Goal: Transaction & Acquisition: Book appointment/travel/reservation

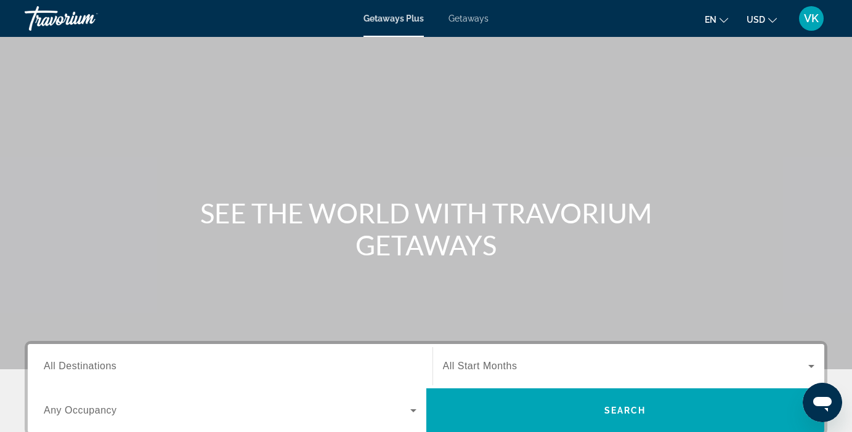
click at [500, 88] on div "Main content" at bounding box center [426, 185] width 852 height 370
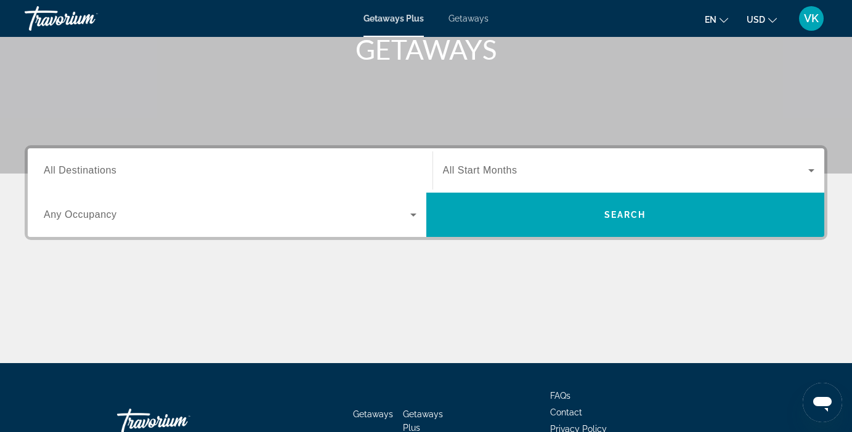
scroll to position [278, 0]
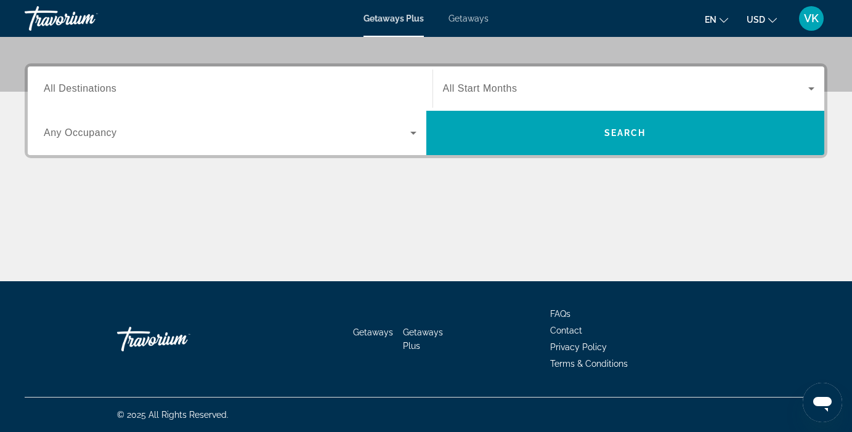
click at [84, 133] on span "Any Occupancy" at bounding box center [80, 133] width 73 height 10
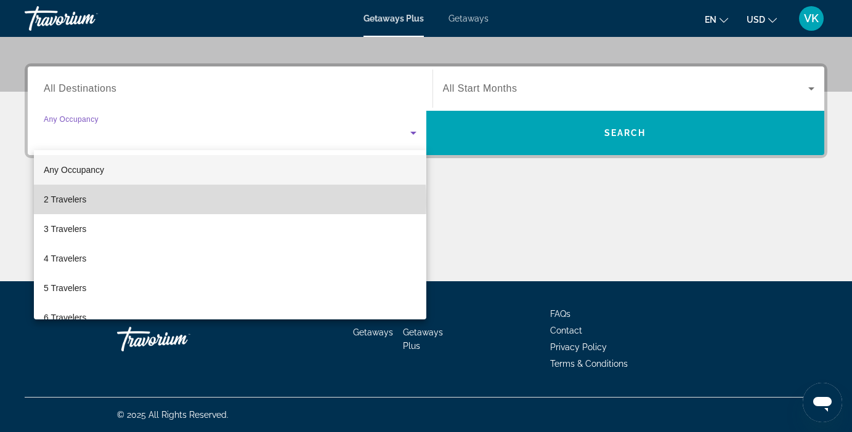
click at [90, 203] on mat-option "2 Travelers" at bounding box center [230, 200] width 392 height 30
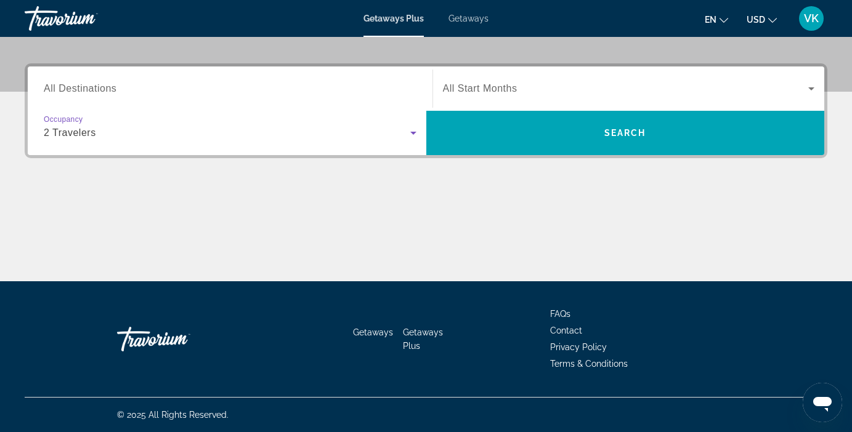
click at [507, 99] on div "Search widget" at bounding box center [629, 88] width 372 height 35
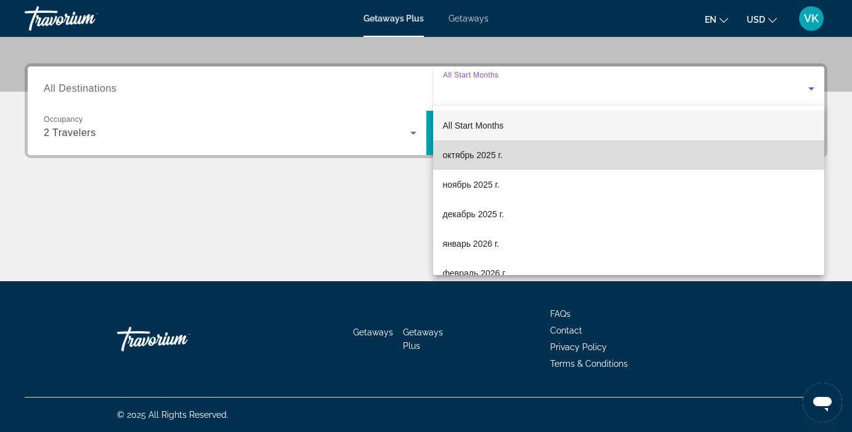
click at [473, 156] on span "октябрь 2025 г." at bounding box center [473, 155] width 60 height 15
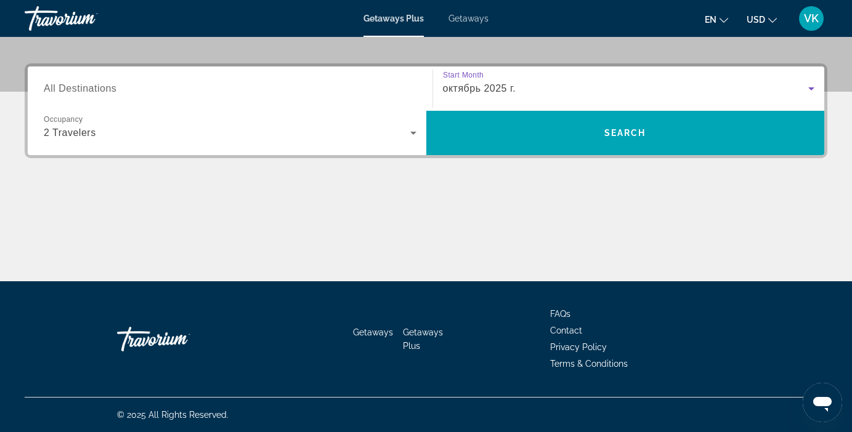
click at [816, 407] on icon "Открыть окно обмена сообщениями" at bounding box center [822, 403] width 22 height 22
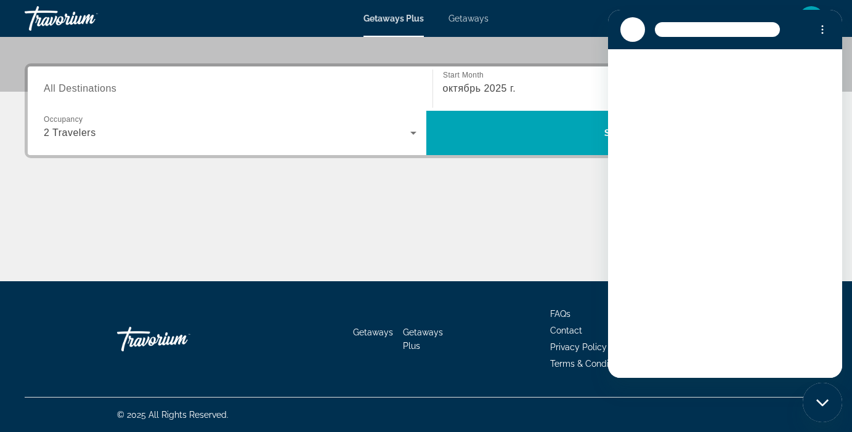
scroll to position [0, 0]
click at [541, 214] on div "Main content" at bounding box center [426, 235] width 803 height 92
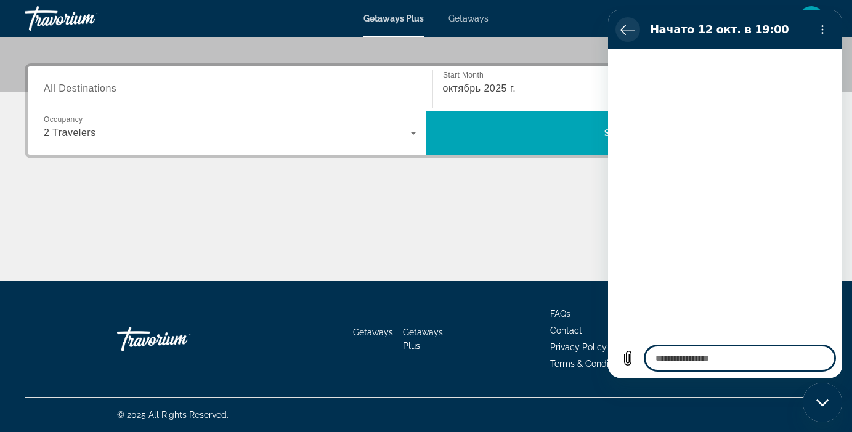
type textarea "*"
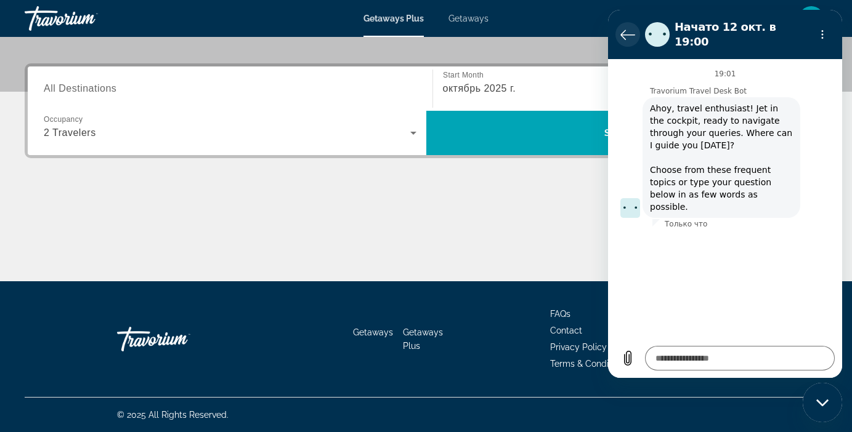
click at [622, 27] on icon "Вернуться к списку разговоров" at bounding box center [627, 34] width 15 height 15
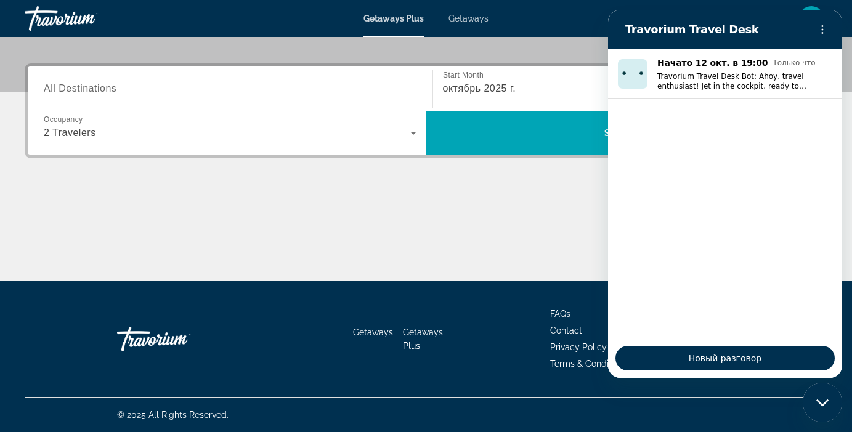
click at [471, 226] on div "Main content" at bounding box center [426, 235] width 803 height 92
click at [473, 23] on div "Getaways Plus Getaways en English Español Français Italiano Português русский U…" at bounding box center [426, 18] width 852 height 32
click at [465, 18] on span "Getaways" at bounding box center [469, 19] width 40 height 10
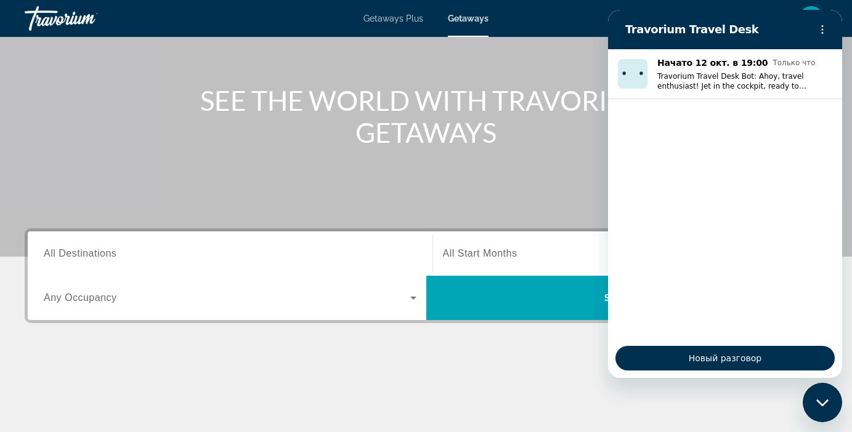
scroll to position [113, 0]
click at [412, 378] on div "Main content" at bounding box center [426, 400] width 803 height 92
click at [822, 403] on icon "Закрыть окно обмена сообщениями" at bounding box center [822, 403] width 13 height 8
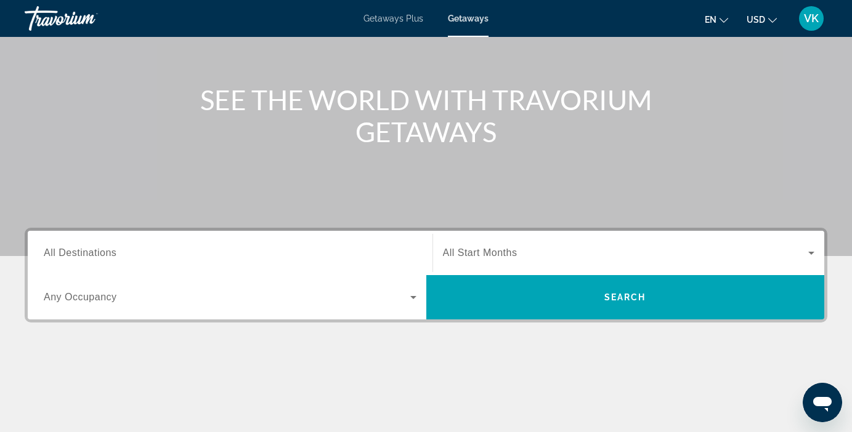
click at [813, 18] on span "VK" at bounding box center [811, 18] width 15 height 12
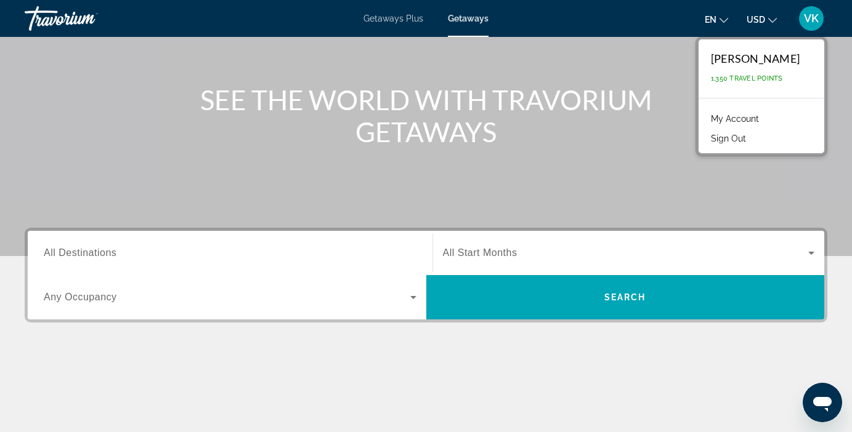
click at [491, 102] on h1 "SEE THE WORLD WITH TRAVORIUM GETAWAYS" at bounding box center [426, 116] width 462 height 64
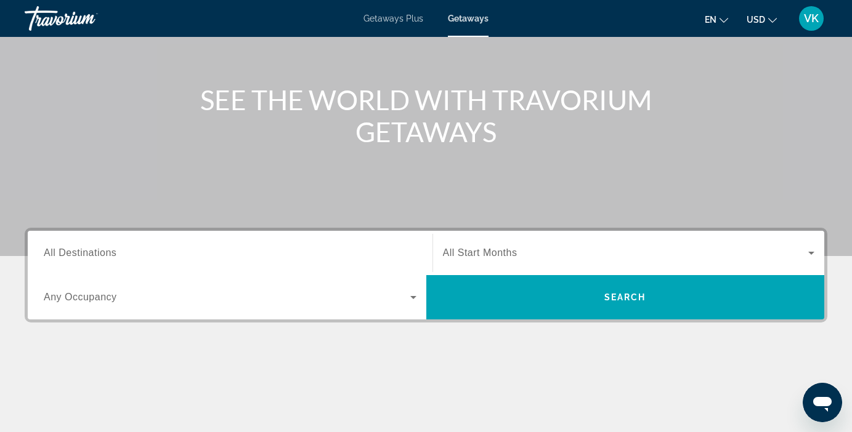
click at [814, 13] on span "VK" at bounding box center [811, 18] width 15 height 12
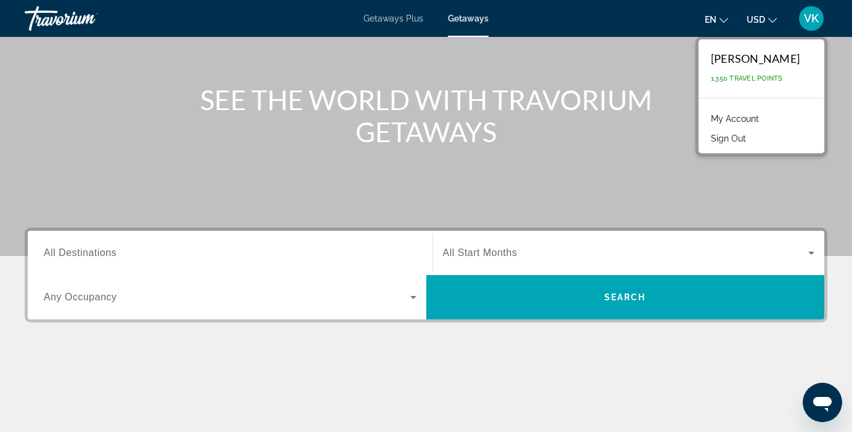
click at [750, 116] on link "My Account" at bounding box center [735, 119] width 60 height 16
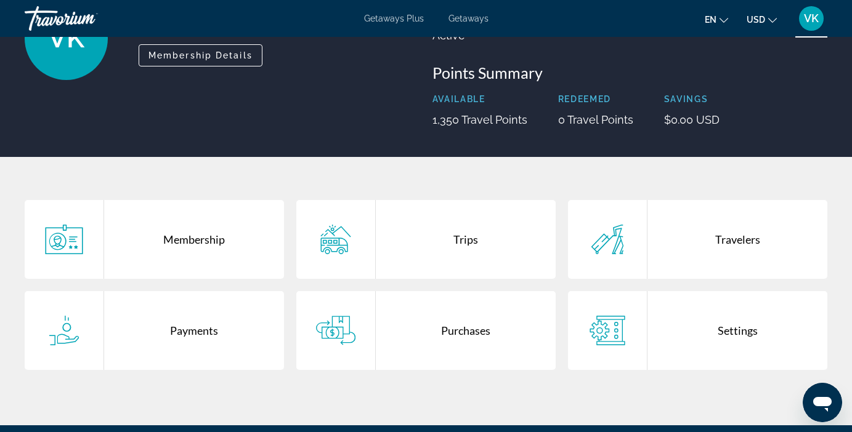
scroll to position [131, 0]
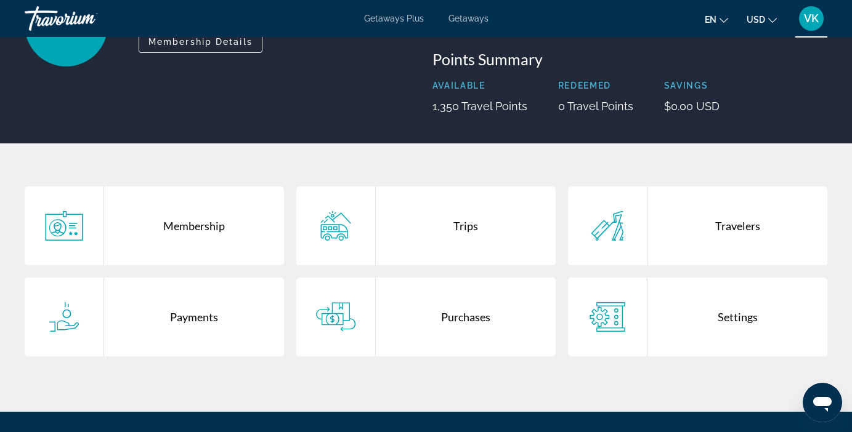
click at [177, 314] on div "Payments" at bounding box center [194, 317] width 180 height 79
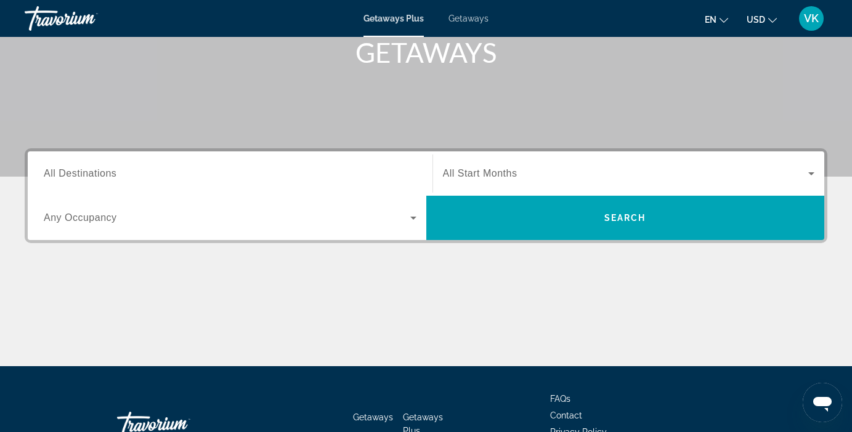
scroll to position [191, 0]
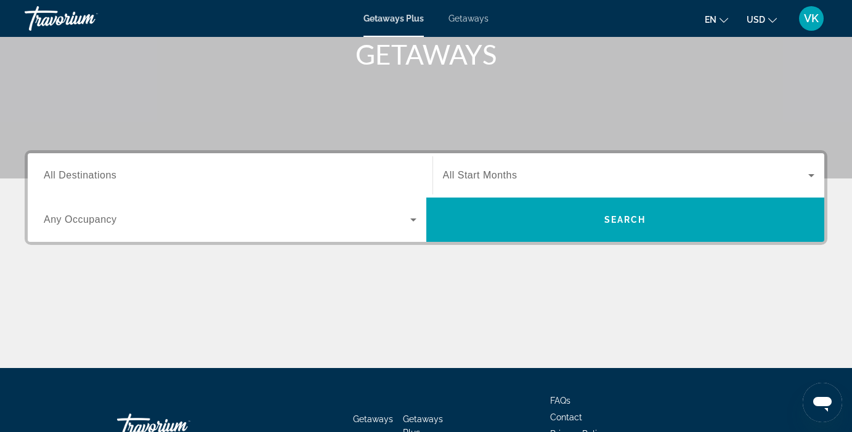
click at [148, 181] on input "Destination All Destinations" at bounding box center [230, 176] width 373 height 15
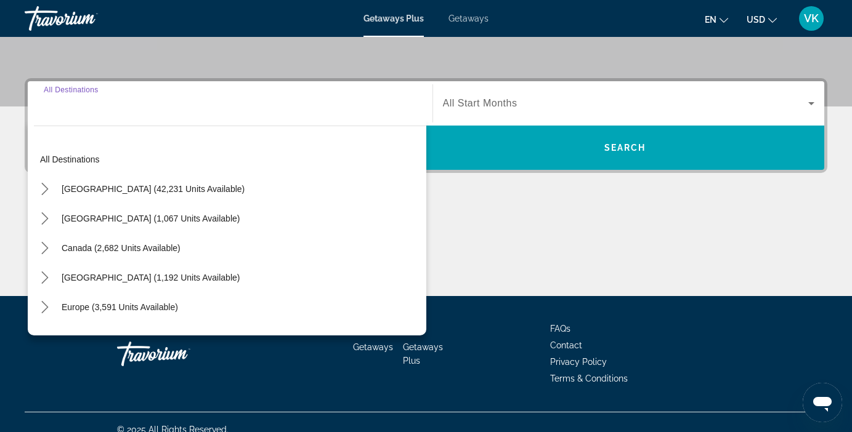
scroll to position [278, 0]
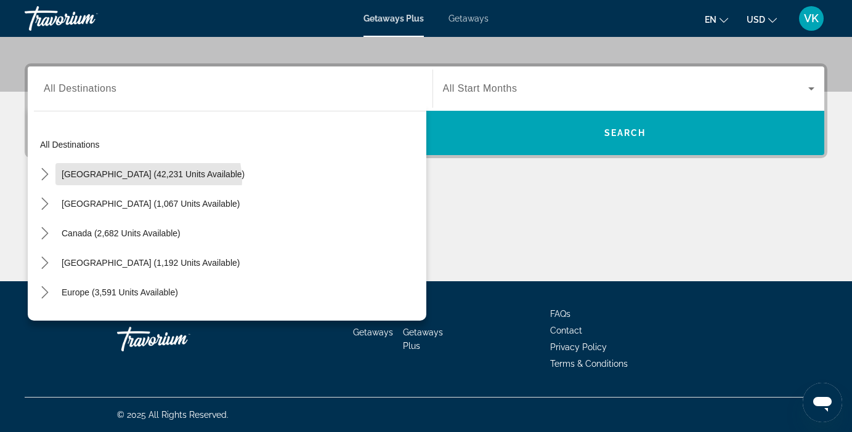
click at [148, 181] on span "Select destination: United States (42,231 units available)" at bounding box center [152, 175] width 195 height 30
type input "**********"
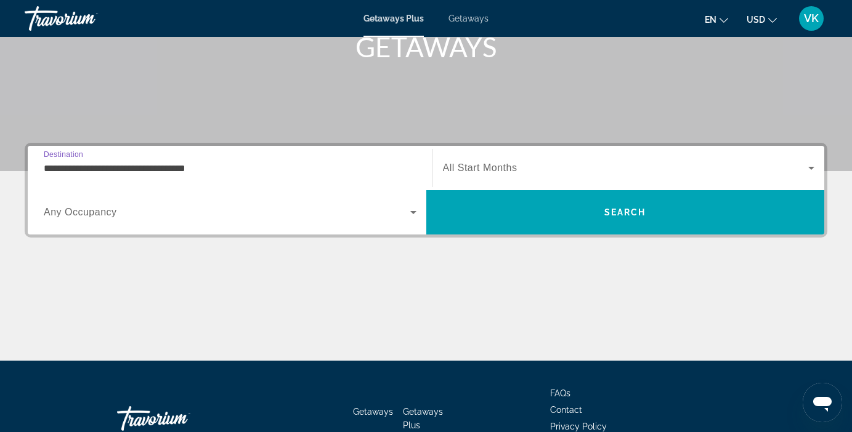
scroll to position [189, 0]
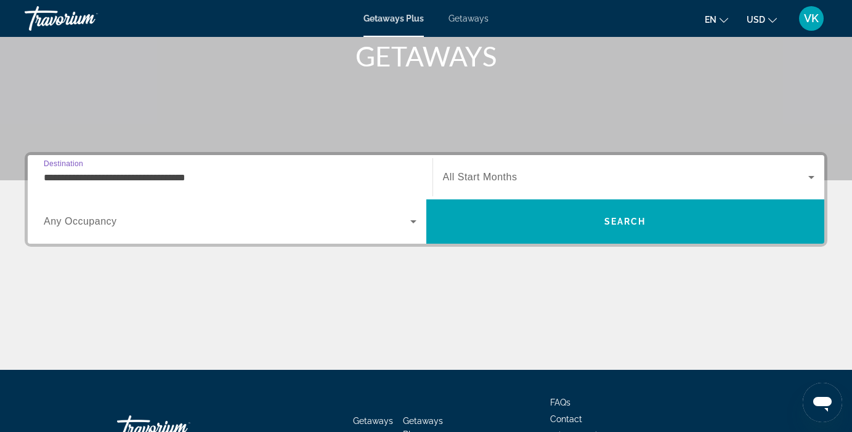
click at [413, 222] on icon "Search widget" at bounding box center [413, 222] width 6 height 3
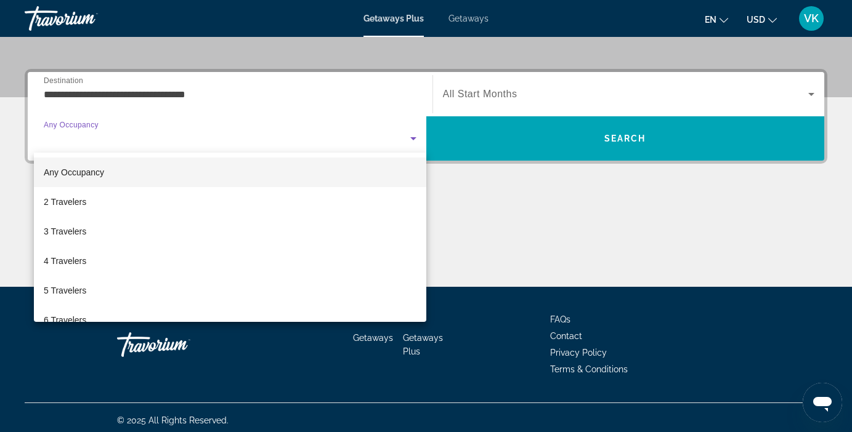
scroll to position [278, 0]
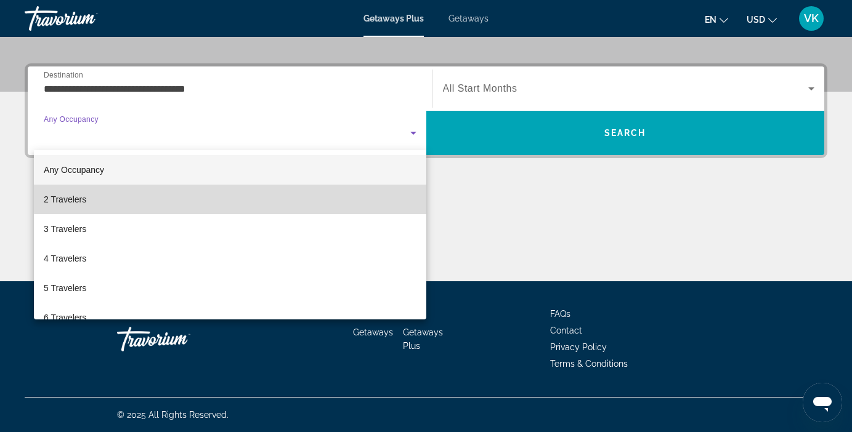
click at [250, 197] on mat-option "2 Travelers" at bounding box center [230, 200] width 392 height 30
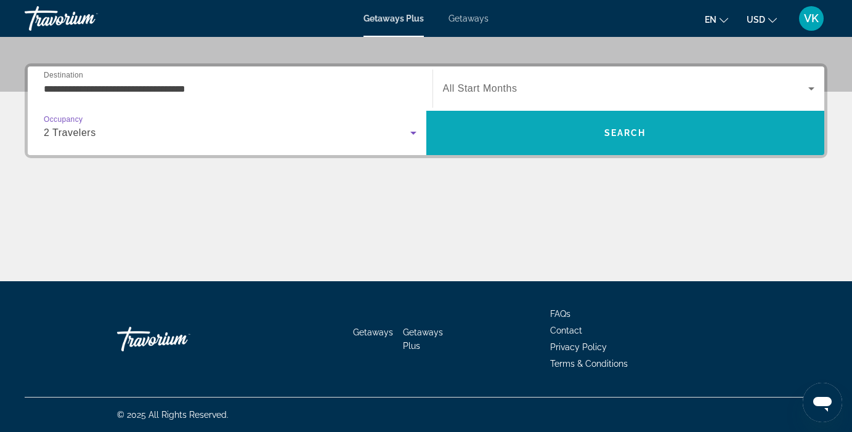
click at [606, 136] on span "Search" at bounding box center [625, 133] width 42 height 10
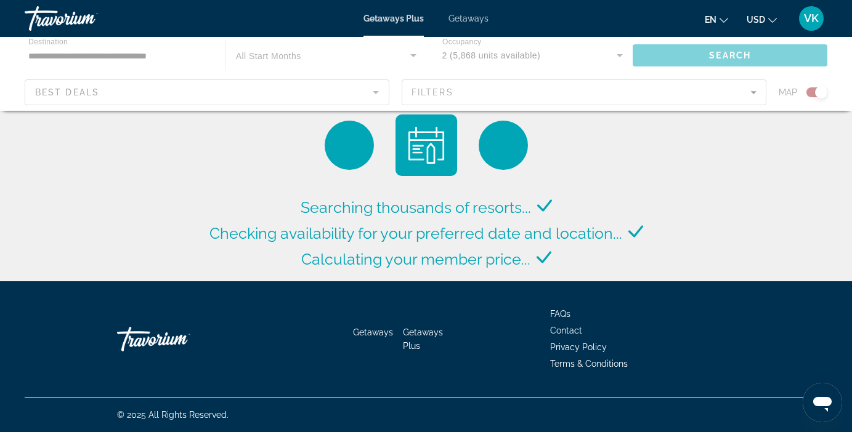
click at [621, 59] on div "Main content" at bounding box center [426, 74] width 852 height 74
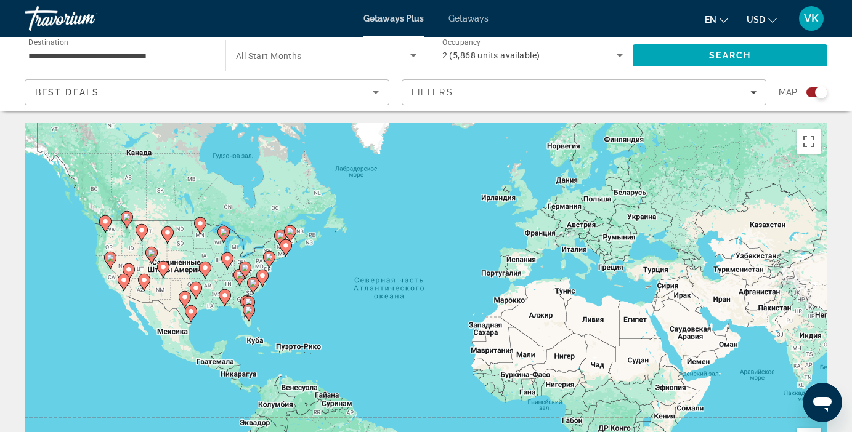
click at [622, 59] on icon "Search widget" at bounding box center [619, 55] width 15 height 15
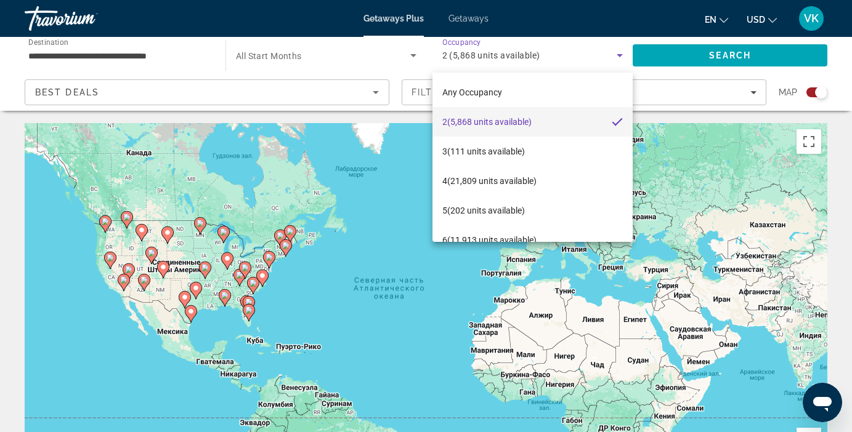
click at [597, 47] on div at bounding box center [426, 216] width 852 height 432
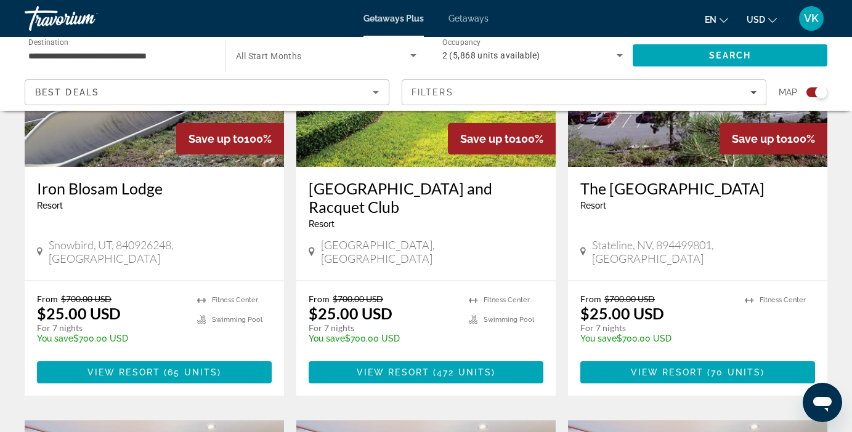
scroll to position [564, 0]
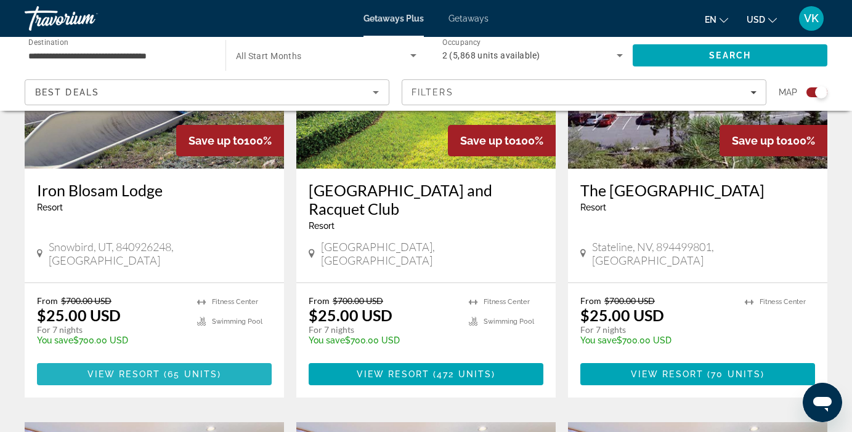
click at [187, 370] on span "65 units" at bounding box center [193, 375] width 50 height 10
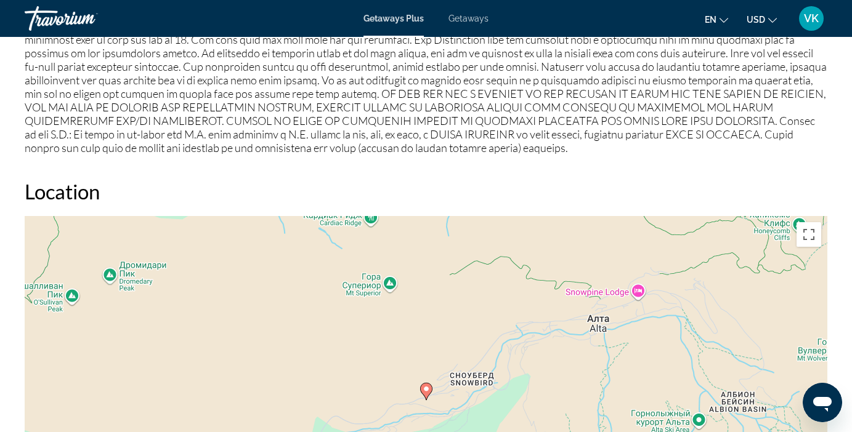
scroll to position [1408, 0]
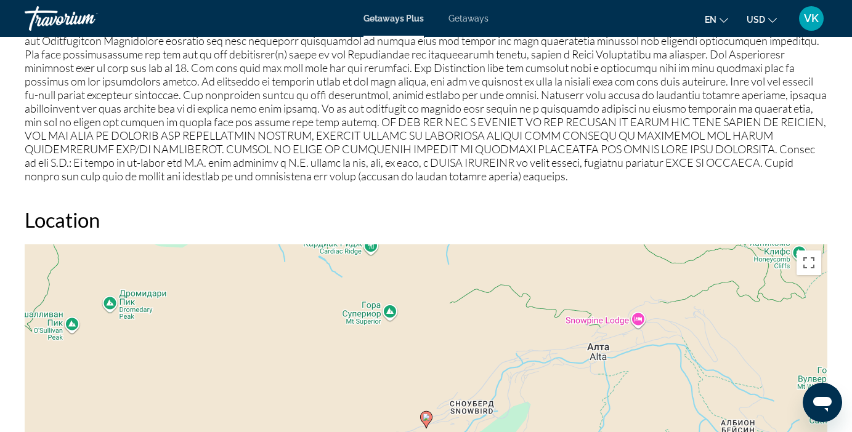
click at [383, 416] on div "Чтобы активировать перетаскивание с помощью клавиатуры, нажмите Alt + Ввод. Пос…" at bounding box center [426, 430] width 803 height 370
click at [381, 375] on div "Чтобы активировать перетаскивание с помощью клавиатуры, нажмите Alt + Ввод. Пос…" at bounding box center [426, 429] width 803 height 370
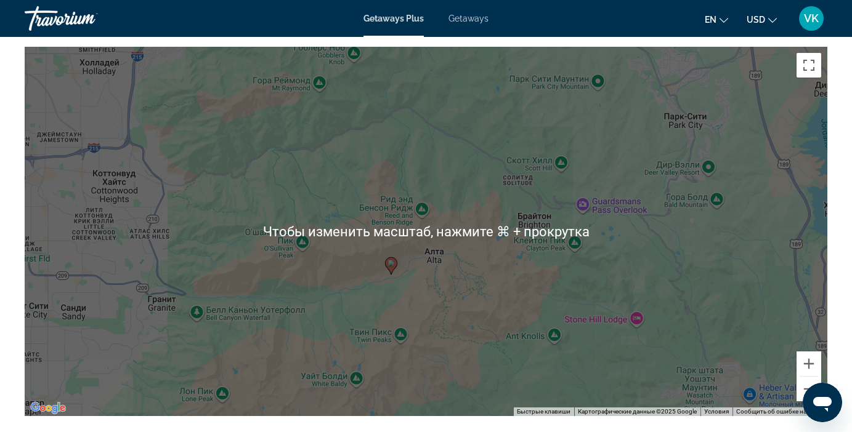
scroll to position [1610, 0]
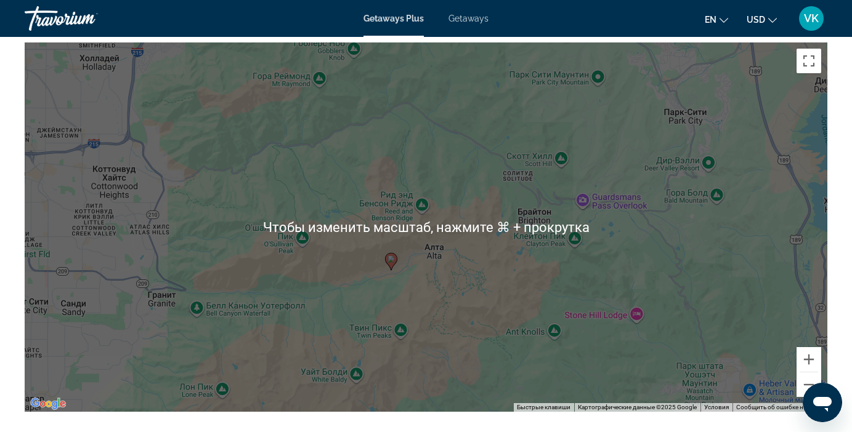
click at [400, 269] on div "Чтобы активировать перетаскивание с помощью клавиатуры, нажмите Alt + Ввод. Пос…" at bounding box center [426, 228] width 803 height 370
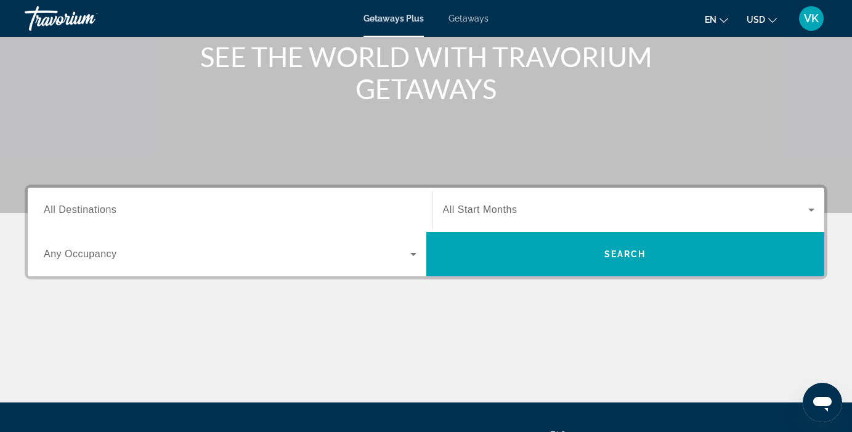
scroll to position [278, 0]
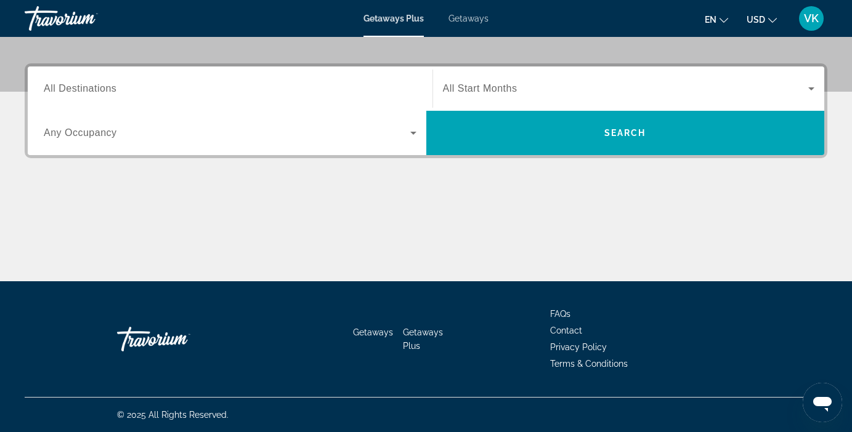
click at [88, 103] on div "Search widget" at bounding box center [230, 88] width 373 height 35
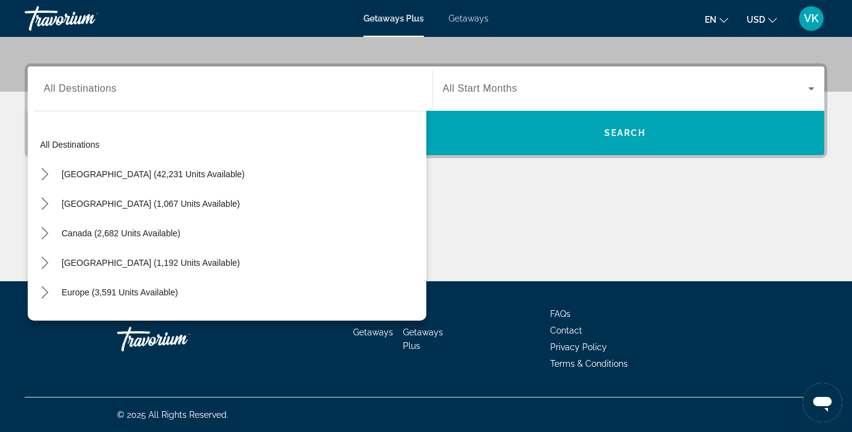
click at [88, 99] on div "Search widget" at bounding box center [230, 88] width 373 height 35
click at [102, 178] on span "[GEOGRAPHIC_DATA] (42,231 units available)" at bounding box center [153, 174] width 183 height 10
type input "**********"
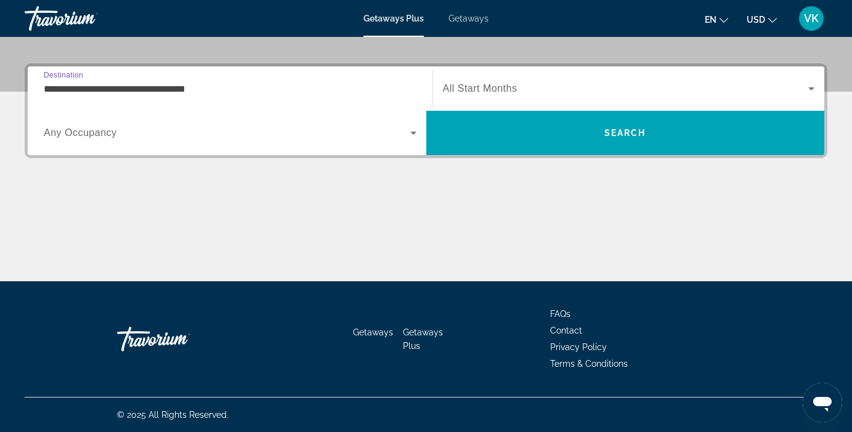
click at [104, 138] on span "Any Occupancy" at bounding box center [80, 133] width 73 height 10
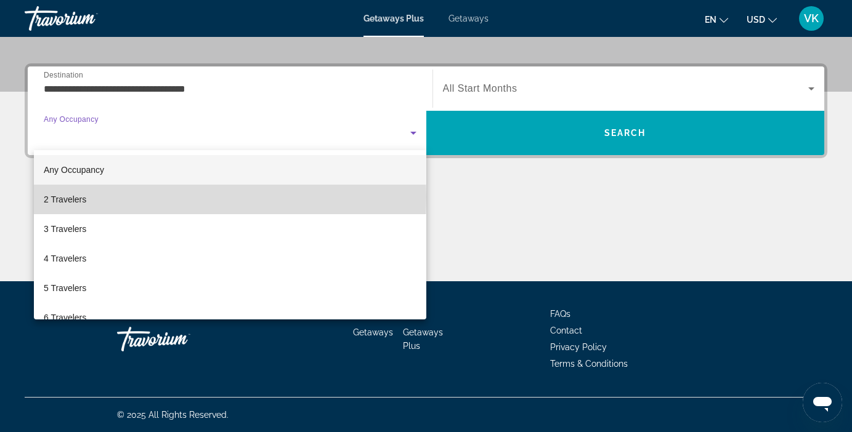
click at [79, 197] on span "2 Travelers" at bounding box center [65, 199] width 43 height 15
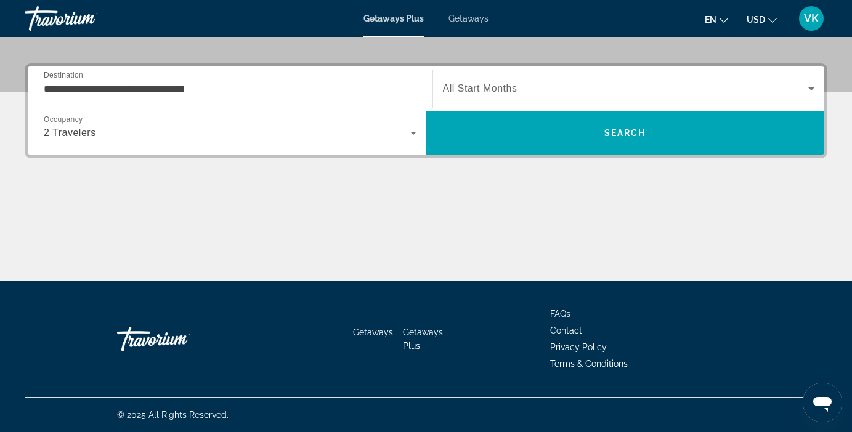
click at [479, 87] on span "All Start Months" at bounding box center [480, 88] width 75 height 10
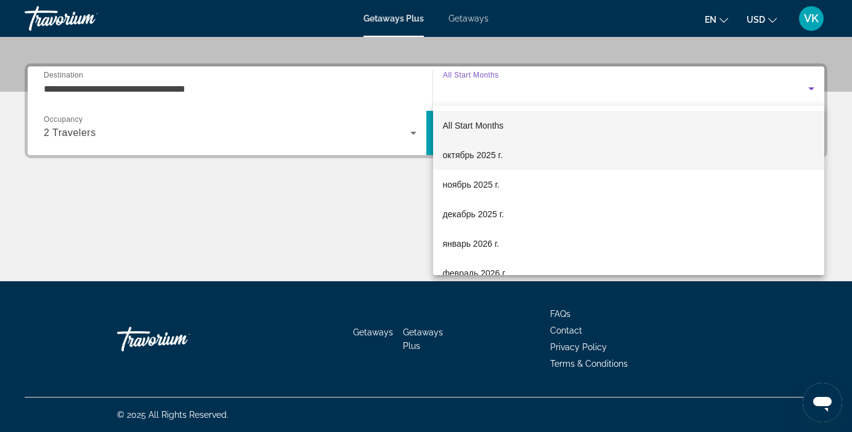
click at [476, 154] on span "октябрь 2025 г." at bounding box center [473, 155] width 60 height 15
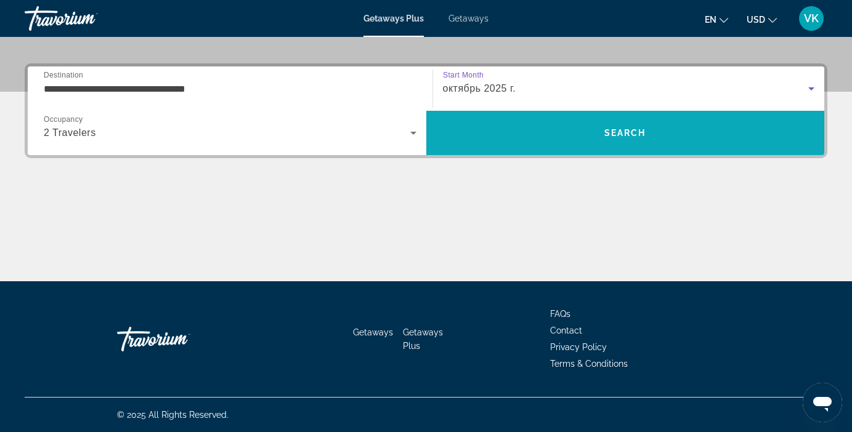
click at [577, 133] on span "Search" at bounding box center [625, 133] width 399 height 30
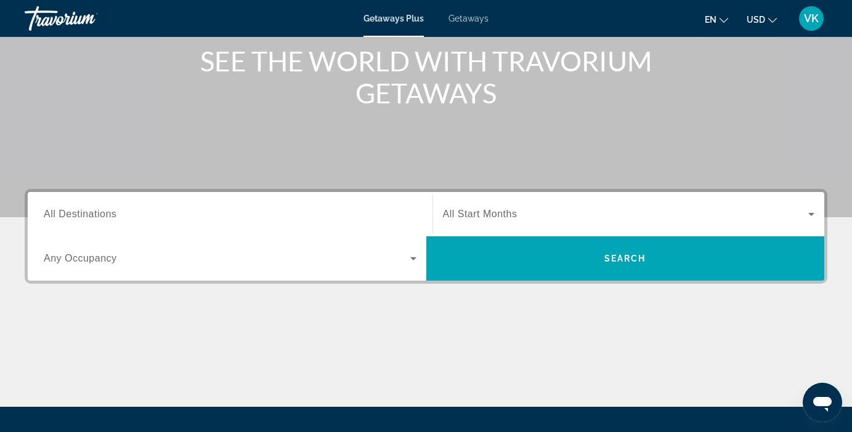
scroll to position [155, 0]
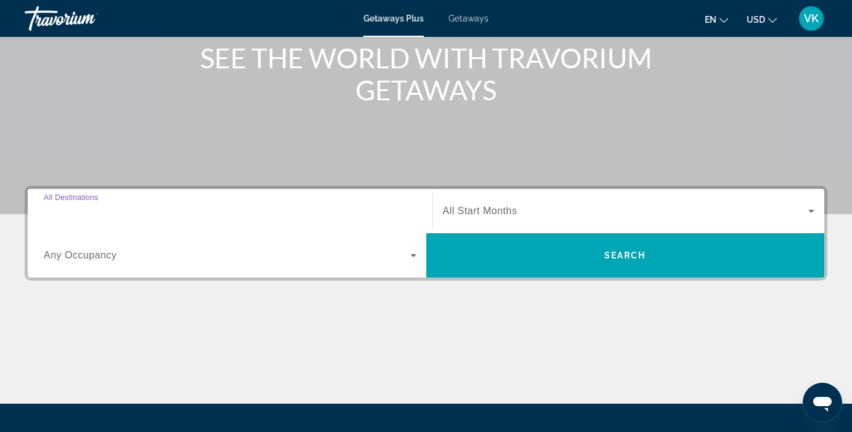
click at [125, 209] on input "Destination All Destinations" at bounding box center [230, 212] width 373 height 15
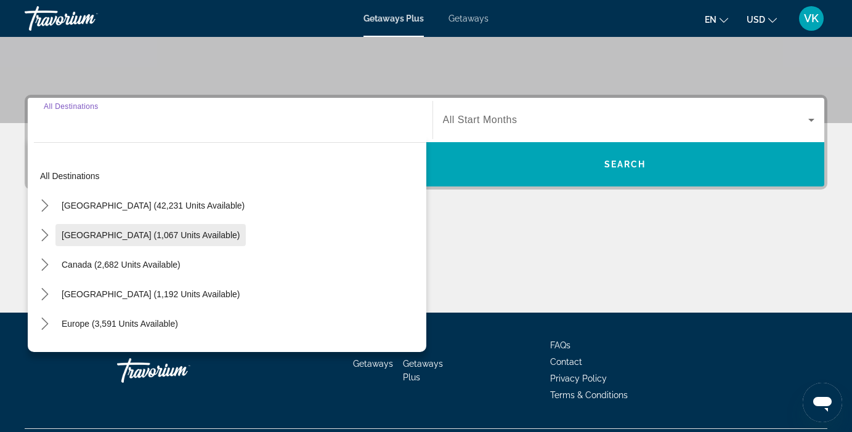
scroll to position [278, 0]
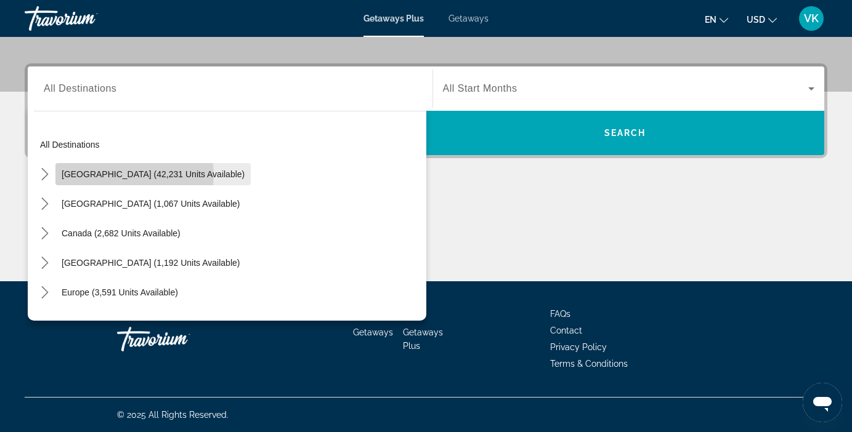
click at [118, 176] on span "[GEOGRAPHIC_DATA] (42,231 units available)" at bounding box center [153, 174] width 183 height 10
type input "**********"
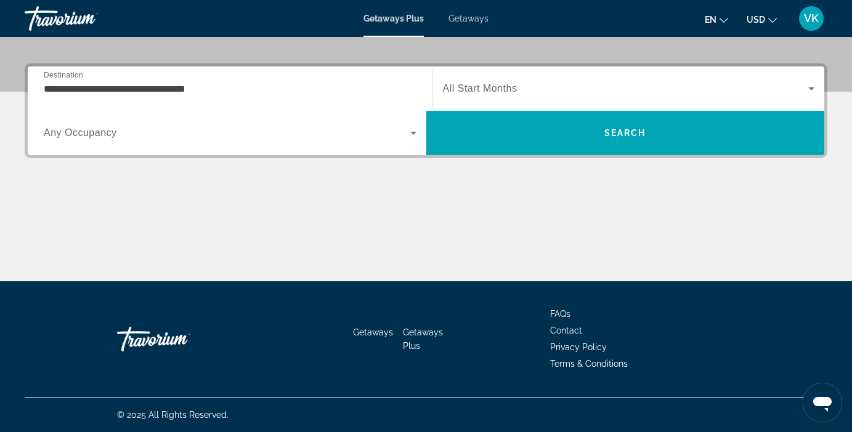
click at [221, 153] on div "Occupancy Any Occupancy" at bounding box center [230, 133] width 392 height 44
click at [211, 139] on span "Search widget" at bounding box center [227, 133] width 367 height 15
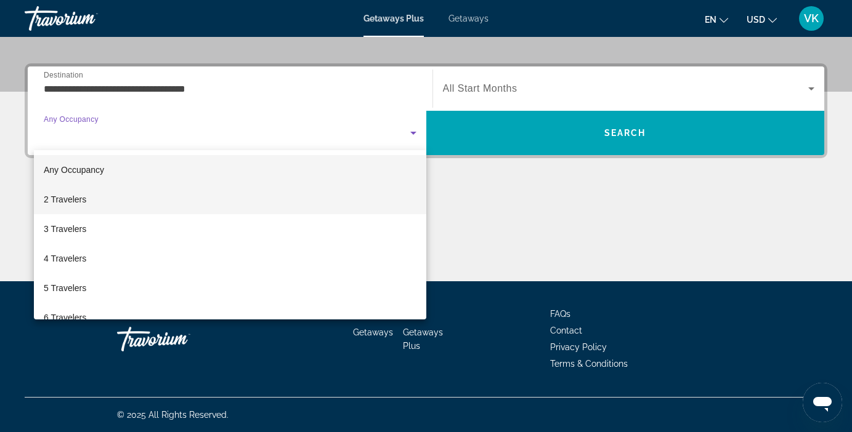
click at [167, 198] on mat-option "2 Travelers" at bounding box center [230, 200] width 392 height 30
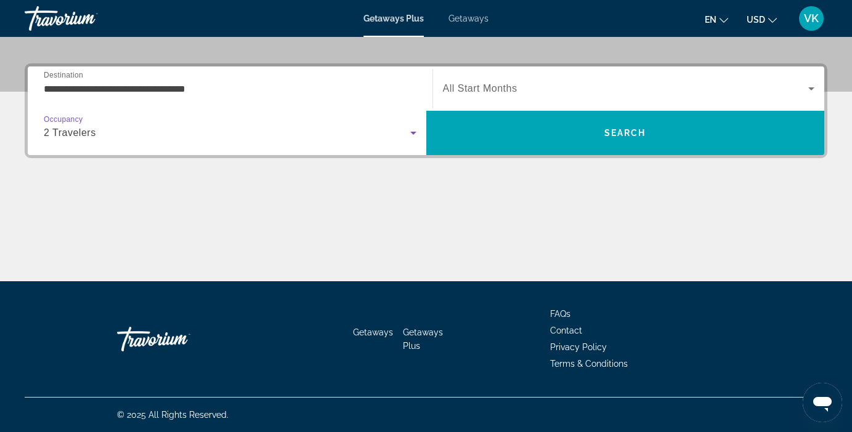
click at [473, 87] on span "All Start Months" at bounding box center [480, 88] width 75 height 10
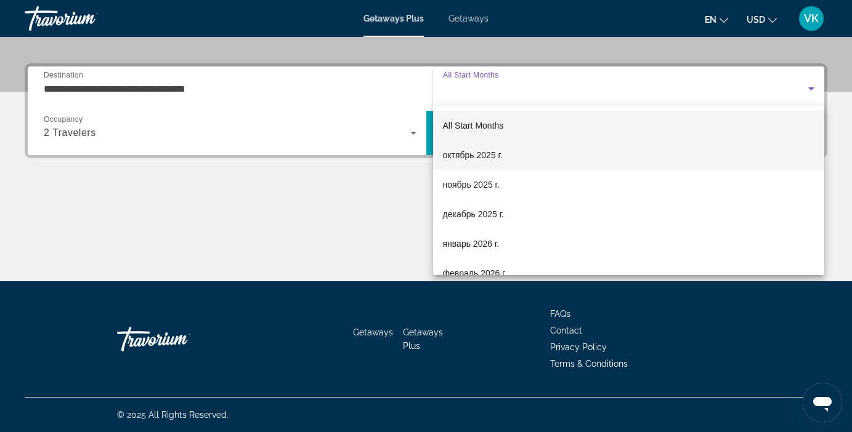
click at [476, 156] on span "октябрь 2025 г." at bounding box center [473, 155] width 60 height 15
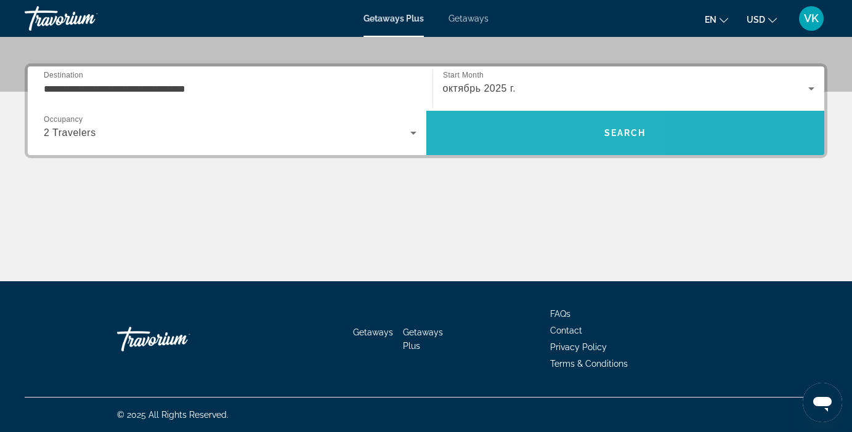
click at [511, 140] on span "Search" at bounding box center [625, 133] width 399 height 30
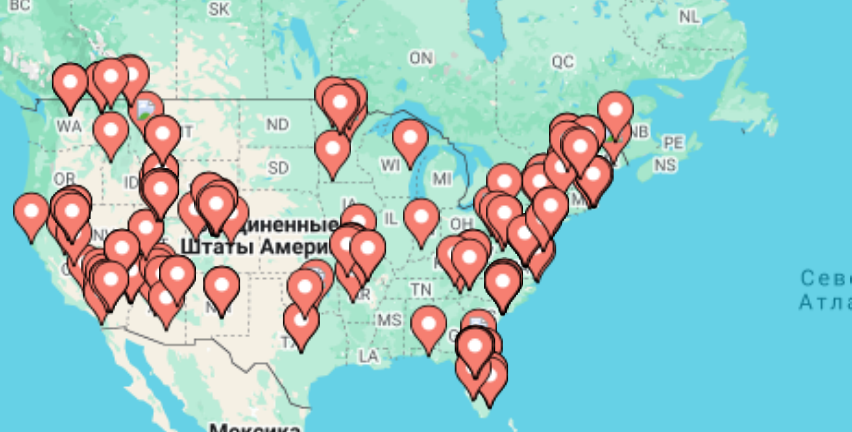
click at [97, 262] on icon "Main content" at bounding box center [97, 261] width 11 height 16
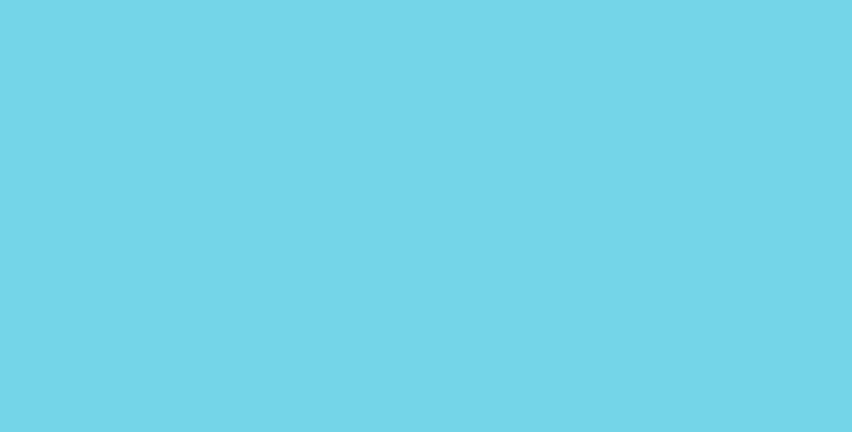
click at [201, 238] on div "Чтобы активировать перетаскивание с помощью клавиатуры, нажмите Alt + Ввод. Пос…" at bounding box center [426, 308] width 803 height 370
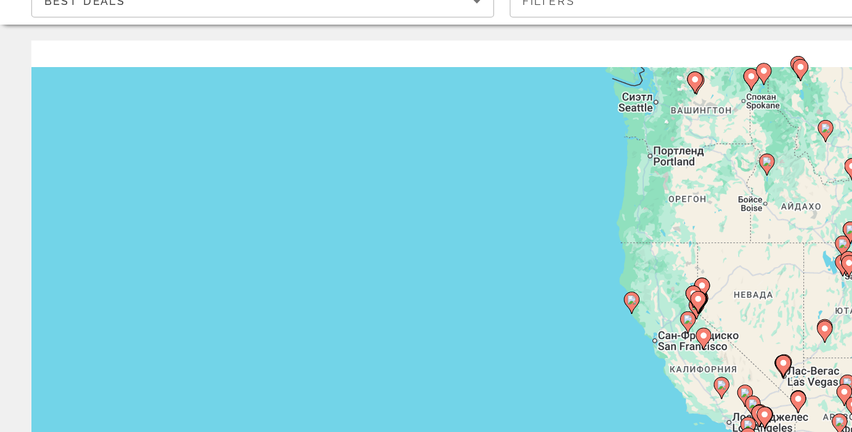
drag, startPoint x: 201, startPoint y: 238, endPoint x: 357, endPoint y: 299, distance: 168.0
click at [357, 299] on div "Чтобы активировать перетаскивание с помощью клавиатуры, нажмите Alt + Ввод. Пос…" at bounding box center [426, 308] width 803 height 370
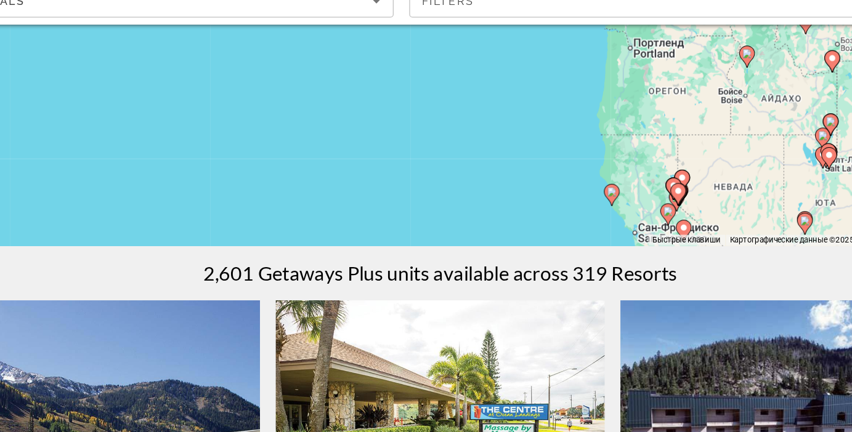
scroll to position [213, 0]
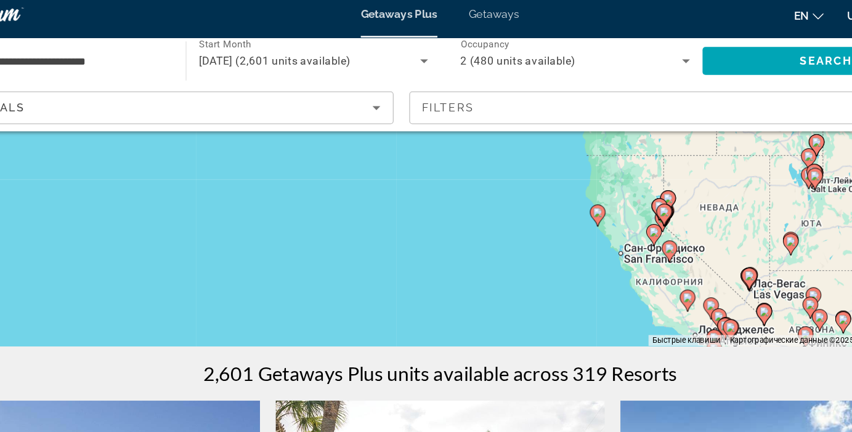
drag, startPoint x: 598, startPoint y: 261, endPoint x: 587, endPoint y: 190, distance: 72.3
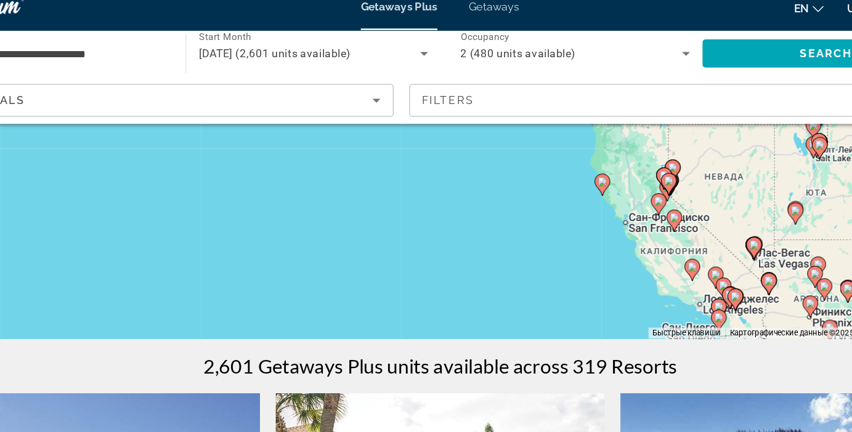
drag, startPoint x: 596, startPoint y: 198, endPoint x: 613, endPoint y: 173, distance: 29.7
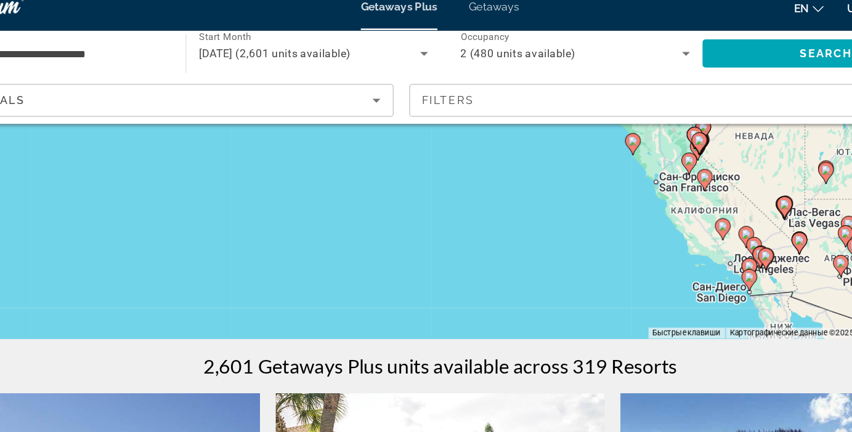
drag, startPoint x: 615, startPoint y: 173, endPoint x: 620, endPoint y: 163, distance: 11.0
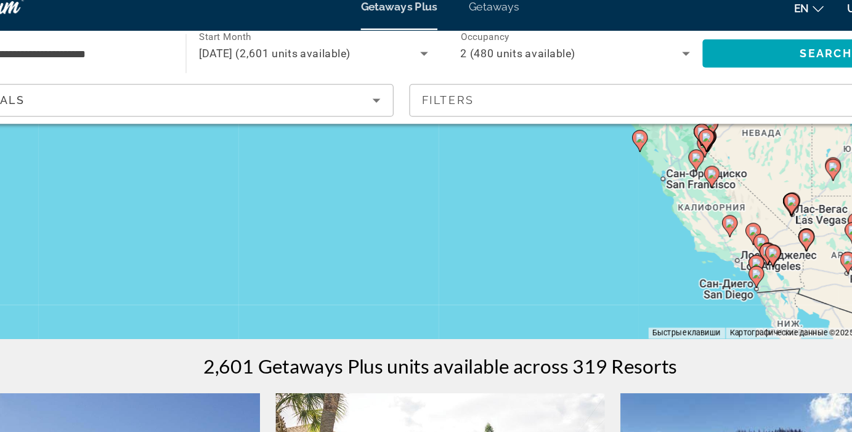
click at [620, 163] on div "Чтобы активировать перетаскивание с помощью клавиатуры, нажмите Alt + Ввод. Пос…" at bounding box center [426, 96] width 803 height 370
click at [629, 144] on icon "Main content" at bounding box center [628, 139] width 12 height 17
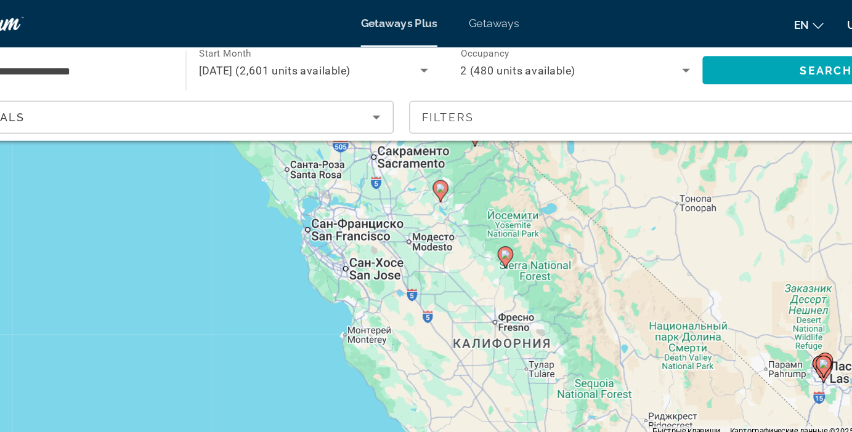
scroll to position [144, 0]
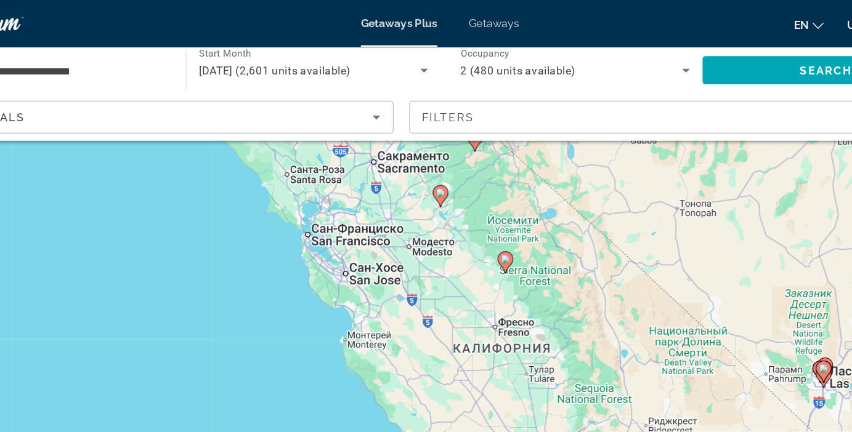
click at [479, 203] on image "Main content" at bounding box center [477, 204] width 7 height 7
type input "**********"
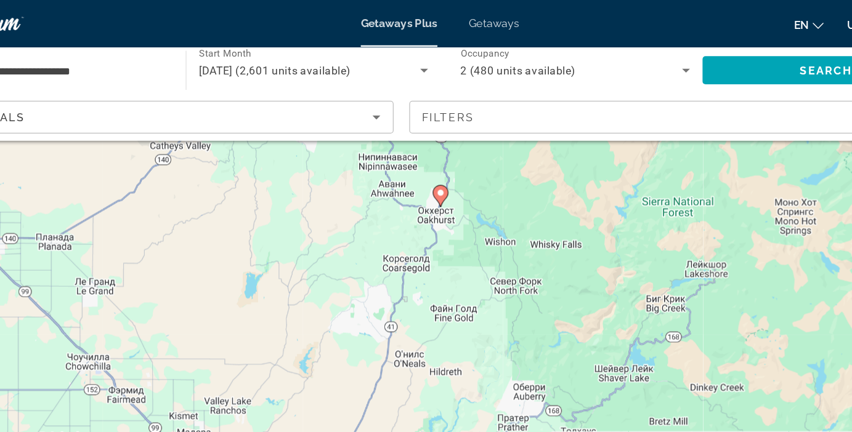
click at [426, 150] on image "Main content" at bounding box center [426, 151] width 7 height 7
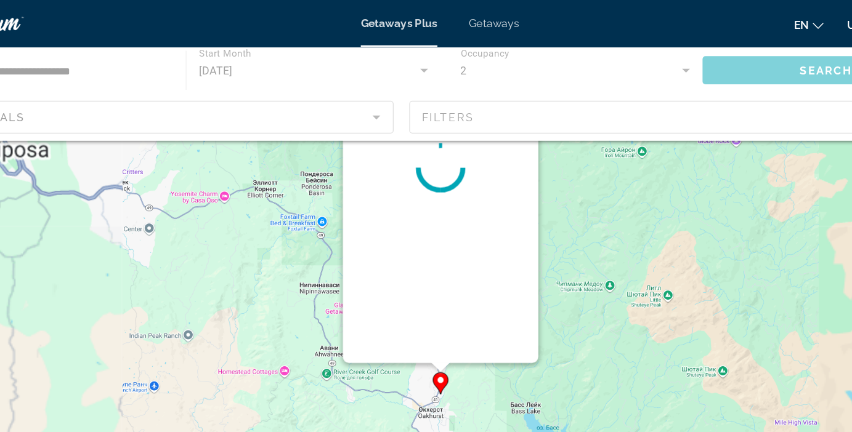
scroll to position [0, 0]
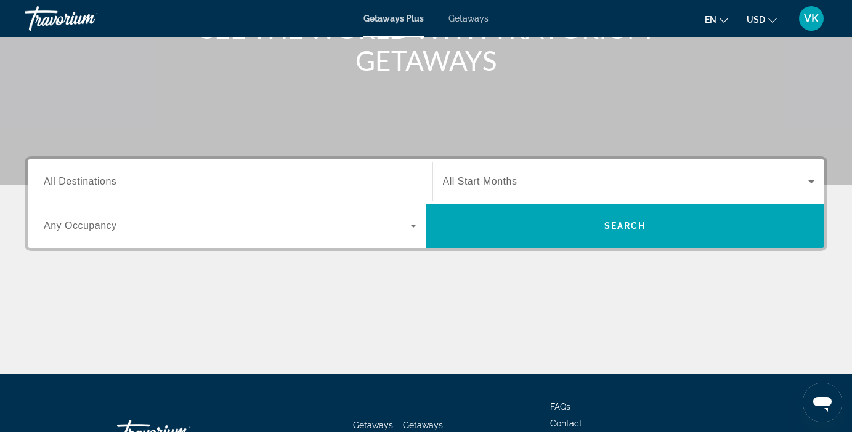
scroll to position [198, 0]
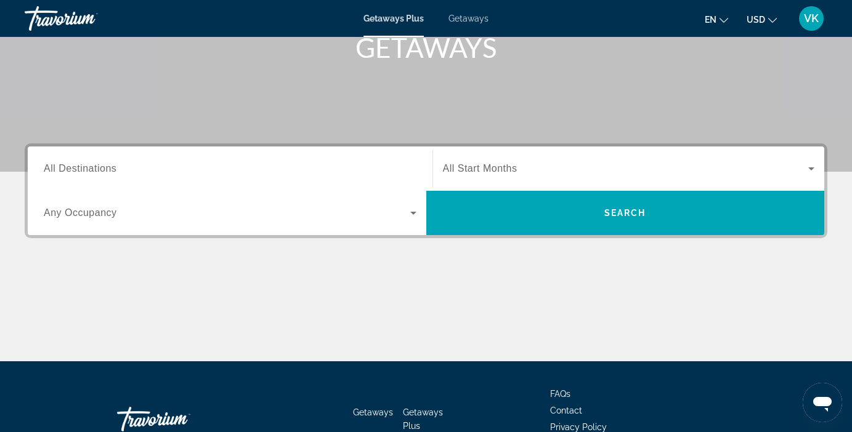
click at [188, 178] on div "Search widget" at bounding box center [230, 169] width 373 height 35
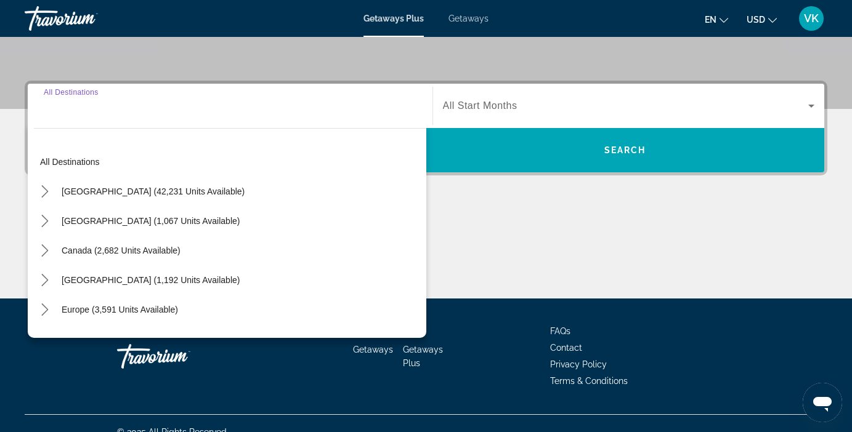
scroll to position [278, 0]
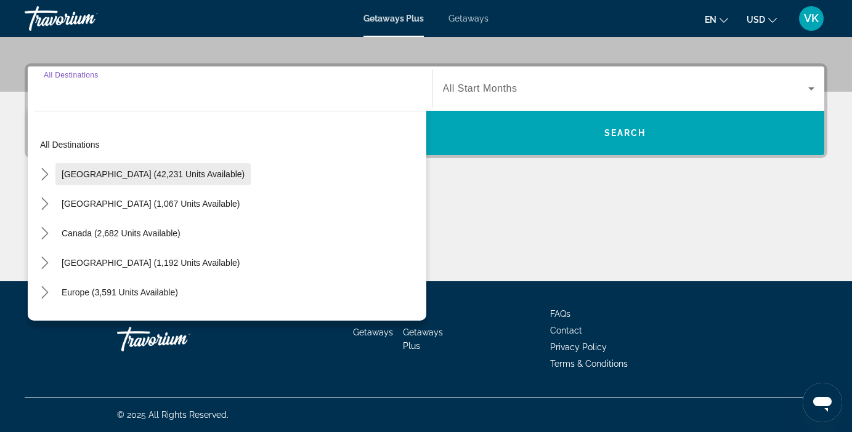
click at [170, 174] on span "[GEOGRAPHIC_DATA] (42,231 units available)" at bounding box center [153, 174] width 183 height 10
type input "**********"
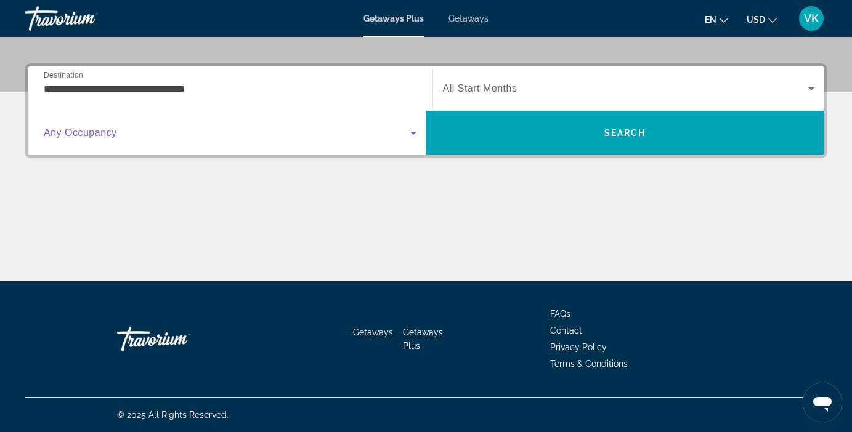
click at [152, 139] on span "Search widget" at bounding box center [227, 133] width 367 height 15
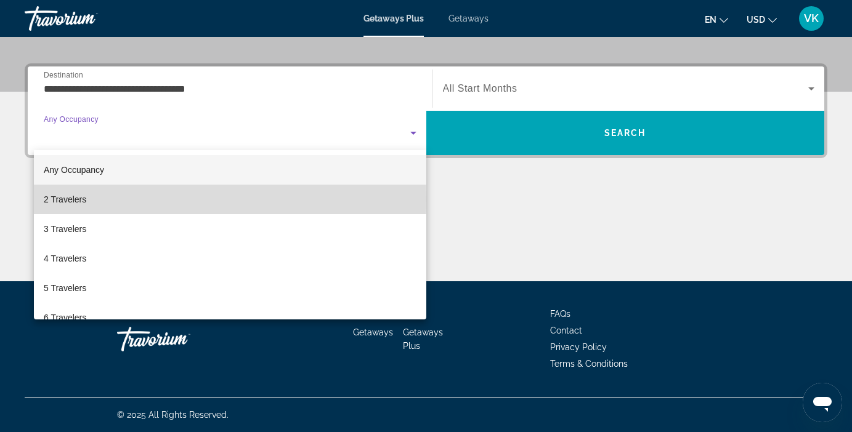
click at [132, 199] on mat-option "2 Travelers" at bounding box center [230, 200] width 392 height 30
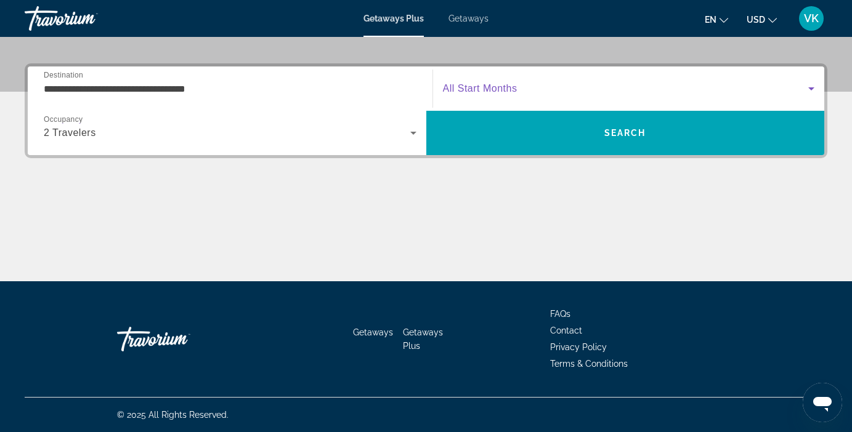
click at [527, 88] on span "Search widget" at bounding box center [626, 88] width 366 height 15
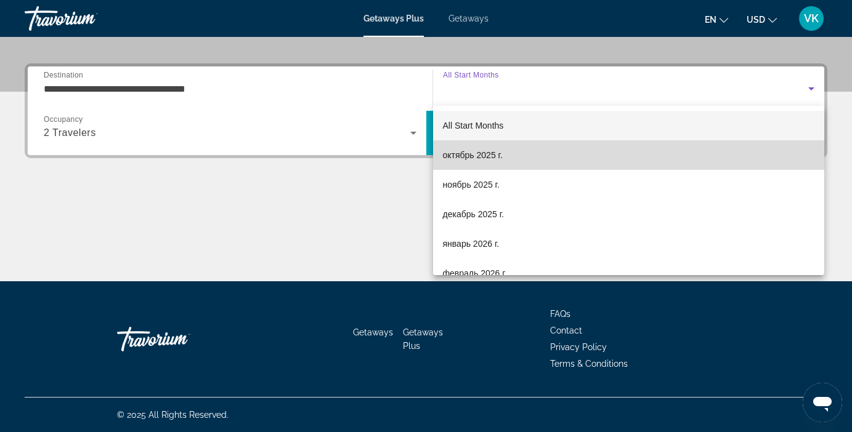
click at [488, 154] on span "октябрь 2025 г." at bounding box center [473, 155] width 60 height 15
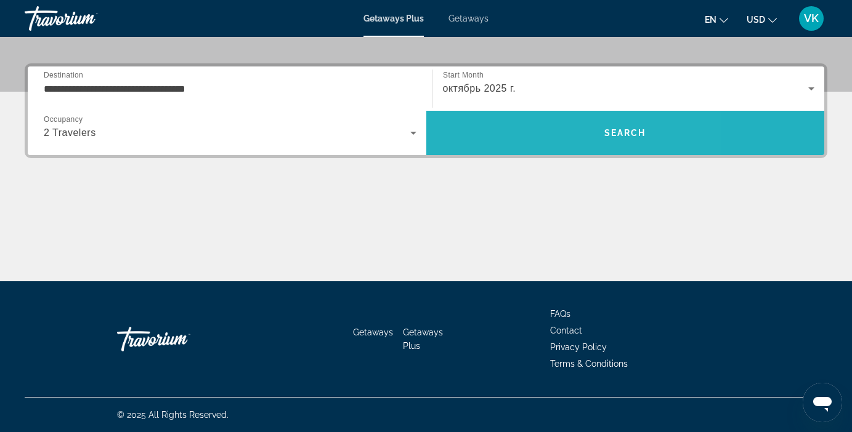
click at [538, 127] on span "Search" at bounding box center [625, 133] width 399 height 30
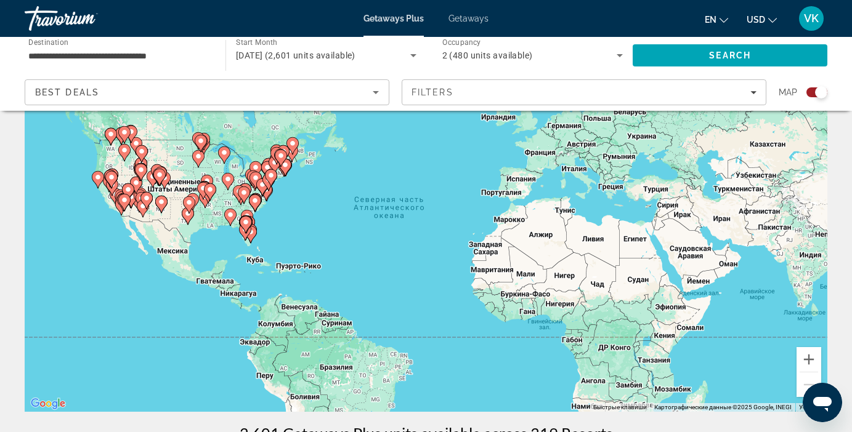
scroll to position [63, 0]
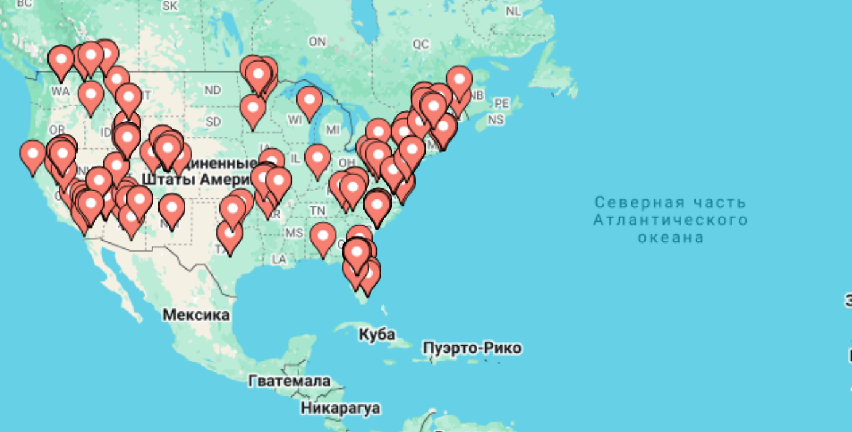
drag, startPoint x: 142, startPoint y: 225, endPoint x: 166, endPoint y: 216, distance: 26.3
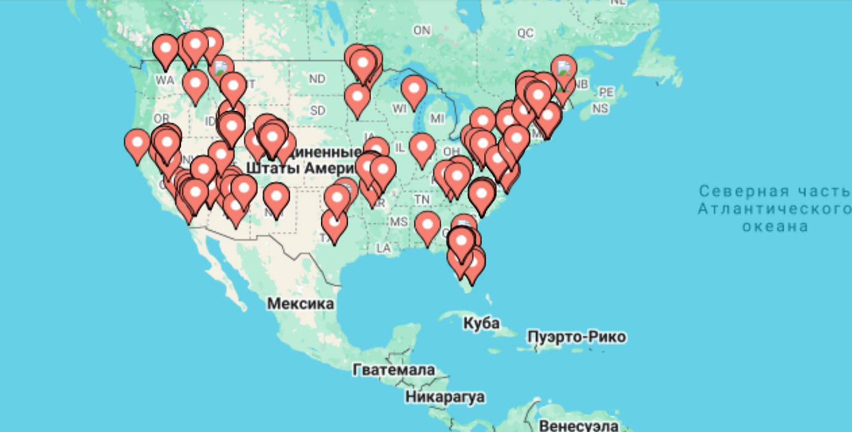
drag, startPoint x: 137, startPoint y: 192, endPoint x: 113, endPoint y: 180, distance: 27.3
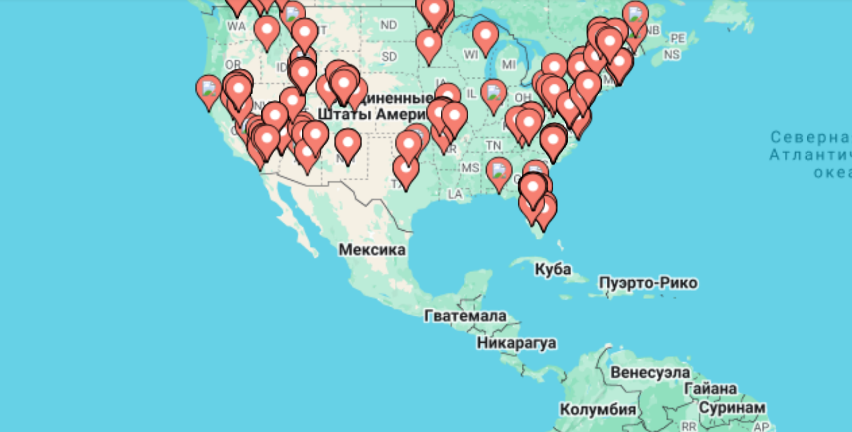
drag, startPoint x: 113, startPoint y: 180, endPoint x: 147, endPoint y: 155, distance: 42.4
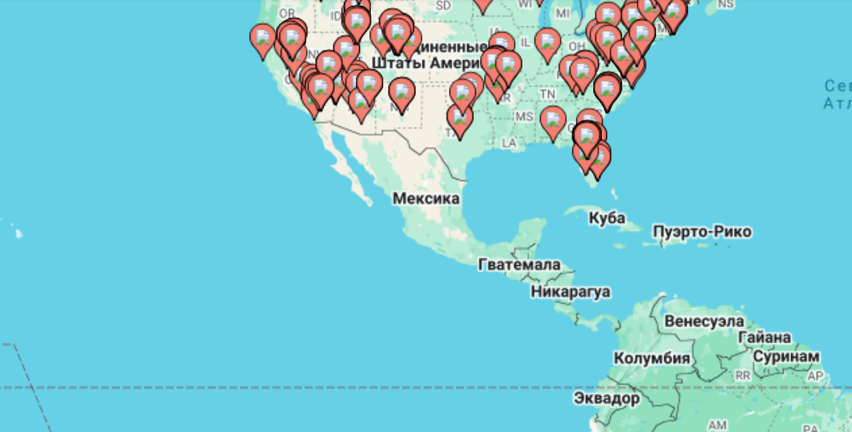
click at [205, 134] on div "Чтобы активировать перетаскивание с помощью клавиатуры, нажмите Alt + Ввод. Пос…" at bounding box center [426, 245] width 803 height 370
click at [205, 132] on div "Чтобы активировать перетаскивание с помощью клавиатуры, нажмите Alt + Ввод. Пос…" at bounding box center [426, 245] width 803 height 370
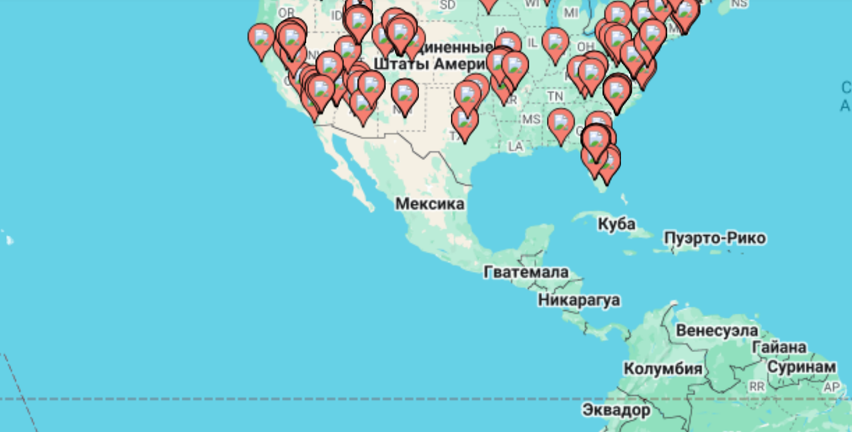
drag, startPoint x: 205, startPoint y: 132, endPoint x: 190, endPoint y: 134, distance: 14.3
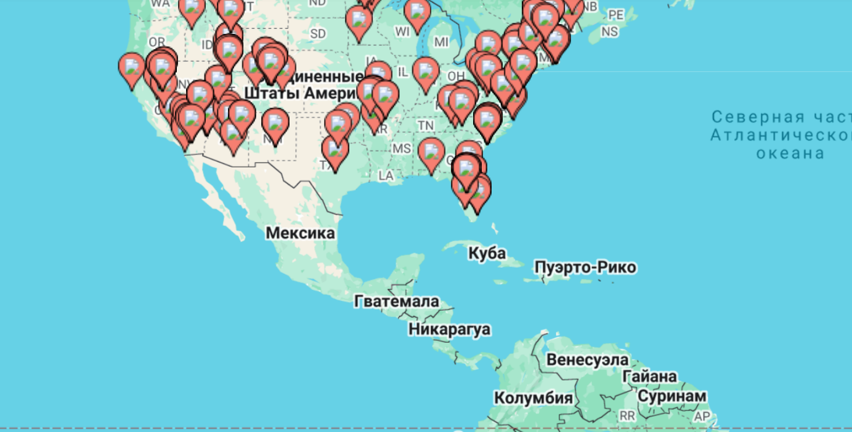
drag, startPoint x: 190, startPoint y: 134, endPoint x: 139, endPoint y: 149, distance: 53.8
click at [139, 149] on div "Чтобы активировать перетаскивание с помощью клавиатуры, нажмите Alt + Ввод. Пос…" at bounding box center [426, 245] width 803 height 370
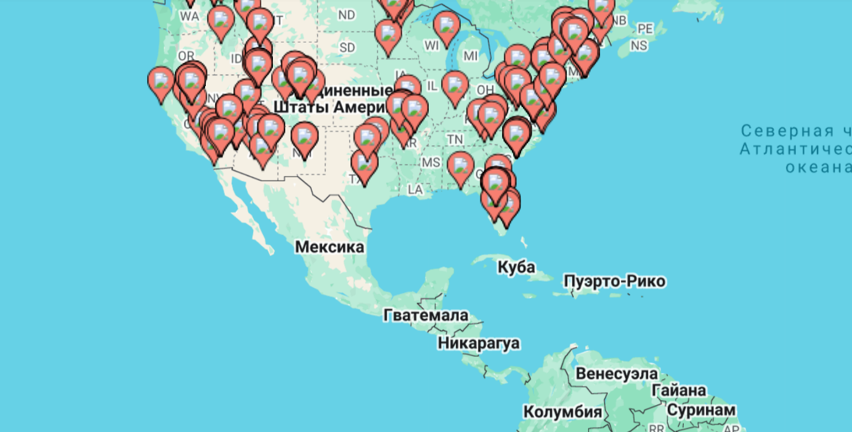
drag, startPoint x: 139, startPoint y: 149, endPoint x: 185, endPoint y: 150, distance: 46.2
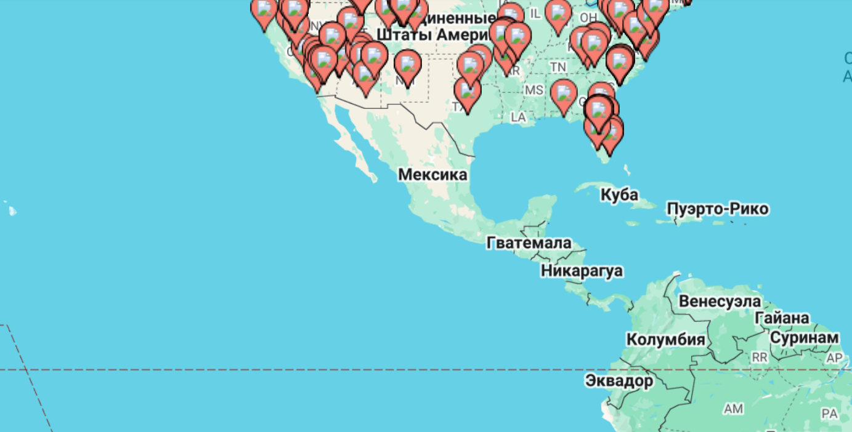
drag, startPoint x: 185, startPoint y: 156, endPoint x: 213, endPoint y: 116, distance: 49.1
click at [213, 123] on gmp-advanced-marker "Main content" at bounding box center [211, 132] width 12 height 18
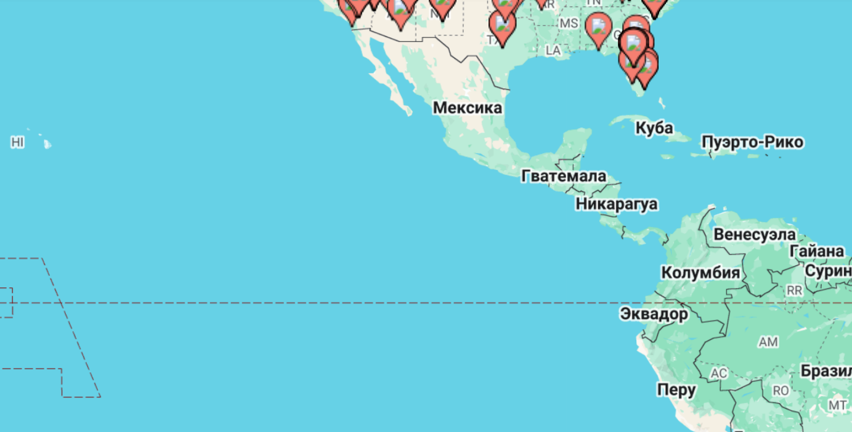
drag, startPoint x: 197, startPoint y: 198, endPoint x: 206, endPoint y: 179, distance: 21.5
click at [206, 179] on div "Чтобы активировать перетаскивание с помощью клавиатуры, нажмите Alt + Ввод. Пос…" at bounding box center [426, 245] width 803 height 370
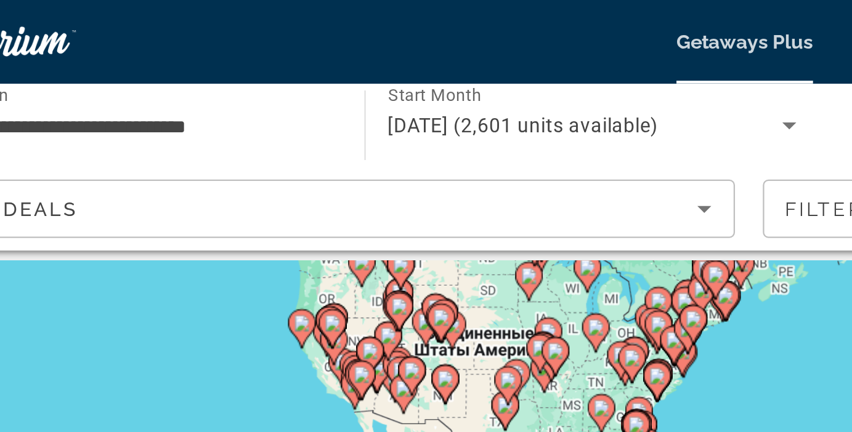
scroll to position [0, 0]
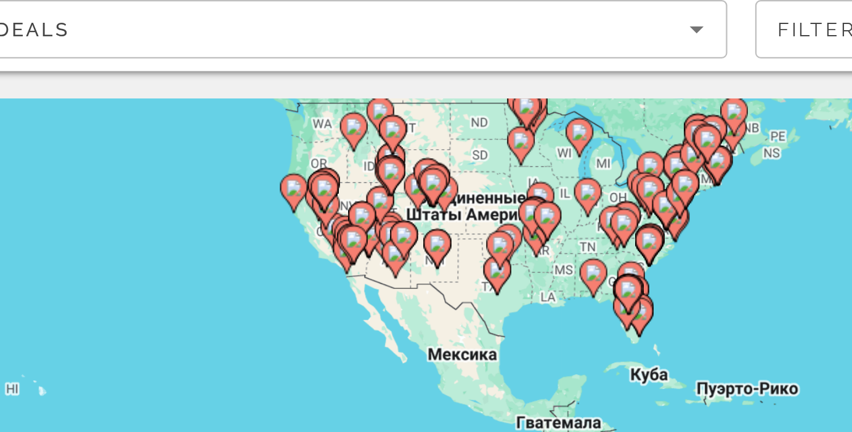
drag, startPoint x: 222, startPoint y: 155, endPoint x: 223, endPoint y: 164, distance: 9.3
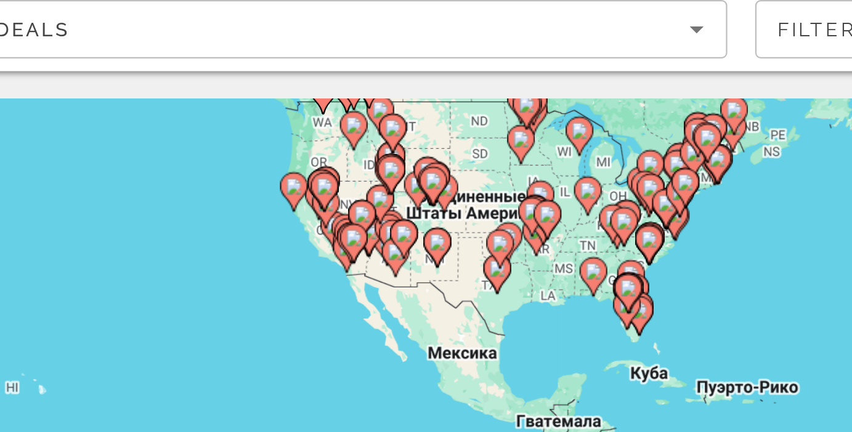
drag, startPoint x: 223, startPoint y: 164, endPoint x: 217, endPoint y: 164, distance: 6.2
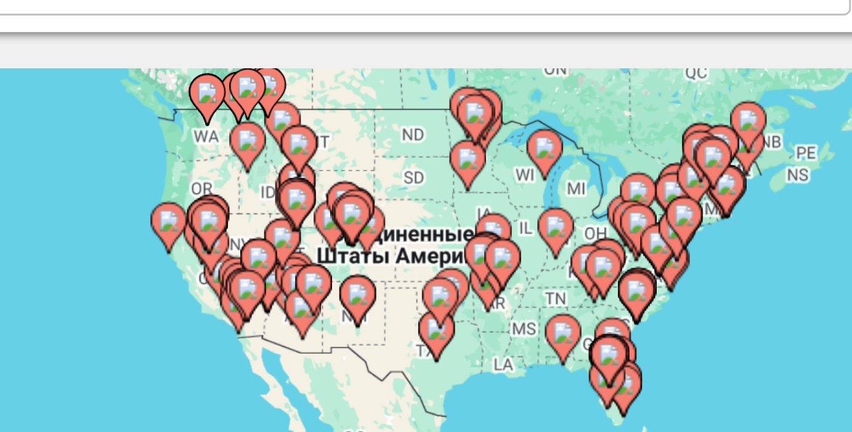
drag, startPoint x: 217, startPoint y: 164, endPoint x: 176, endPoint y: 179, distance: 43.8
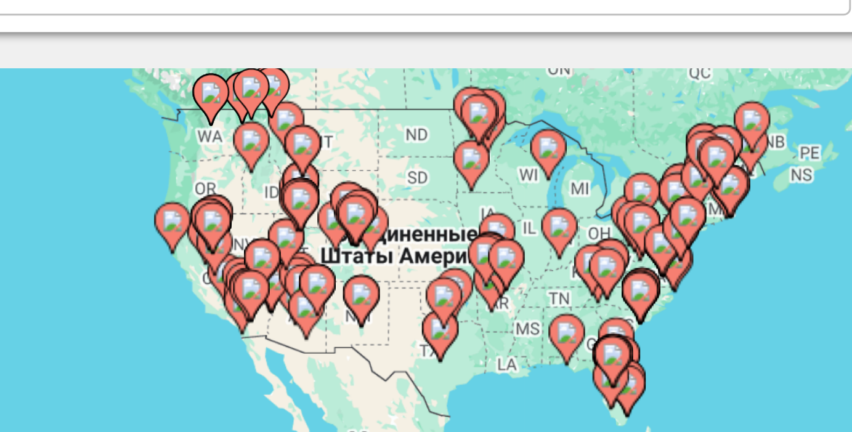
drag, startPoint x: 176, startPoint y: 179, endPoint x: 185, endPoint y: 176, distance: 9.7
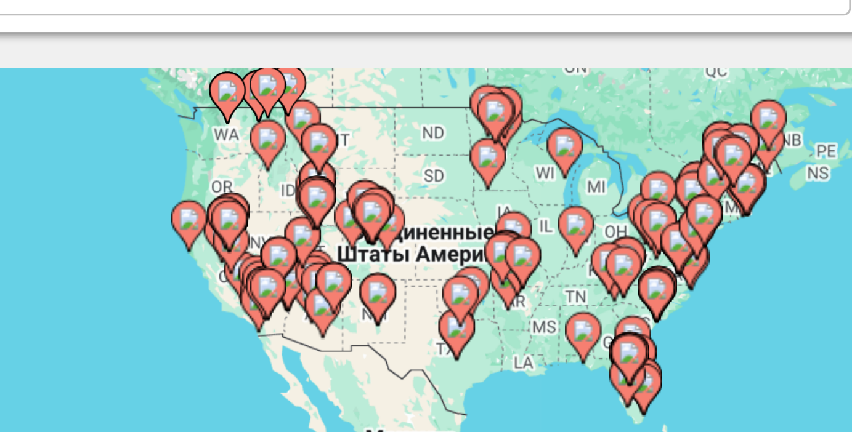
drag, startPoint x: 185, startPoint y: 176, endPoint x: 191, endPoint y: 172, distance: 7.5
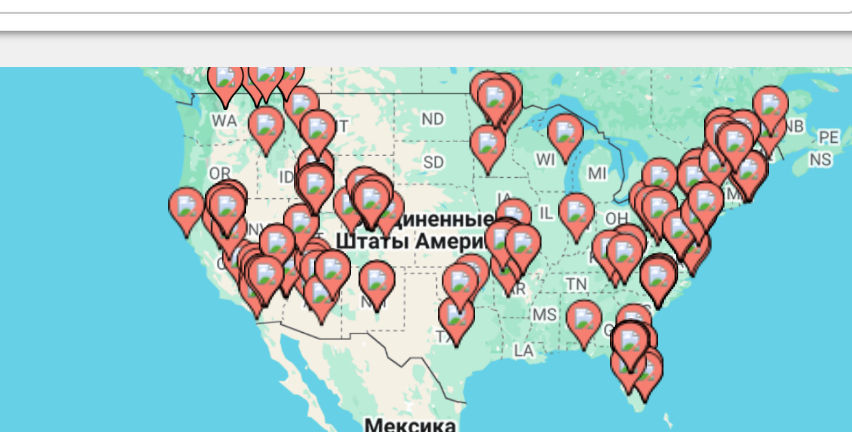
drag, startPoint x: 202, startPoint y: 169, endPoint x: 190, endPoint y: 174, distance: 12.5
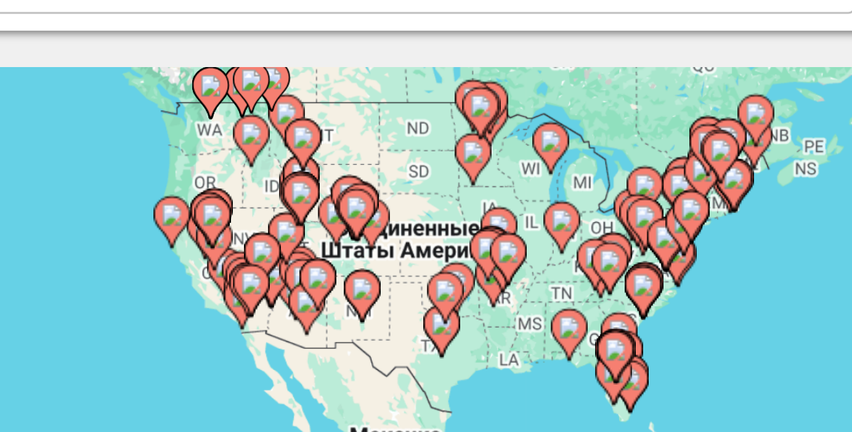
click at [184, 176] on div "Чтобы активировать перетаскивание с помощью клавиатуры, нажмите Alt + Ввод. Пос…" at bounding box center [426, 308] width 803 height 370
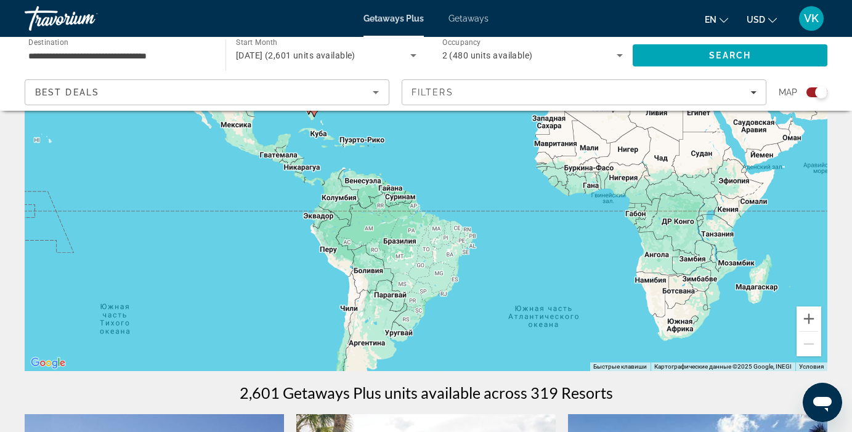
scroll to position [123, 0]
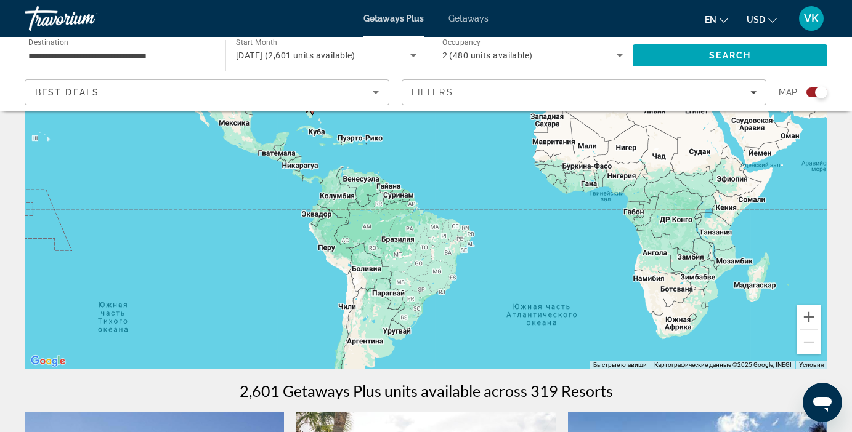
drag, startPoint x: 352, startPoint y: 250, endPoint x: 344, endPoint y: 248, distance: 7.6
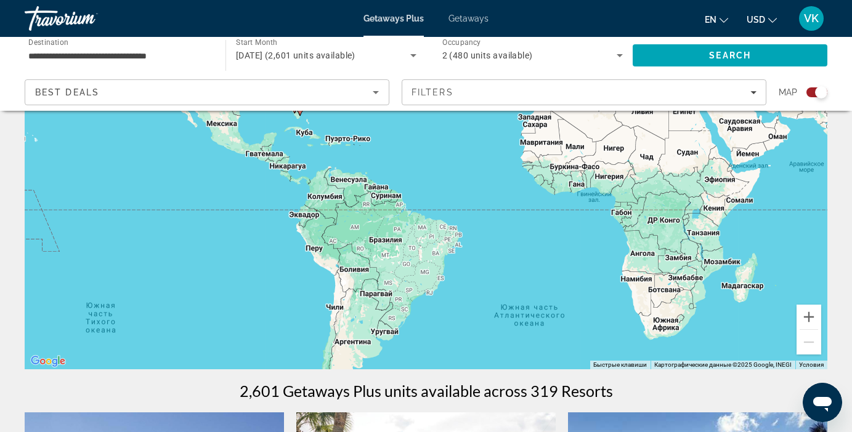
drag, startPoint x: 339, startPoint y: 249, endPoint x: 358, endPoint y: 142, distance: 108.9
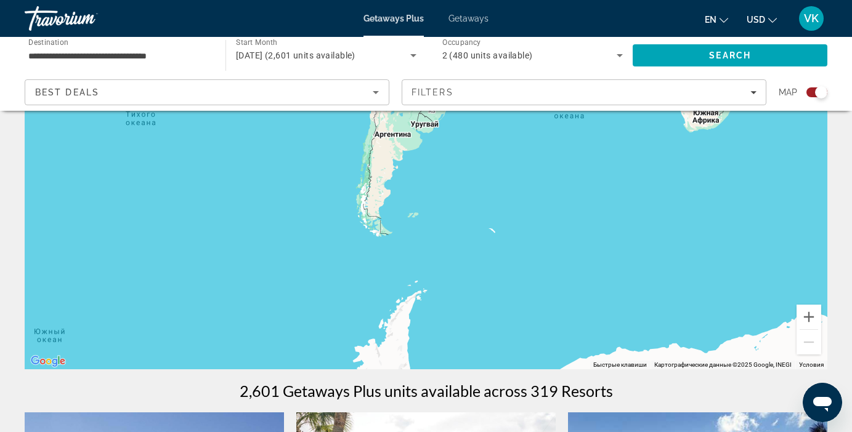
click at [377, 92] on icon "Sort by" at bounding box center [376, 92] width 6 height 3
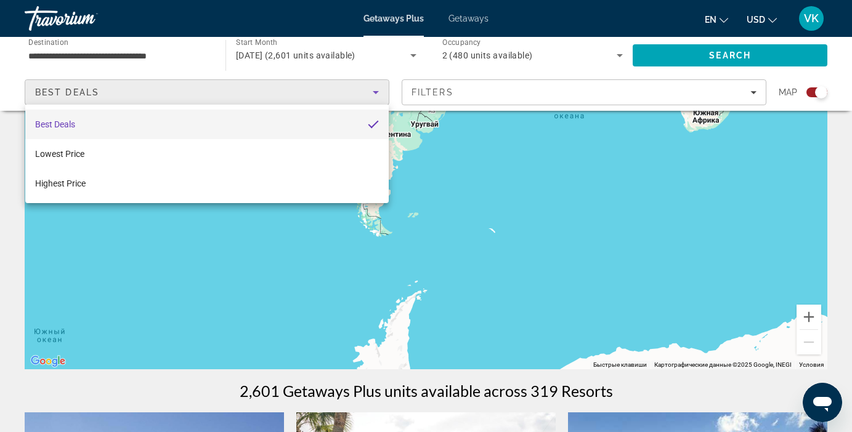
click at [463, 254] on div at bounding box center [426, 216] width 852 height 432
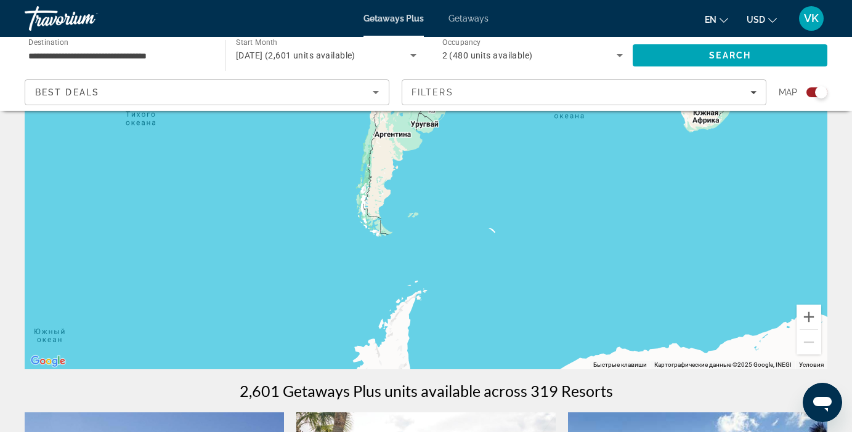
click at [381, 96] on icon "Sort by" at bounding box center [375, 92] width 15 height 15
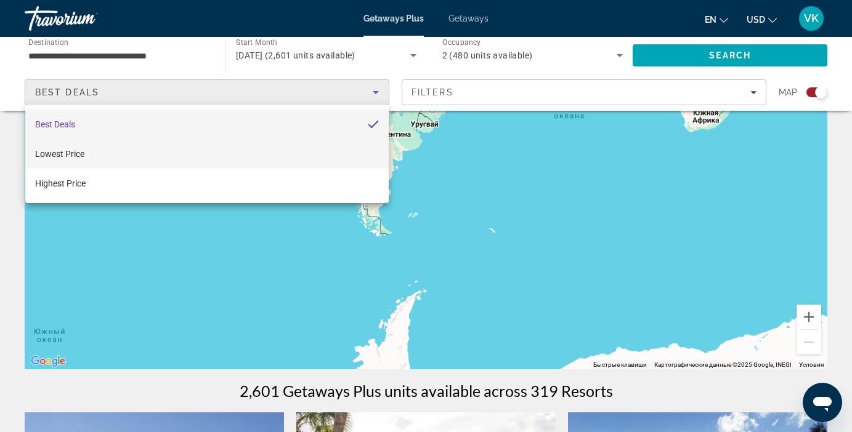
click at [302, 158] on mat-option "Lowest Price" at bounding box center [206, 154] width 363 height 30
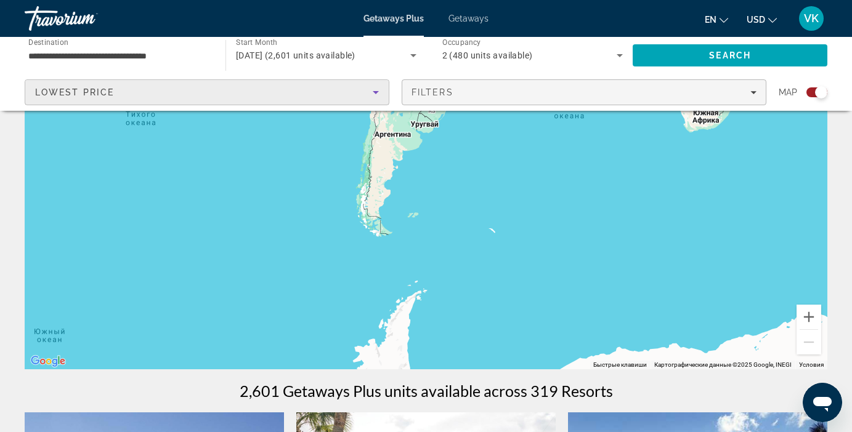
click at [755, 95] on div "Filters" at bounding box center [584, 92] width 345 height 10
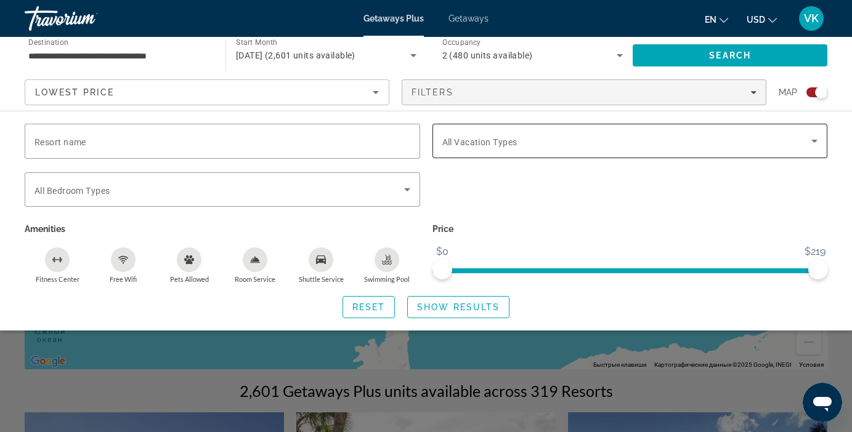
click at [816, 143] on icon "Search widget" at bounding box center [814, 141] width 15 height 15
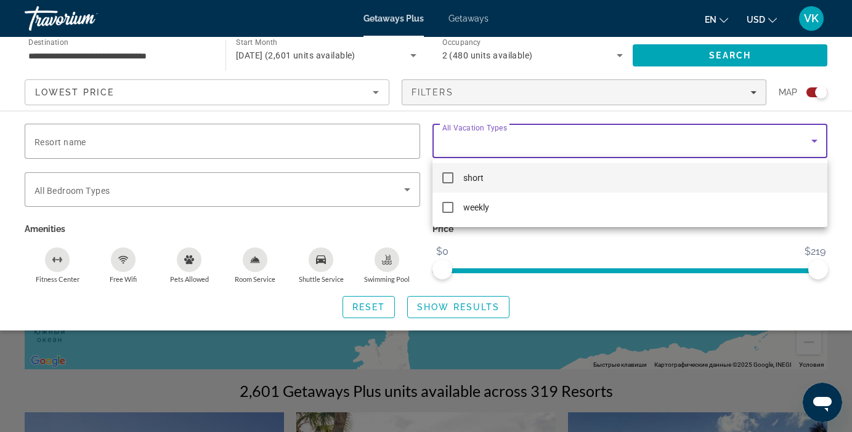
click at [816, 143] on div at bounding box center [426, 216] width 852 height 432
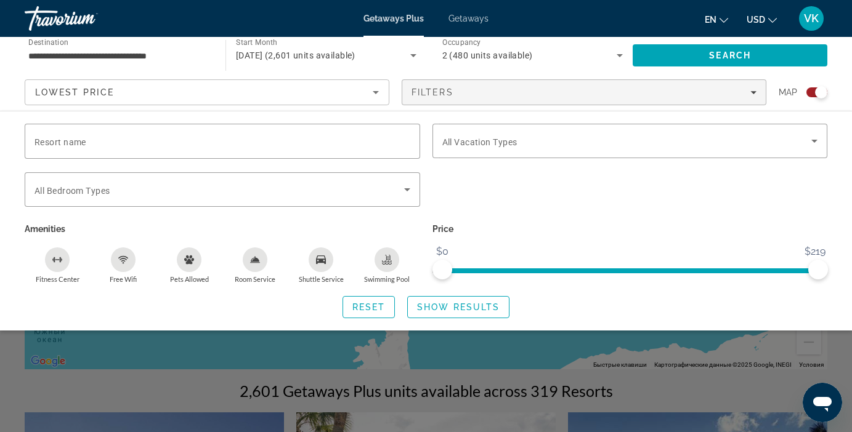
click at [710, 231] on p "Price" at bounding box center [630, 229] width 396 height 17
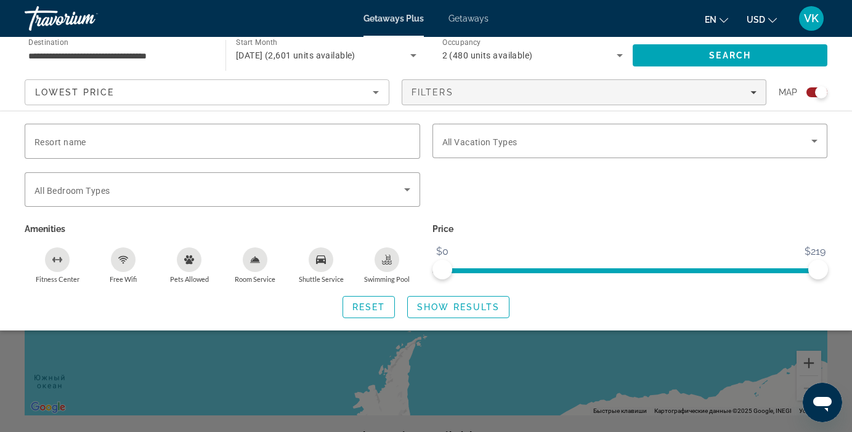
scroll to position [0, 0]
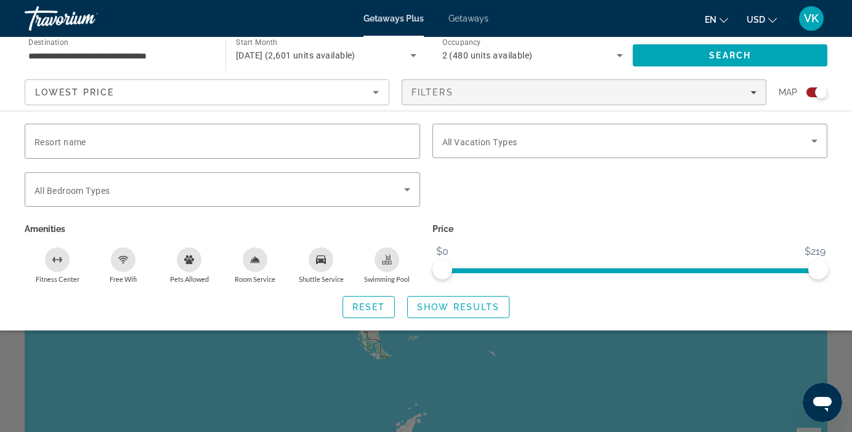
click at [624, 362] on div "Search widget" at bounding box center [426, 309] width 852 height 248
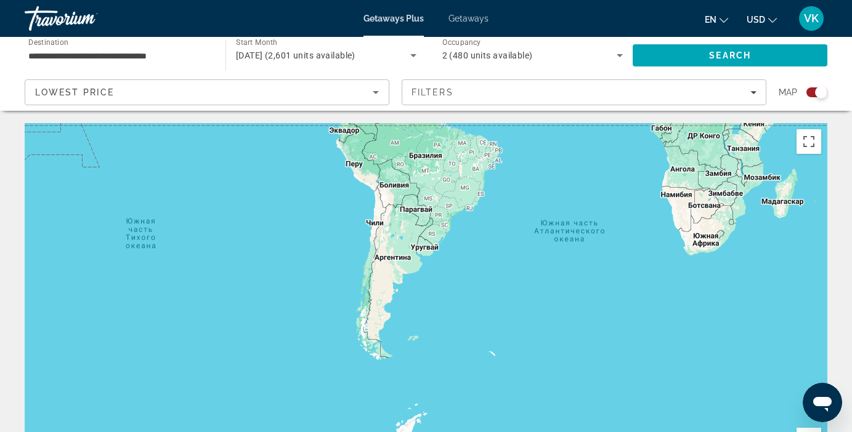
click at [624, 363] on div "Main content" at bounding box center [426, 308] width 803 height 370
click at [809, 141] on button "Включить полноэкранный режим" at bounding box center [809, 141] width 25 height 25
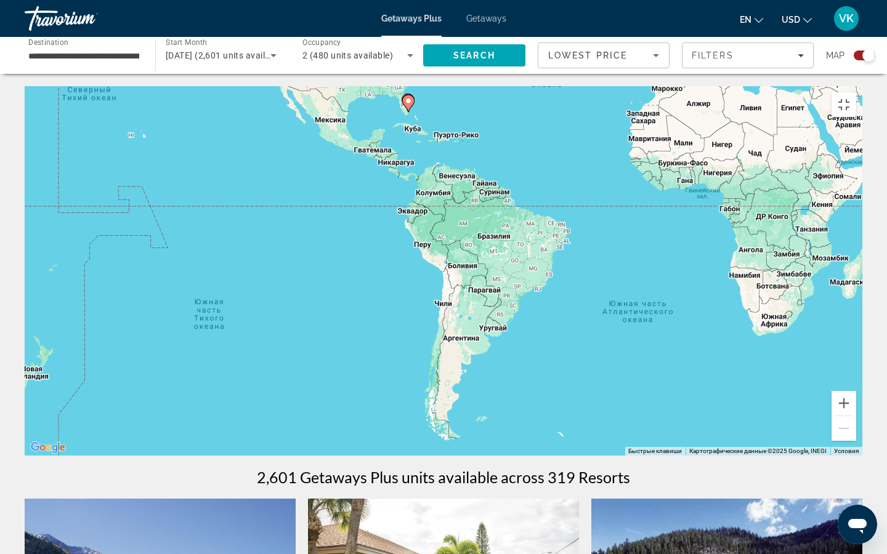
drag, startPoint x: 391, startPoint y: 116, endPoint x: 476, endPoint y: 312, distance: 213.8
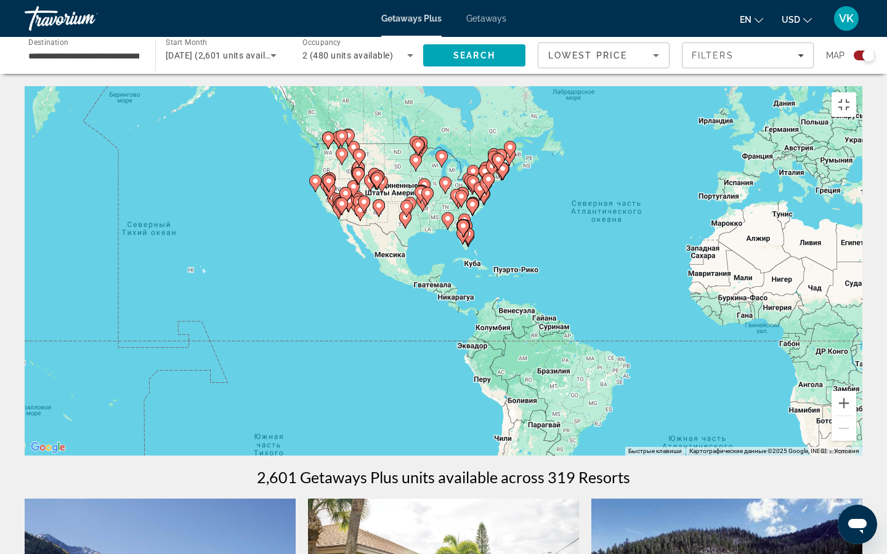
drag, startPoint x: 357, startPoint y: 167, endPoint x: 461, endPoint y: 299, distance: 168.5
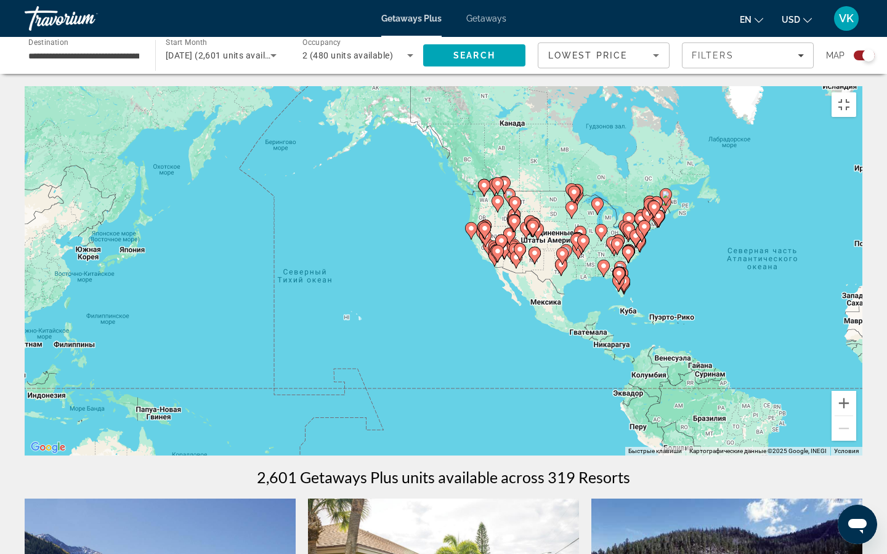
drag, startPoint x: 461, startPoint y: 299, endPoint x: 518, endPoint y: 234, distance: 86.1
click at [518, 233] on gmp-advanced-marker "Main content" at bounding box center [514, 223] width 12 height 18
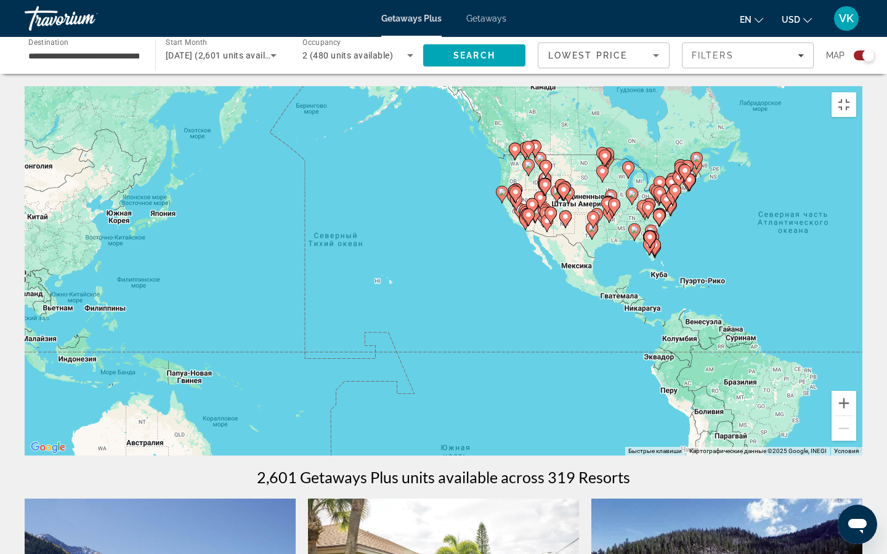
drag, startPoint x: 511, startPoint y: 248, endPoint x: 537, endPoint y: 216, distance: 41.2
click at [537, 216] on gmp-advanced-marker "Main content" at bounding box center [532, 207] width 12 height 18
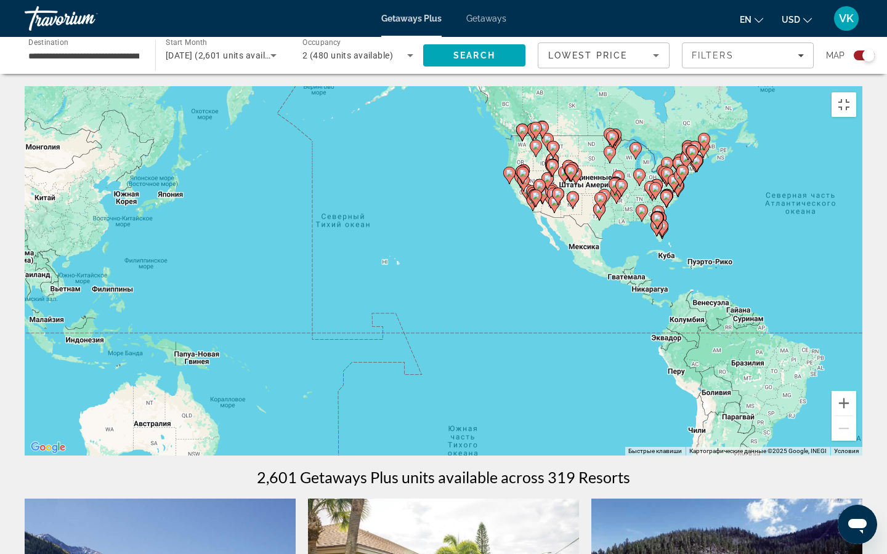
drag, startPoint x: 537, startPoint y: 216, endPoint x: 545, endPoint y: 195, distance: 21.6
click at [545, 195] on gmp-advanced-marker "Main content" at bounding box center [540, 188] width 12 height 18
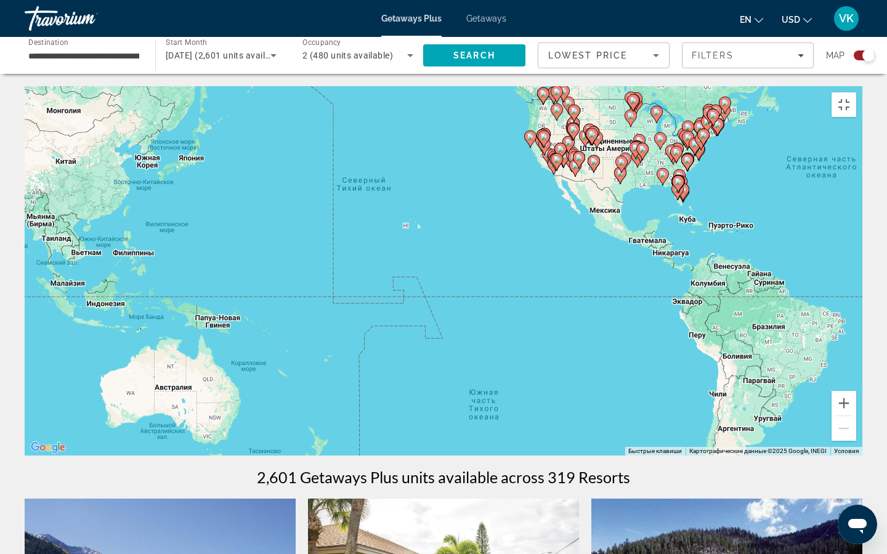
drag, startPoint x: 586, startPoint y: 201, endPoint x: 607, endPoint y: 176, distance: 32.8
click at [607, 176] on div "Чтобы активировать перетаскивание с помощью клавиатуры, нажмите Alt + Ввод. Пос…" at bounding box center [444, 271] width 838 height 370
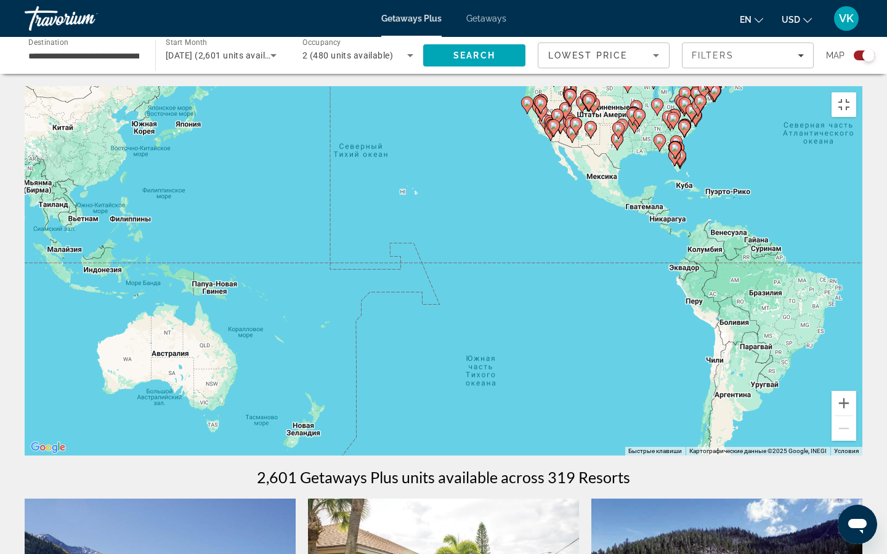
drag, startPoint x: 530, startPoint y: 320, endPoint x: 473, endPoint y: 358, distance: 69.0
click at [474, 357] on div "Чтобы активировать перетаскивание с помощью клавиатуры, нажмите Alt + Ввод. Пос…" at bounding box center [444, 271] width 838 height 370
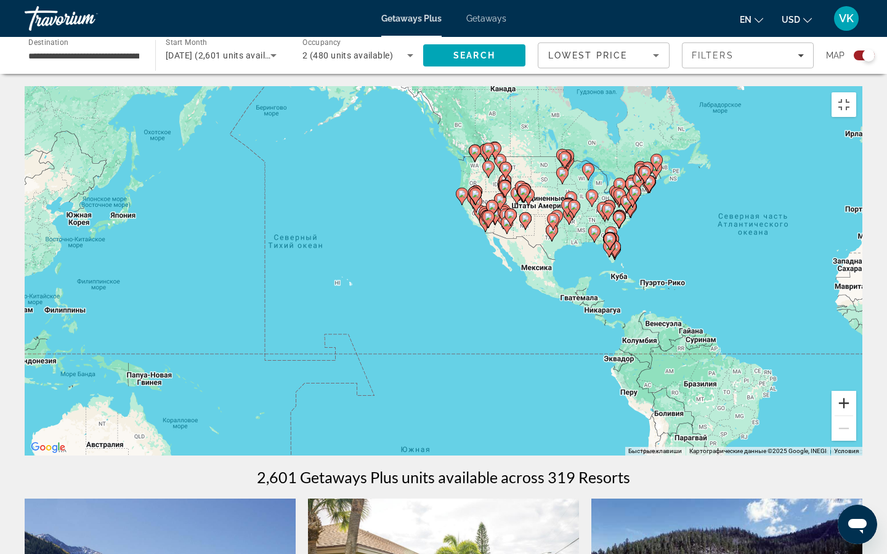
click at [851, 416] on button "Увеличить" at bounding box center [844, 403] width 25 height 25
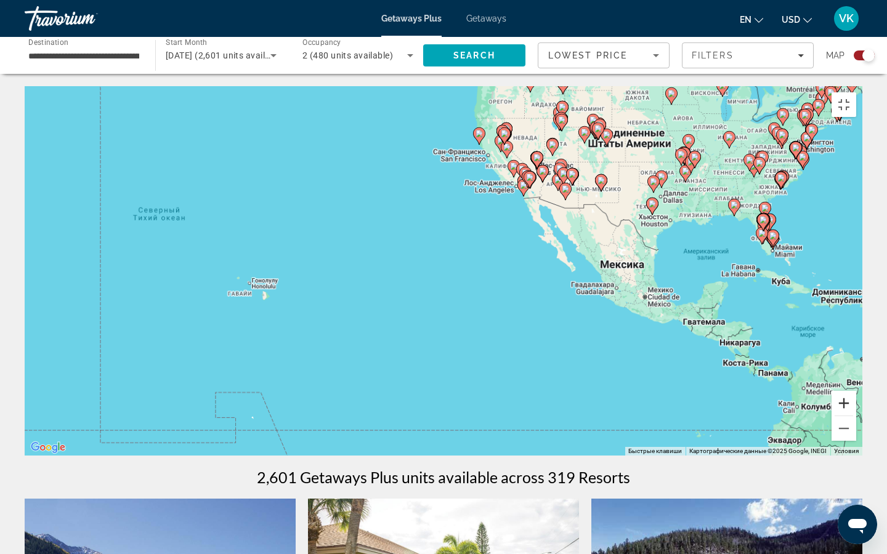
click at [851, 416] on button "Увеличить" at bounding box center [844, 403] width 25 height 25
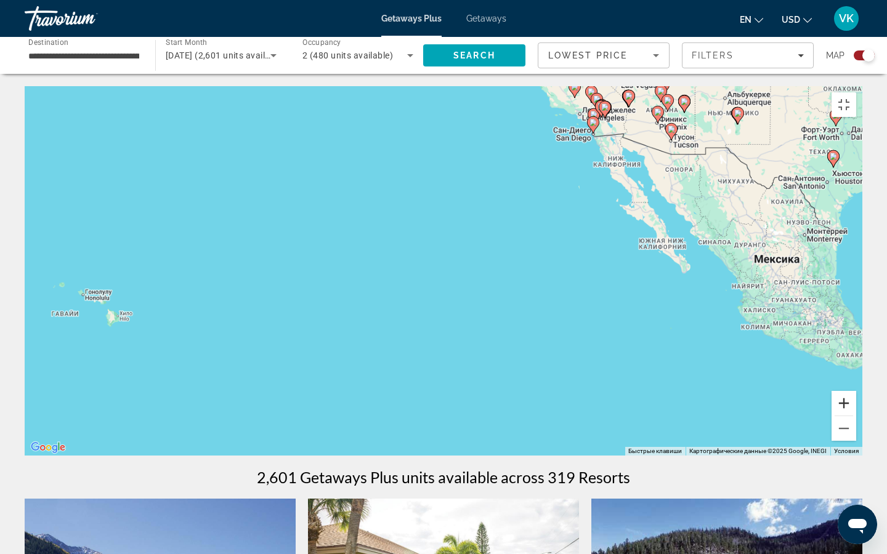
click at [851, 416] on button "Увеличить" at bounding box center [844, 403] width 25 height 25
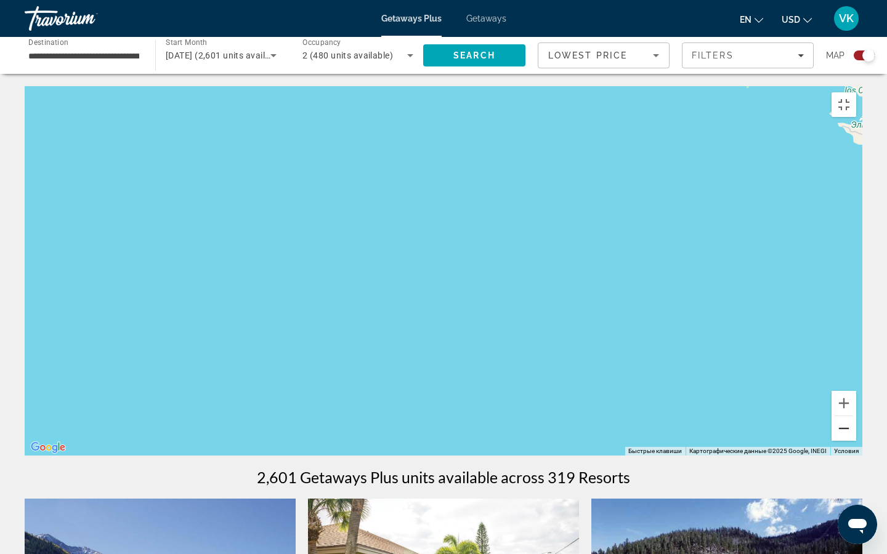
click at [851, 432] on button "Уменьшить" at bounding box center [844, 428] width 25 height 25
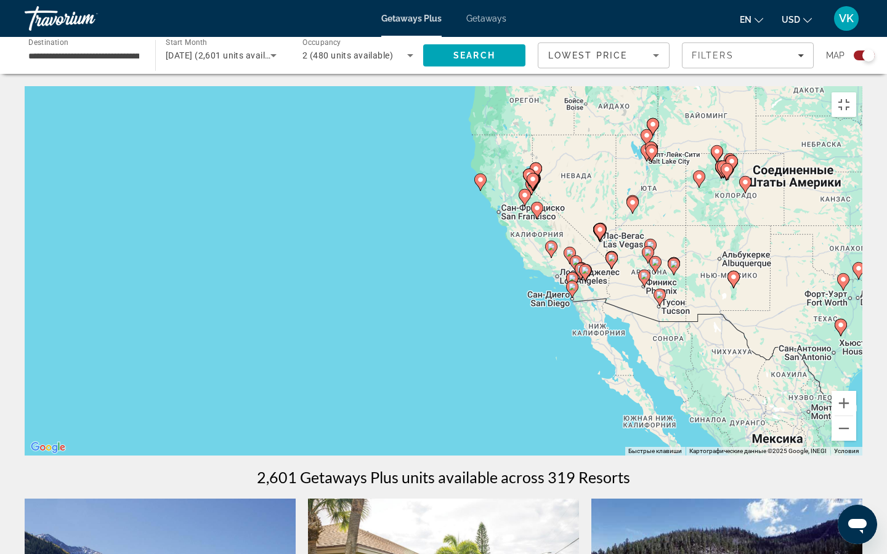
drag, startPoint x: 607, startPoint y: 87, endPoint x: 567, endPoint y: 275, distance: 191.5
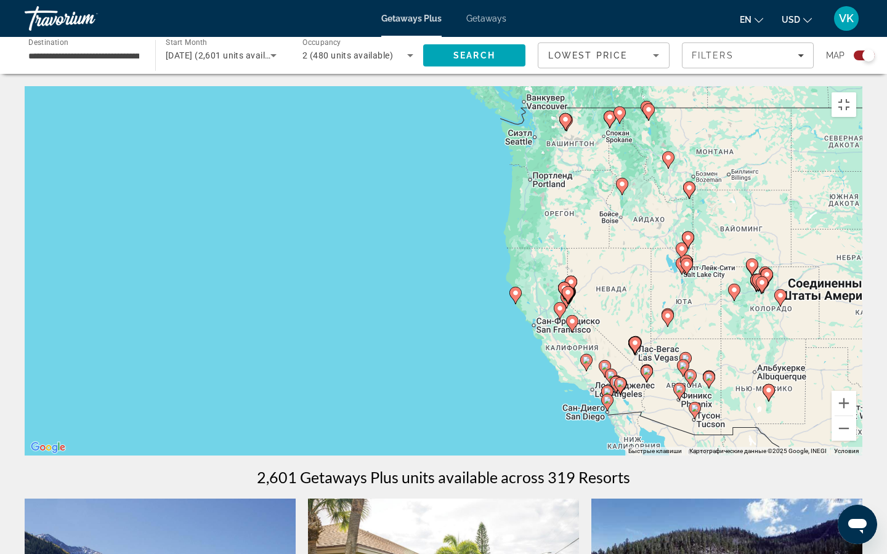
drag, startPoint x: 558, startPoint y: 235, endPoint x: 596, endPoint y: 343, distance: 114.4
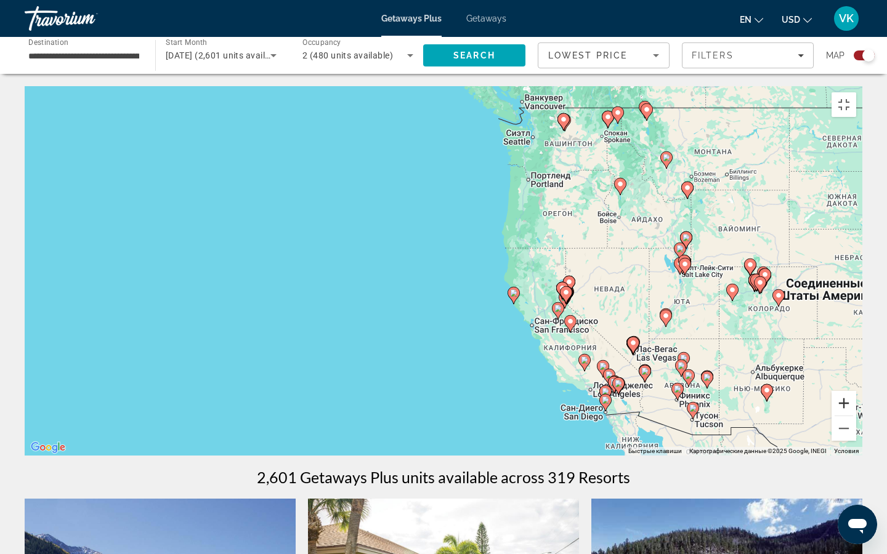
click at [851, 416] on button "Увеличить" at bounding box center [844, 403] width 25 height 25
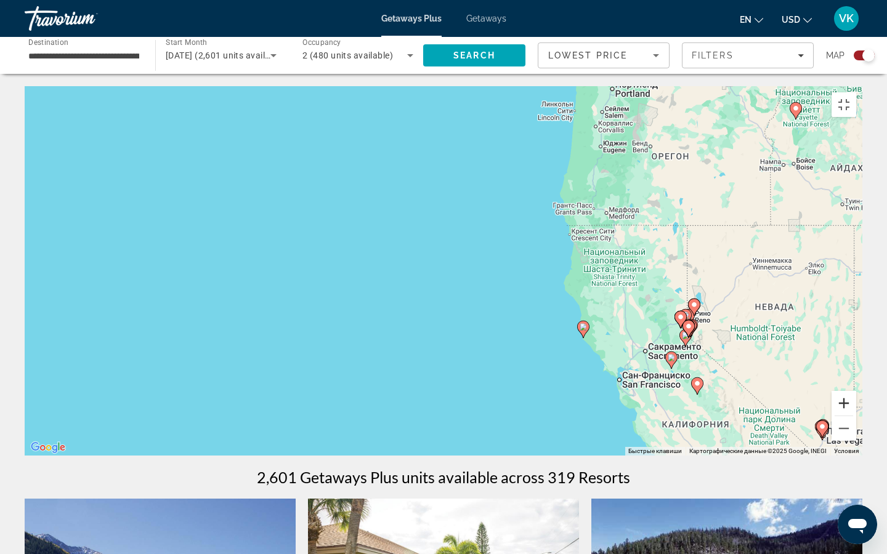
click at [851, 416] on button "Увеличить" at bounding box center [844, 403] width 25 height 25
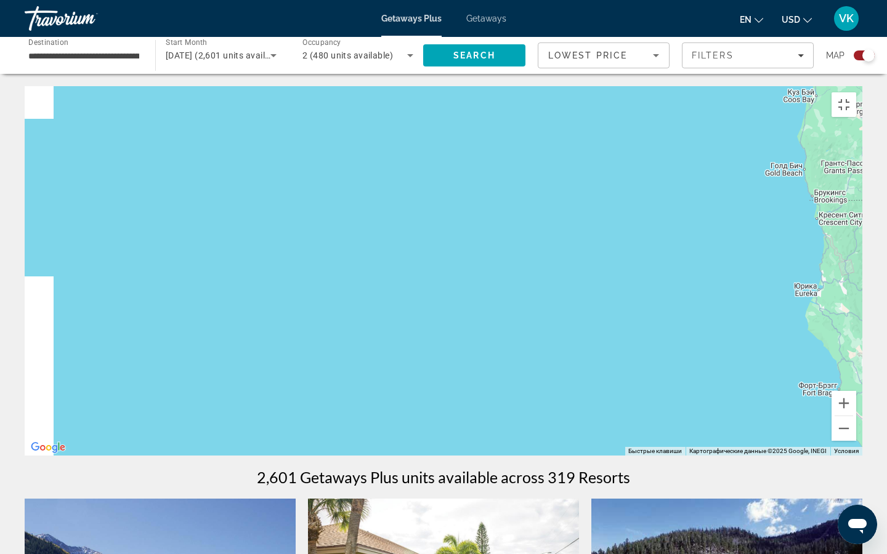
drag, startPoint x: 684, startPoint y: 399, endPoint x: 845, endPoint y: 415, distance: 161.6
click at [834, 416] on div "Чтобы активировать перетаскивание с помощью клавиатуры, нажмите Alt + Ввод. Пос…" at bounding box center [444, 271] width 838 height 370
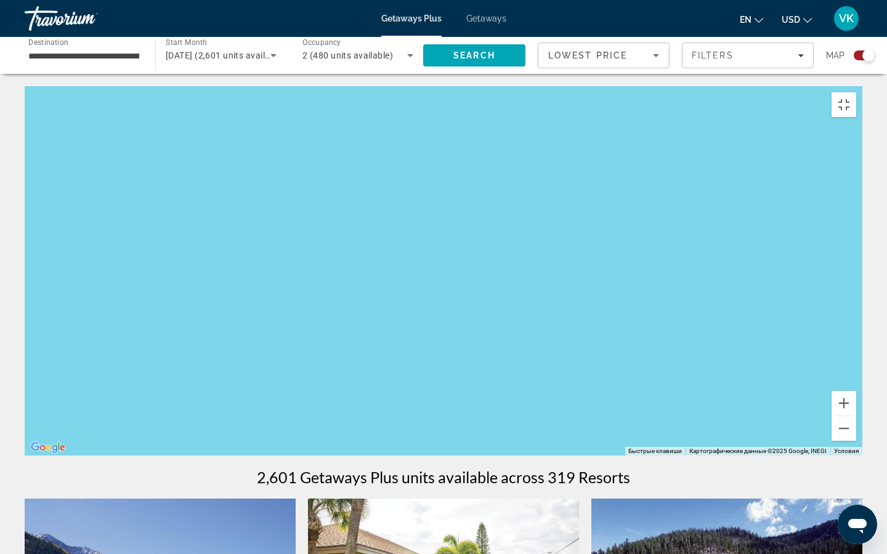
drag, startPoint x: 551, startPoint y: 415, endPoint x: 434, endPoint y: 415, distance: 117.1
click at [434, 415] on div "Чтобы активировать перетаскивание с помощью клавиатуры, нажмите Alt + Ввод. Пос…" at bounding box center [444, 271] width 838 height 370
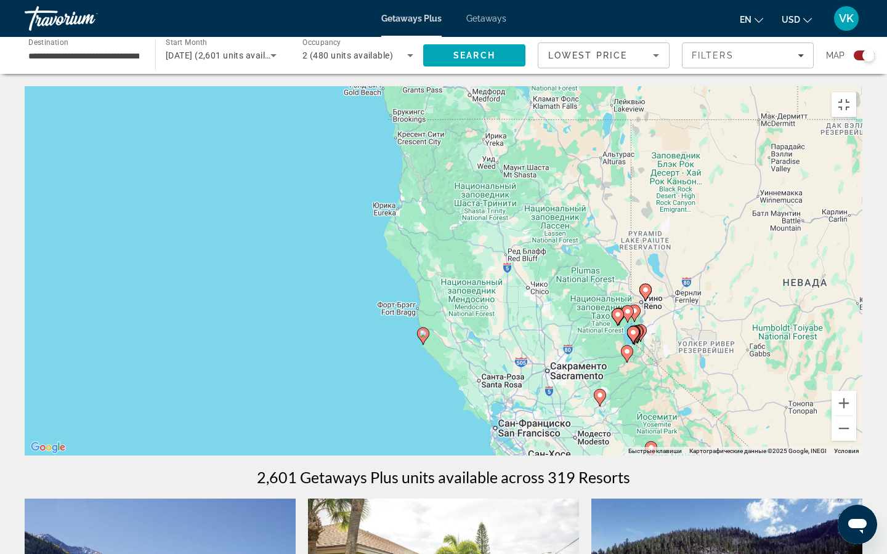
drag, startPoint x: 691, startPoint y: 519, endPoint x: 461, endPoint y: 445, distance: 241.0
click at [461, 432] on div "Чтобы активировать перетаскивание с помощью клавиатуры, нажмите Alt + Ввод. Пос…" at bounding box center [444, 271] width 838 height 370
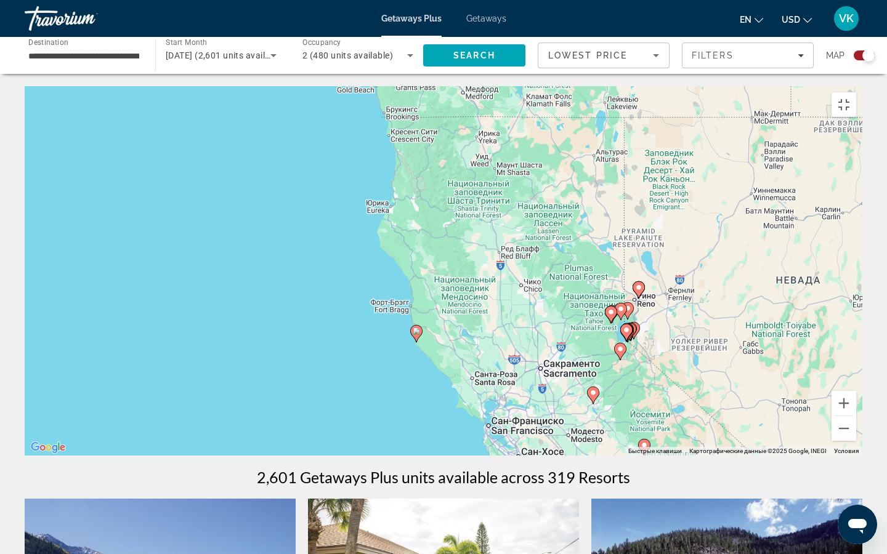
click at [647, 432] on image "Main content" at bounding box center [644, 445] width 7 height 7
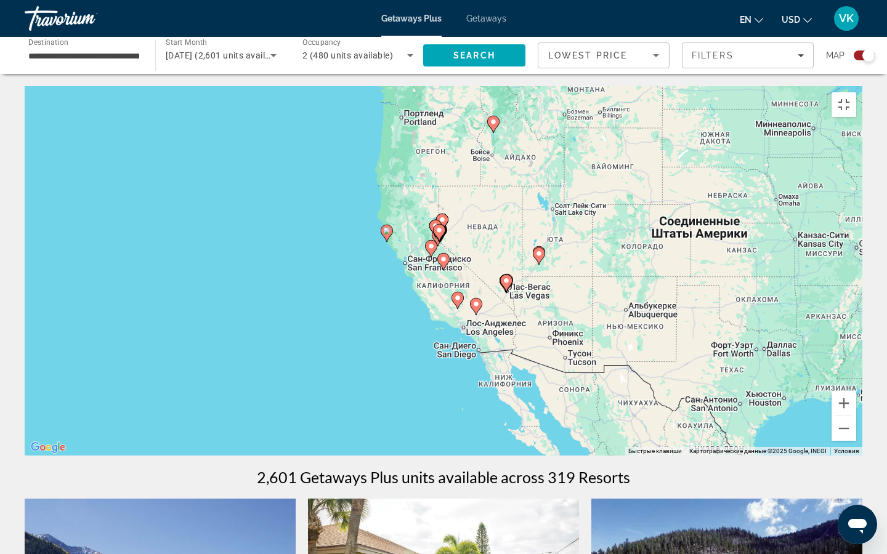
click at [443, 263] on image "Main content" at bounding box center [443, 259] width 7 height 7
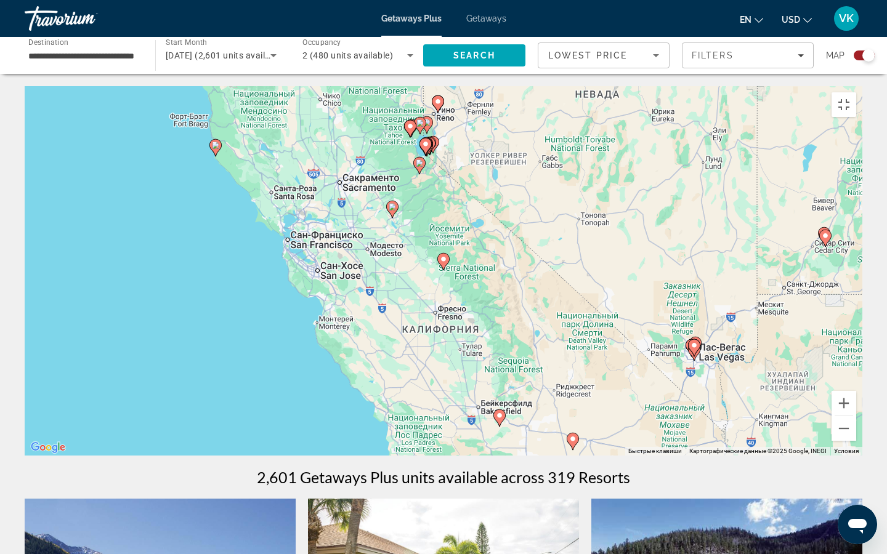
click at [443, 263] on image "Main content" at bounding box center [443, 259] width 7 height 7
type input "**********"
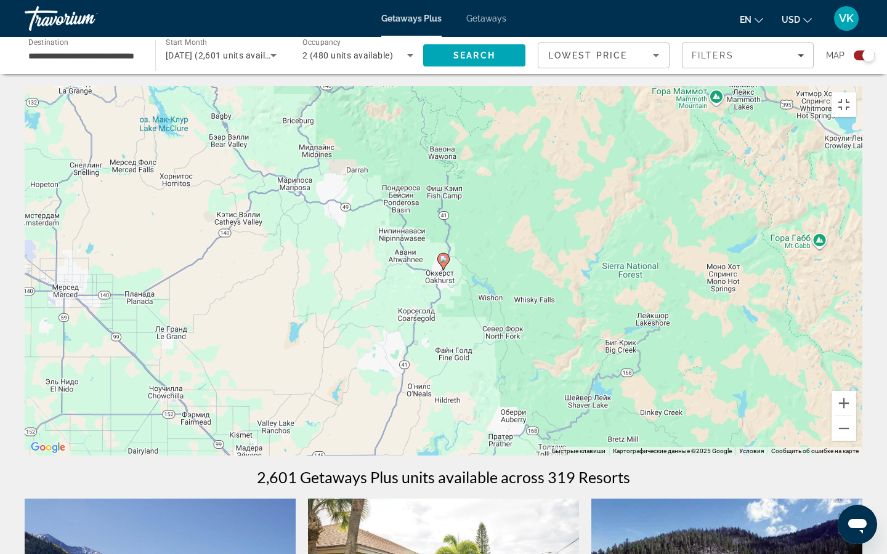
click at [443, 263] on image "Main content" at bounding box center [443, 259] width 7 height 7
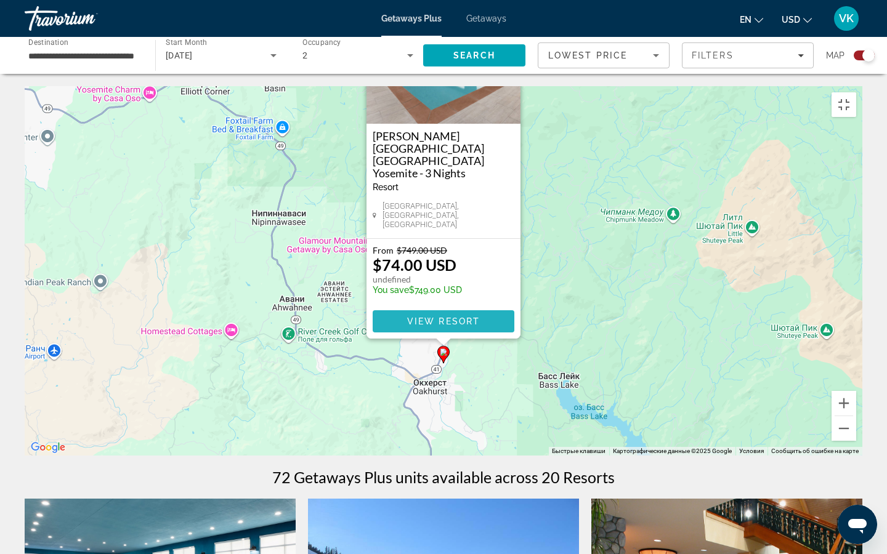
click at [443, 327] on span "View Resort" at bounding box center [443, 322] width 73 height 10
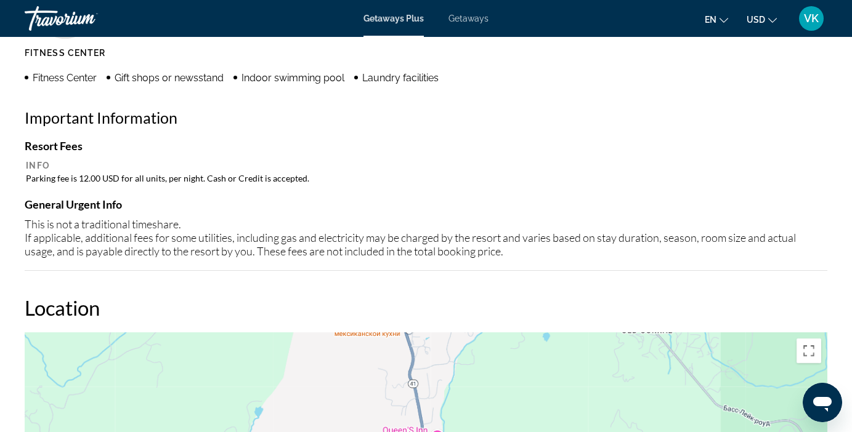
scroll to position [1285, 0]
drag, startPoint x: 421, startPoint y: 340, endPoint x: 417, endPoint y: 221, distance: 119.6
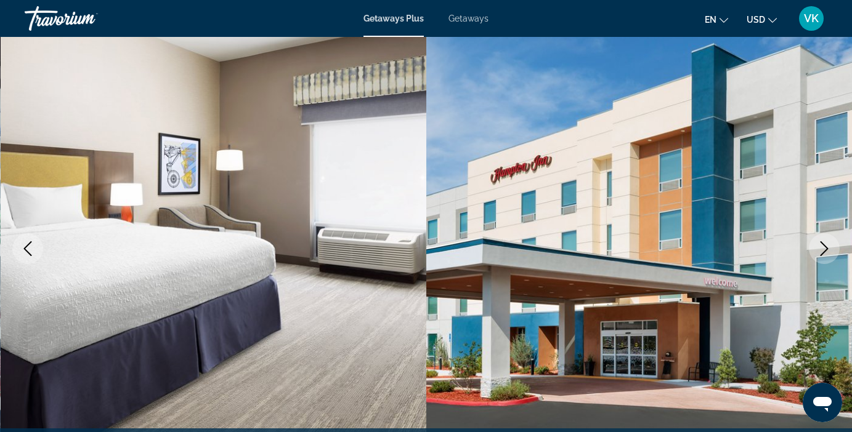
scroll to position [76, 0]
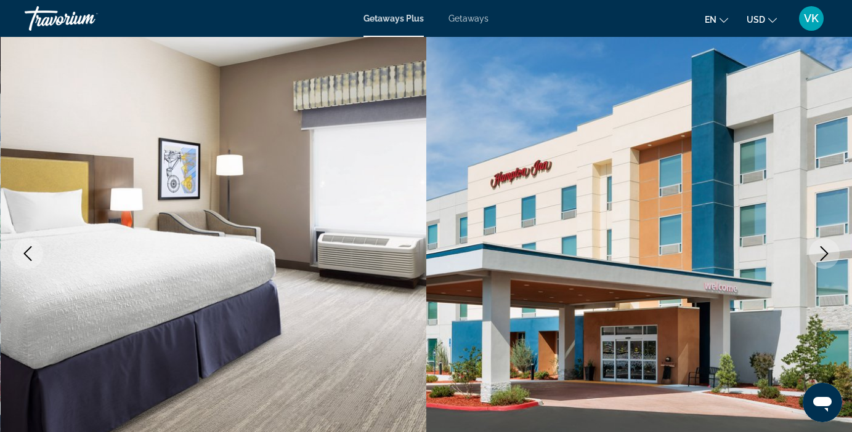
click at [28, 253] on icon "Previous image" at bounding box center [27, 253] width 15 height 15
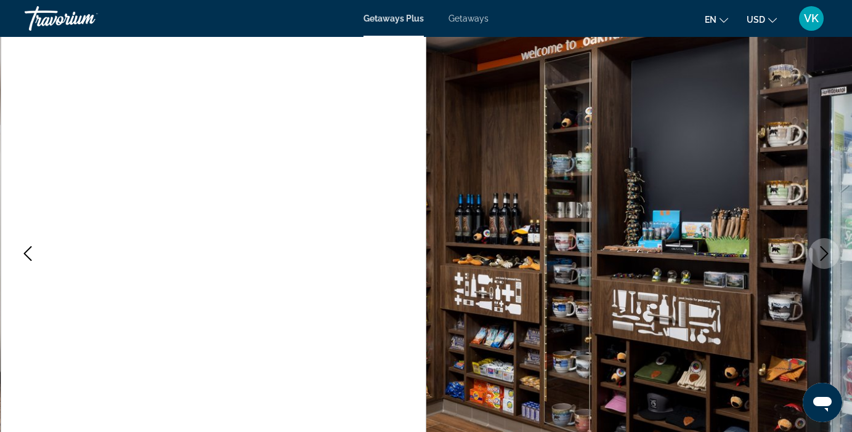
click at [31, 250] on icon "Previous image" at bounding box center [27, 253] width 15 height 15
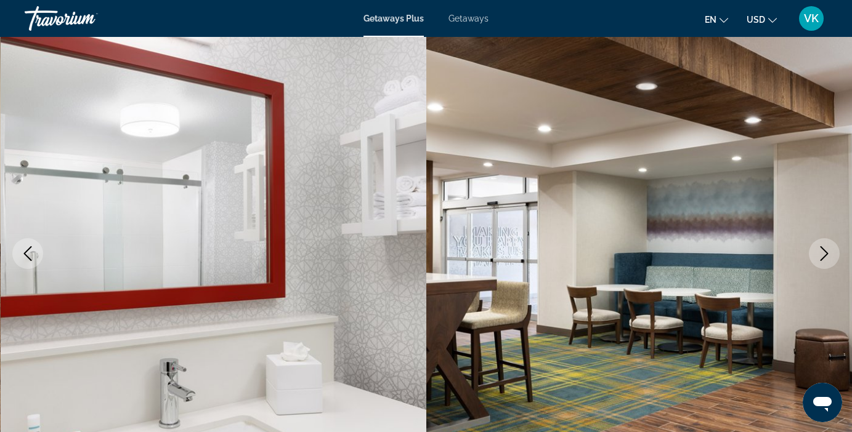
click at [31, 250] on icon "Previous image" at bounding box center [27, 253] width 15 height 15
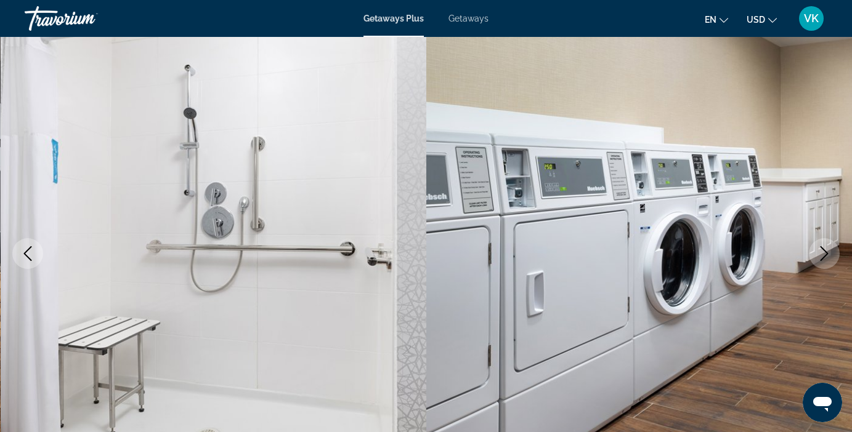
click at [31, 250] on icon "Previous image" at bounding box center [27, 253] width 15 height 15
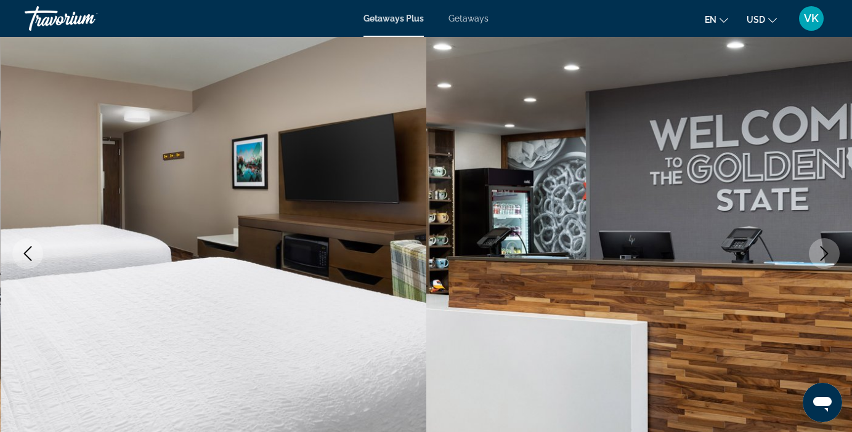
click at [31, 250] on icon "Previous image" at bounding box center [27, 253] width 15 height 15
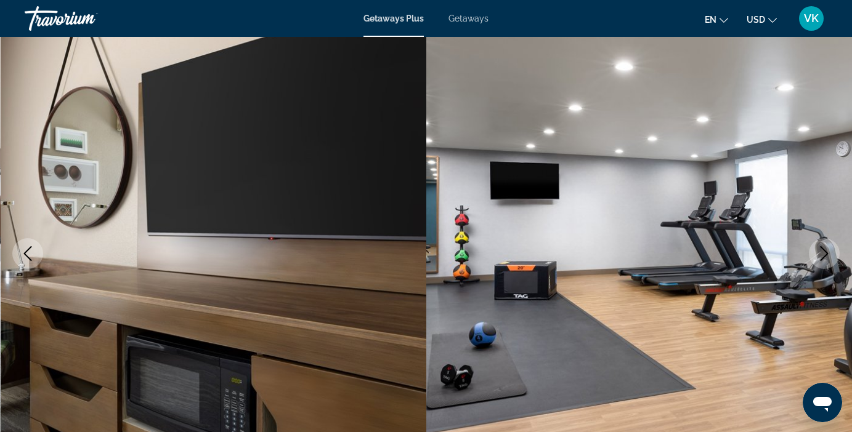
click at [31, 250] on icon "Previous image" at bounding box center [27, 253] width 15 height 15
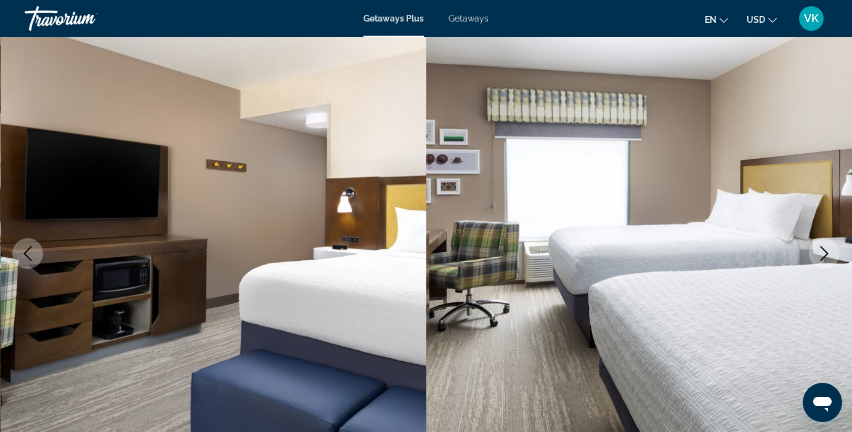
click at [31, 250] on icon "Previous image" at bounding box center [27, 253] width 15 height 15
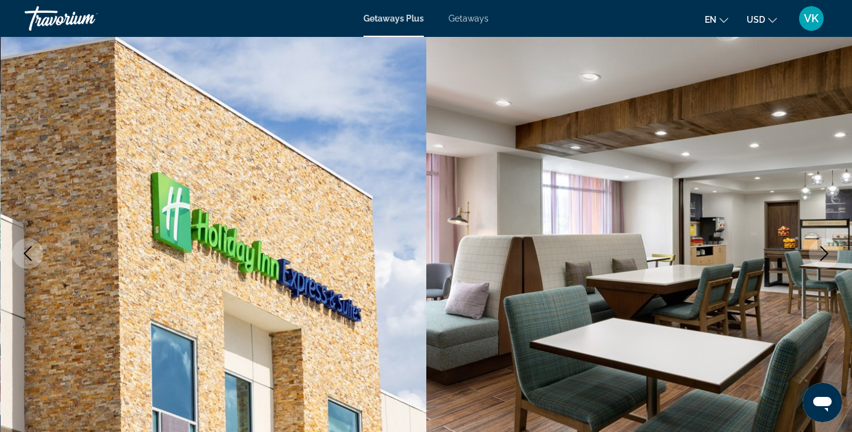
click at [31, 250] on icon "Previous image" at bounding box center [27, 253] width 15 height 15
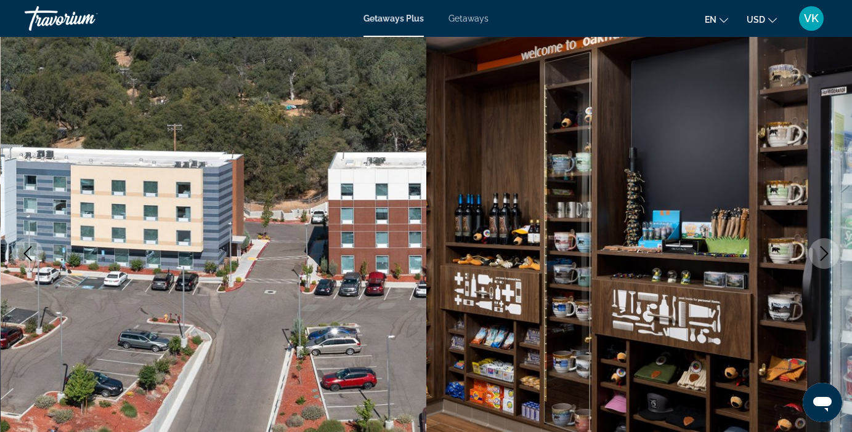
click at [31, 250] on icon "Previous image" at bounding box center [27, 253] width 15 height 15
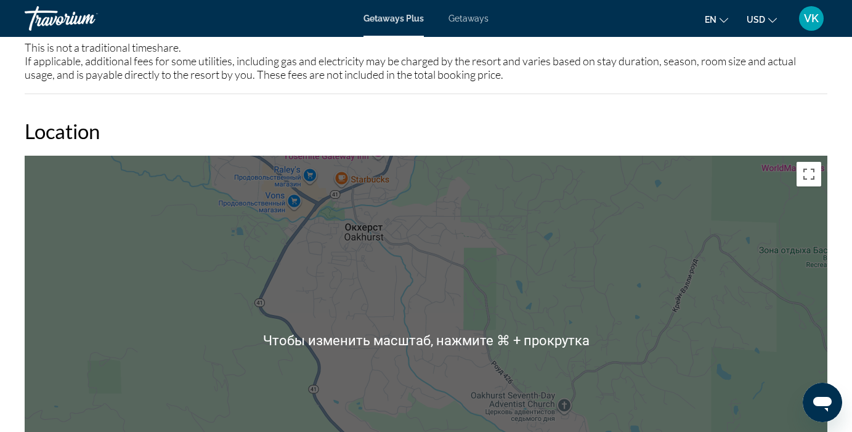
scroll to position [1456, 0]
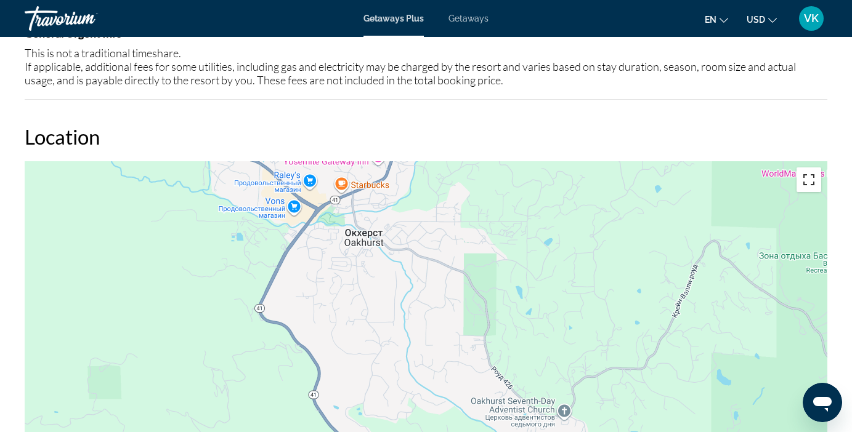
click at [803, 176] on button "Включить полноэкранный режим" at bounding box center [809, 180] width 25 height 25
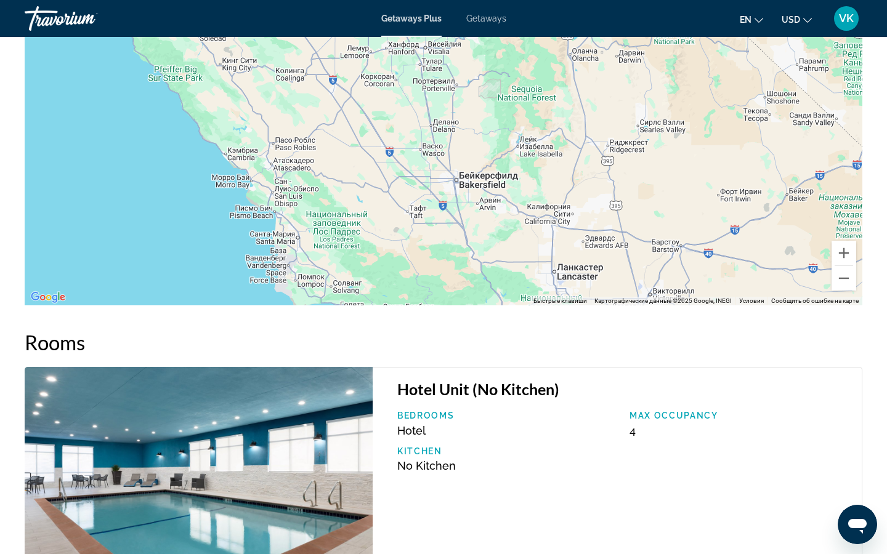
click at [329, 69] on div "Чтобы активировать перетаскивание с помощью клавиатуры, нажмите Alt + Ввод. Пос…" at bounding box center [444, 121] width 838 height 370
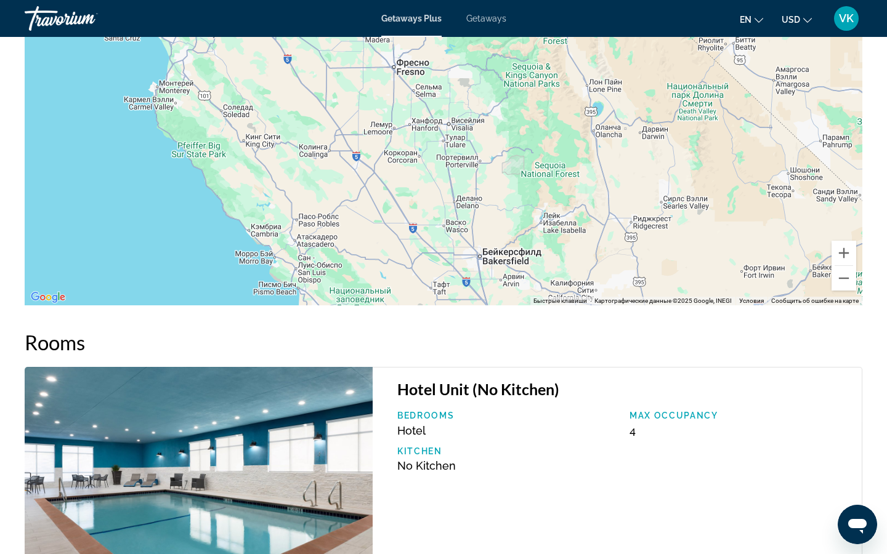
drag, startPoint x: 338, startPoint y: 91, endPoint x: 383, endPoint y: 216, distance: 133.5
click at [383, 216] on div "Чтобы активировать перетаскивание с помощью клавиатуры, нажмите Alt + Ввод. Пос…" at bounding box center [444, 121] width 838 height 370
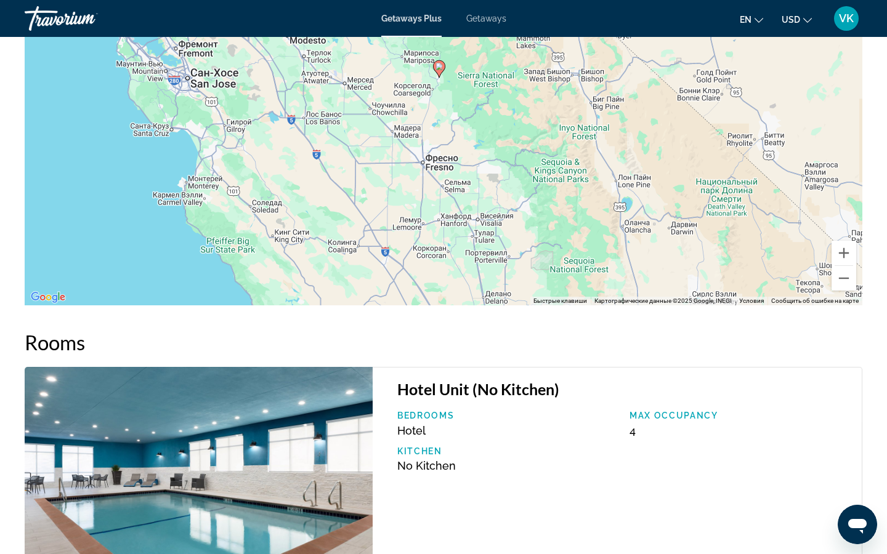
drag, startPoint x: 469, startPoint y: 197, endPoint x: 454, endPoint y: 242, distance: 47.3
click at [454, 242] on div "Чтобы активировать перетаскивание с помощью клавиатуры, нажмите Alt + Ввод. Пос…" at bounding box center [444, 121] width 838 height 370
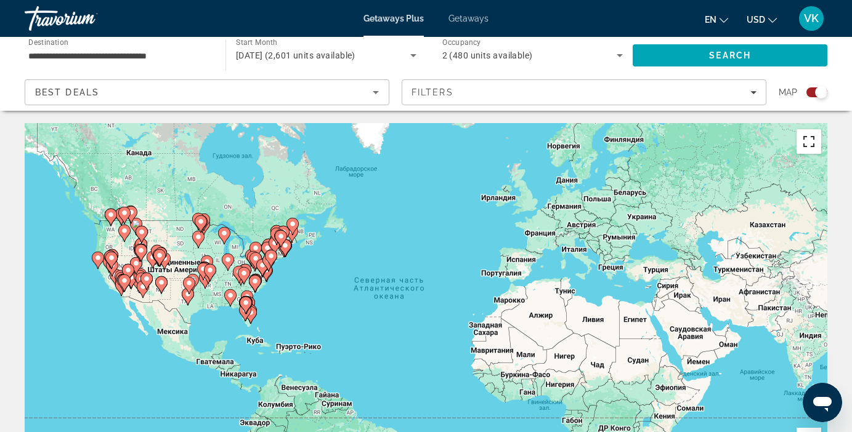
click at [811, 139] on button "Включить полноэкранный режим" at bounding box center [809, 141] width 25 height 25
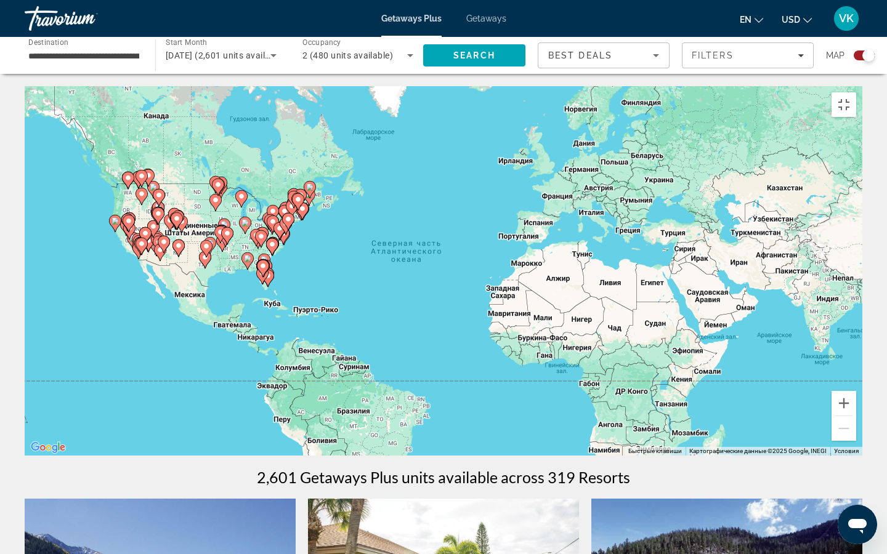
click at [139, 235] on gmp-advanced-marker "Main content" at bounding box center [145, 236] width 12 height 18
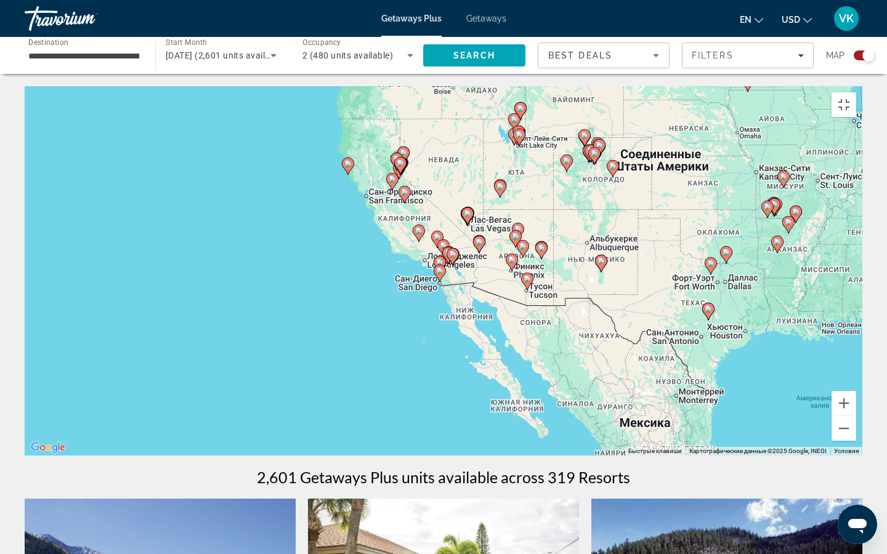
drag, startPoint x: 390, startPoint y: 265, endPoint x: 415, endPoint y: 218, distance: 52.9
click at [428, 209] on div "Чтобы активировать перетаскивание с помощью клавиатуры, нажмите Alt + Ввод. Пос…" at bounding box center [444, 271] width 838 height 370
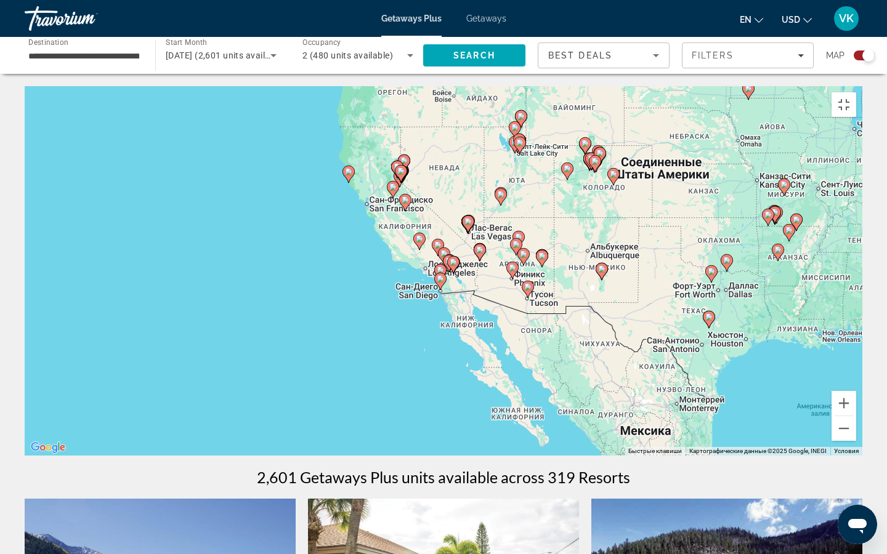
drag, startPoint x: 428, startPoint y: 209, endPoint x: 425, endPoint y: 218, distance: 9.6
click at [425, 218] on div "Чтобы активировать перетаскивание с помощью клавиатуры, нажмите Alt + Ввод. Пос…" at bounding box center [444, 271] width 838 height 370
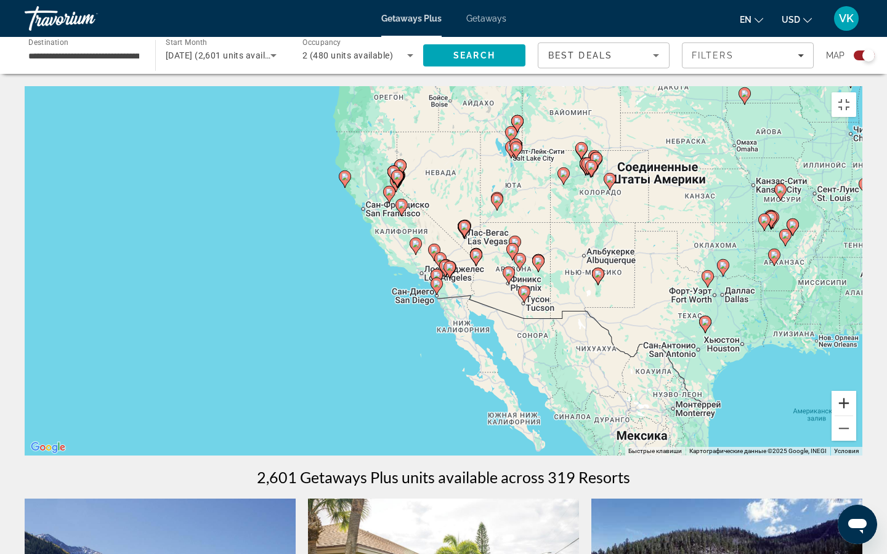
click at [851, 416] on button "Увеличить" at bounding box center [844, 403] width 25 height 25
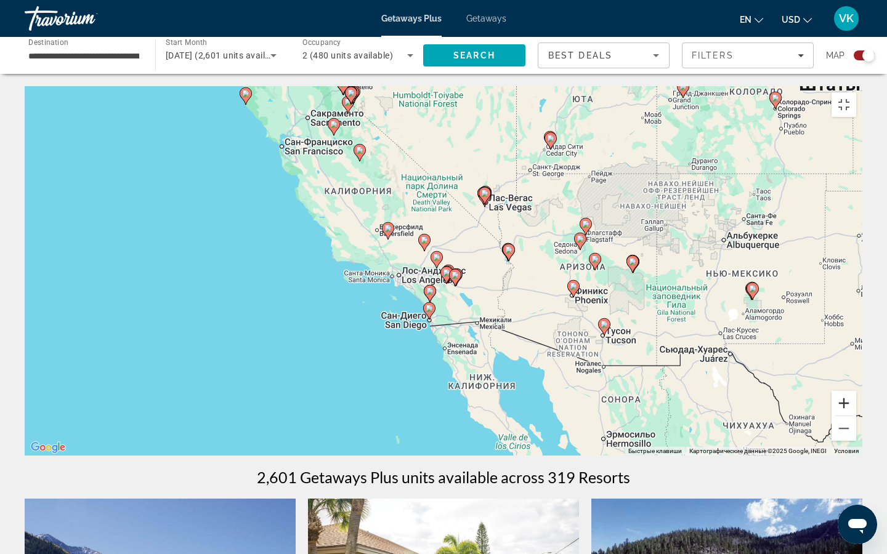
click at [851, 416] on button "Увеличить" at bounding box center [844, 403] width 25 height 25
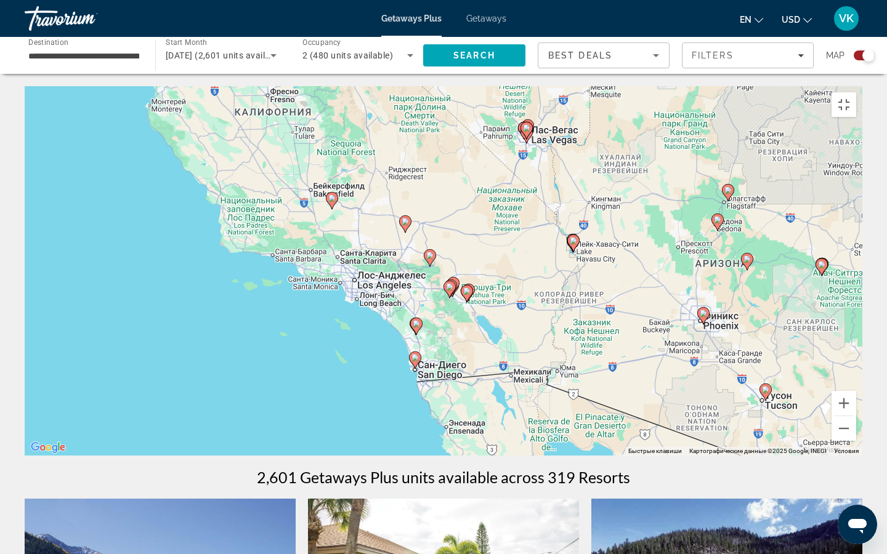
click at [278, 221] on div "Чтобы активировать перетаскивание с помощью клавиатуры, нажмите Alt + Ввод. Пос…" at bounding box center [444, 271] width 838 height 370
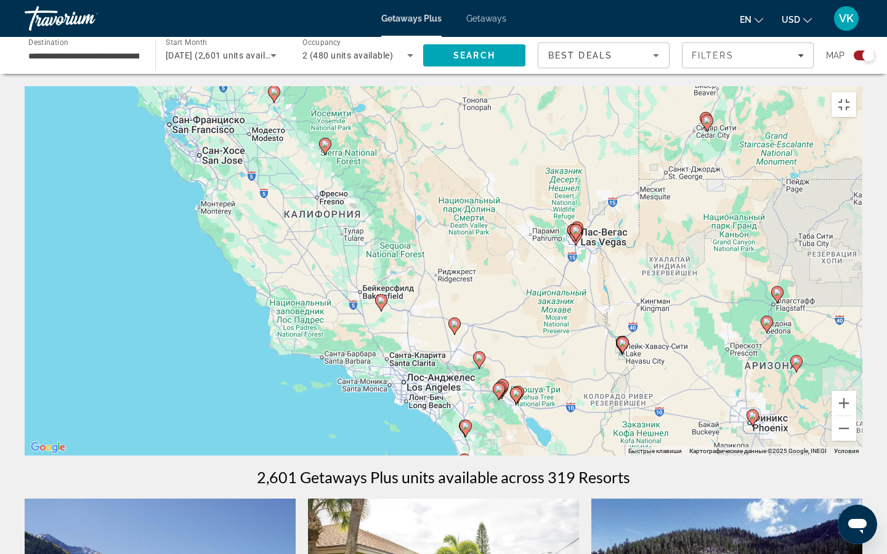
drag, startPoint x: 229, startPoint y: 108, endPoint x: 281, endPoint y: 215, distance: 119.0
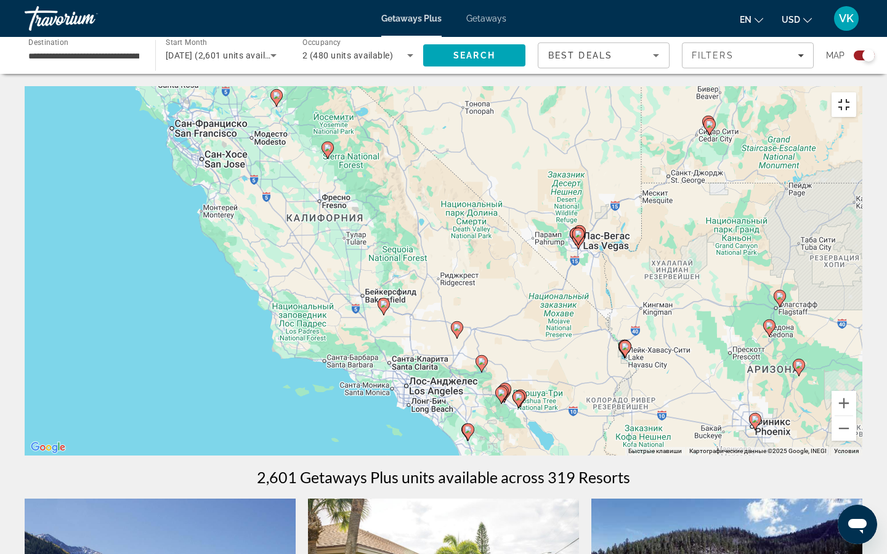
click at [851, 92] on button "Включить полноэкранный режим" at bounding box center [844, 104] width 25 height 25
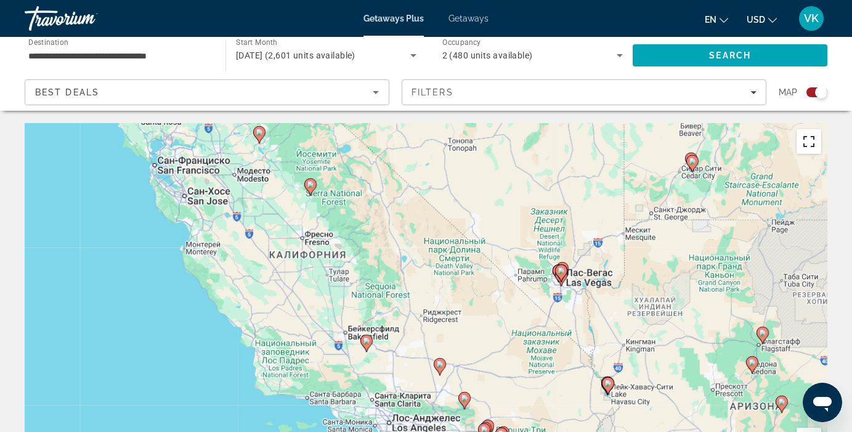
click at [809, 142] on button "Включить полноэкранный режим" at bounding box center [809, 141] width 25 height 25
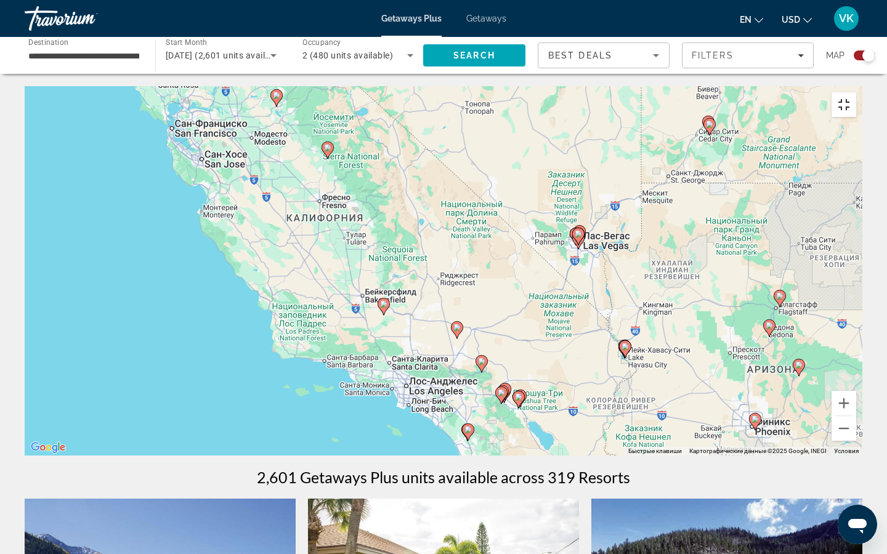
click at [810, 232] on div "Чтобы активировать перетаскивание с помощью клавиатуры, нажмите Alt + Ввод. Пос…" at bounding box center [444, 271] width 838 height 370
click at [851, 92] on button "Включить полноэкранный режим" at bounding box center [844, 104] width 25 height 25
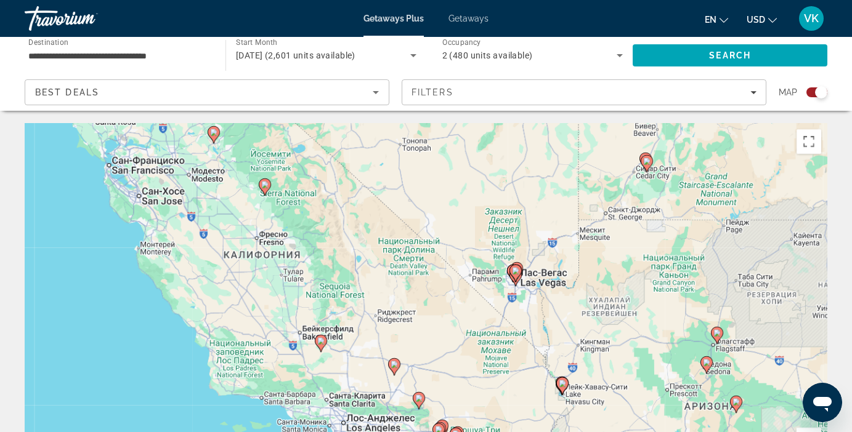
drag, startPoint x: 497, startPoint y: 220, endPoint x: 353, endPoint y: 209, distance: 143.9
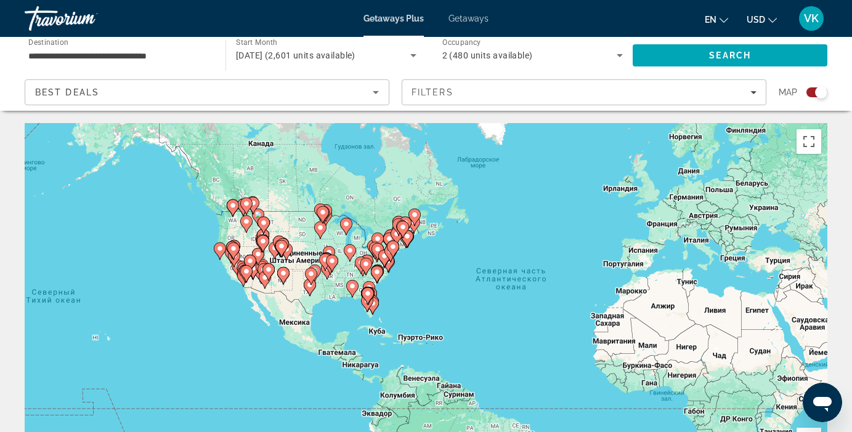
drag, startPoint x: 234, startPoint y: 274, endPoint x: 359, endPoint y: 262, distance: 124.9
click at [359, 262] on g "Main content" at bounding box center [361, 265] width 12 height 17
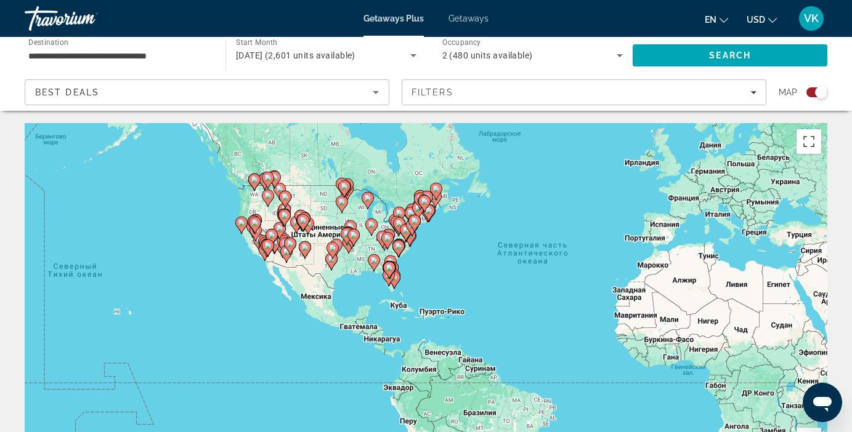
drag, startPoint x: 343, startPoint y: 220, endPoint x: 372, endPoint y: 187, distance: 44.1
click at [372, 192] on g "Main content" at bounding box center [368, 200] width 12 height 17
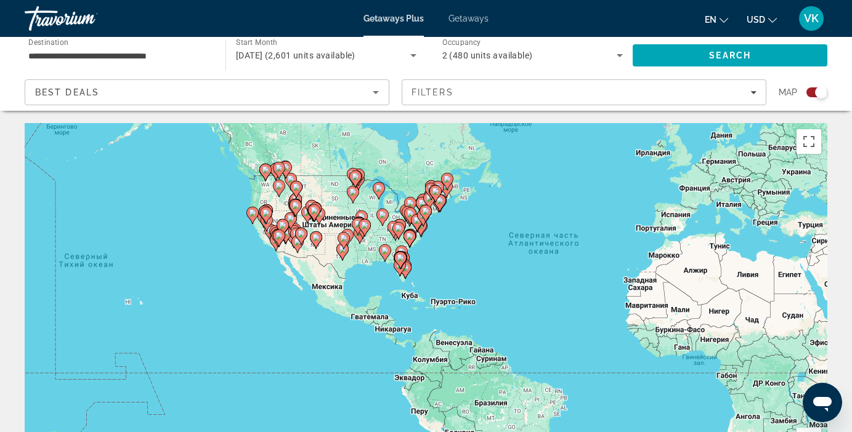
click at [368, 209] on div "Чтобы активировать перетаскивание с помощью клавиатуры, нажмите Alt + Ввод. Пос…" at bounding box center [426, 308] width 803 height 370
click at [393, 246] on div "Чтобы активировать перетаскивание с помощью клавиатуры, нажмите Alt + Ввод. Пос…" at bounding box center [426, 308] width 803 height 370
click at [372, 260] on div "Чтобы активировать перетаскивание с помощью клавиатуры, нажмите Alt + Ввод. Пос…" at bounding box center [426, 308] width 803 height 370
click at [372, 253] on div "Чтобы активировать перетаскивание с помощью клавиатуры, нажмите Alt + Ввод. Пос…" at bounding box center [426, 308] width 803 height 370
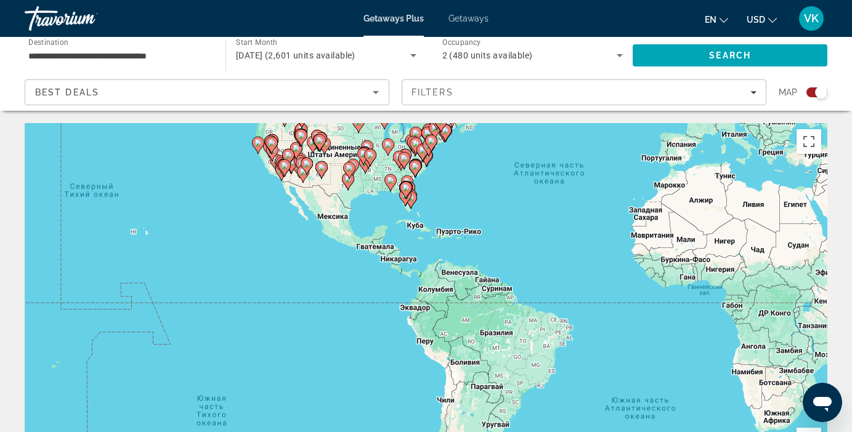
drag, startPoint x: 397, startPoint y: 221, endPoint x: 404, endPoint y: 158, distance: 63.2
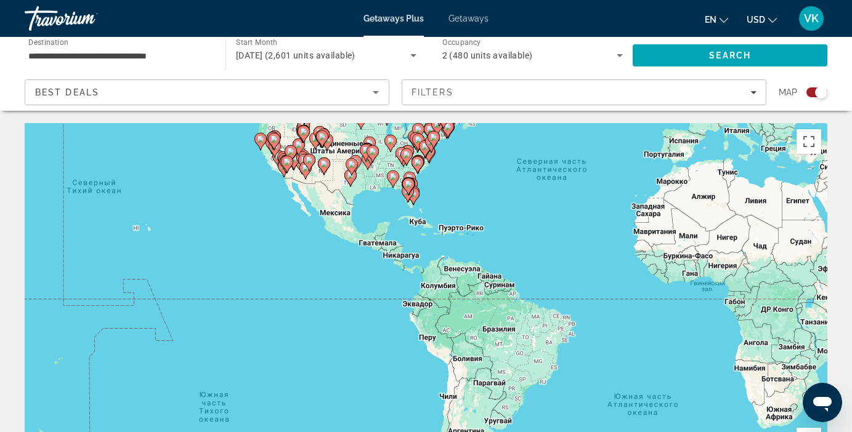
click at [333, 211] on div "Чтобы активировать перетаскивание с помощью клавиатуры, нажмите Alt + Ввод. Пос…" at bounding box center [426, 308] width 803 height 370
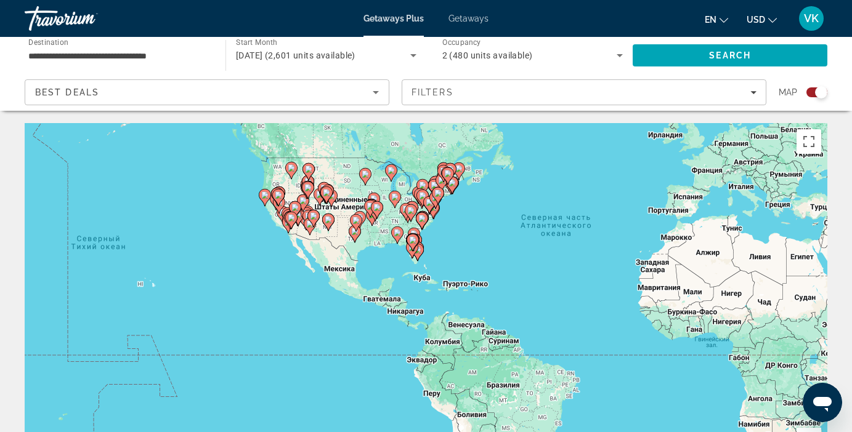
drag, startPoint x: 333, startPoint y: 211, endPoint x: 337, endPoint y: 270, distance: 59.9
click at [337, 270] on div "Чтобы активировать перетаскивание с помощью клавиатуры, нажмите Alt + Ввод. Пос…" at bounding box center [426, 308] width 803 height 370
click at [380, 207] on image "Main content" at bounding box center [376, 207] width 7 height 7
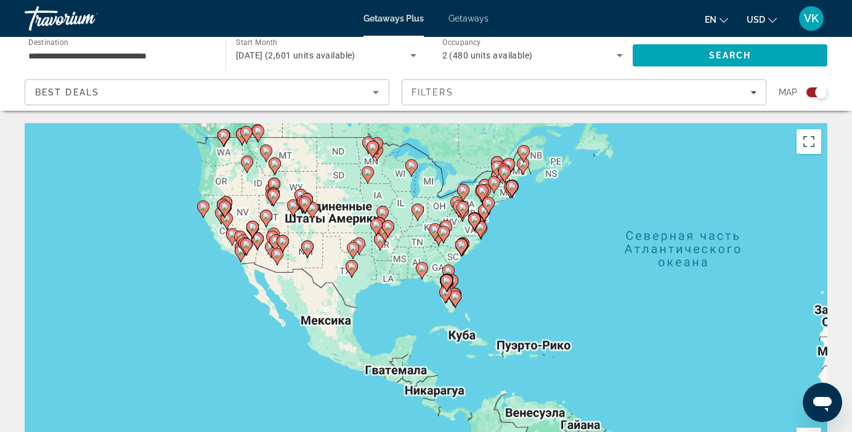
click at [380, 207] on div "Чтобы активировать перетаскивание с помощью клавиатуры, нажмите Alt + Ввод. Пос…" at bounding box center [426, 308] width 803 height 370
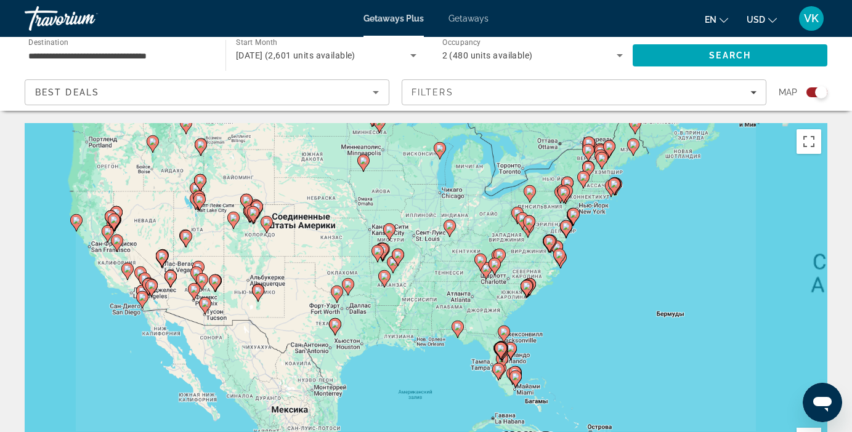
click at [380, 207] on div "Чтобы активировать перетаскивание с помощью клавиатуры, нажмите Alt + Ввод. Пос…" at bounding box center [426, 308] width 803 height 370
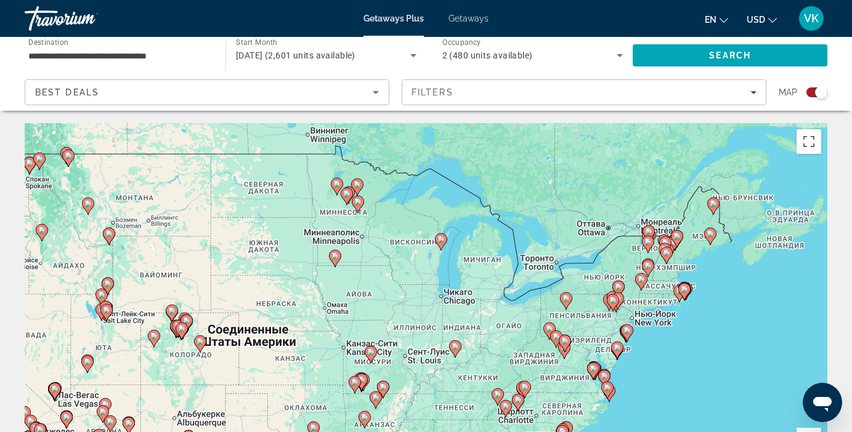
drag, startPoint x: 580, startPoint y: 206, endPoint x: 558, endPoint y: 316, distance: 112.5
click at [558, 316] on div "Чтобы активировать перетаскивание с помощью клавиатуры, нажмите Alt + Ввод. Пос…" at bounding box center [426, 308] width 803 height 370
drag, startPoint x: 522, startPoint y: 319, endPoint x: 418, endPoint y: 319, distance: 104.1
click at [500, 319] on div "Чтобы активировать перетаскивание с помощью клавиатуры, нажмите Alt + Ввод. Пос…" at bounding box center [426, 308] width 803 height 370
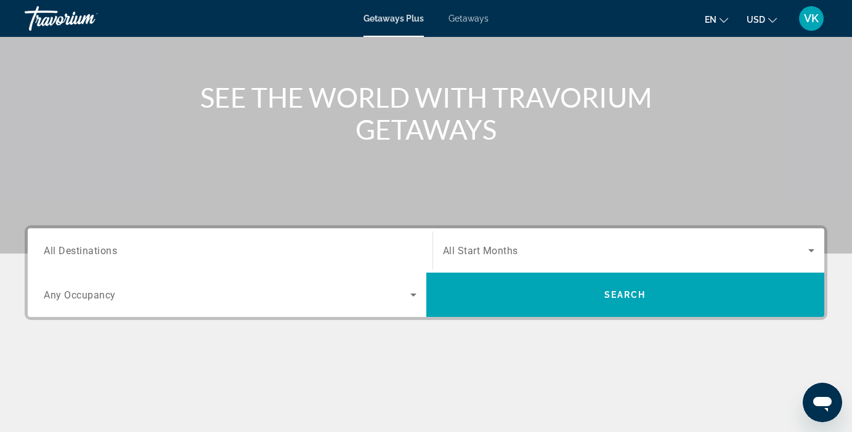
scroll to position [117, 0]
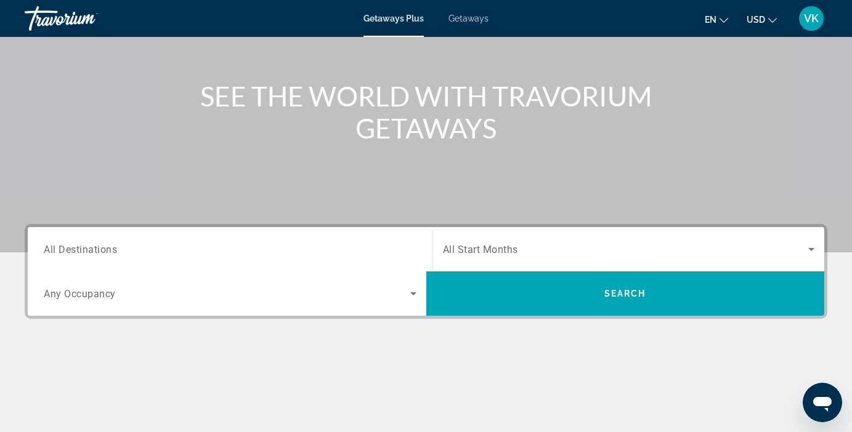
click at [92, 255] on span "All Destinations" at bounding box center [80, 249] width 73 height 12
click at [92, 255] on input "Destination All Destinations" at bounding box center [230, 250] width 373 height 15
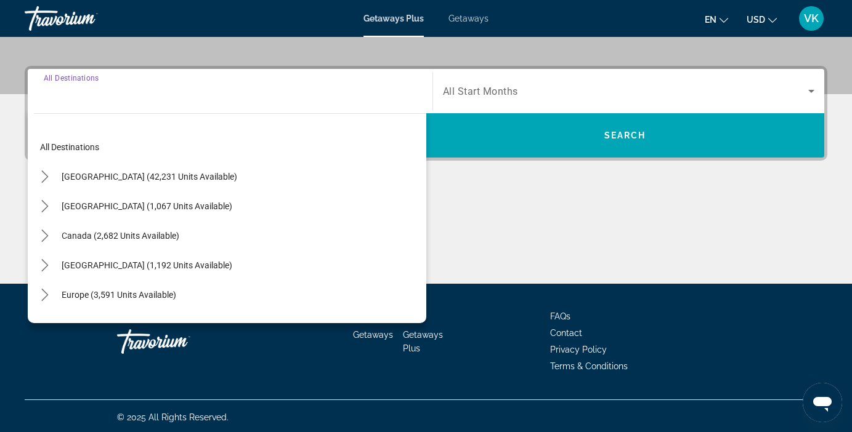
scroll to position [278, 0]
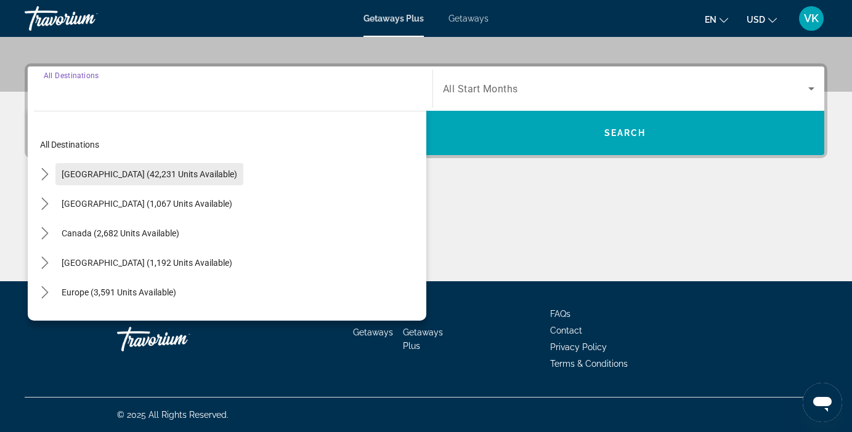
click at [92, 169] on span "[GEOGRAPHIC_DATA] (42,231 units available)" at bounding box center [150, 174] width 176 height 10
type input "**********"
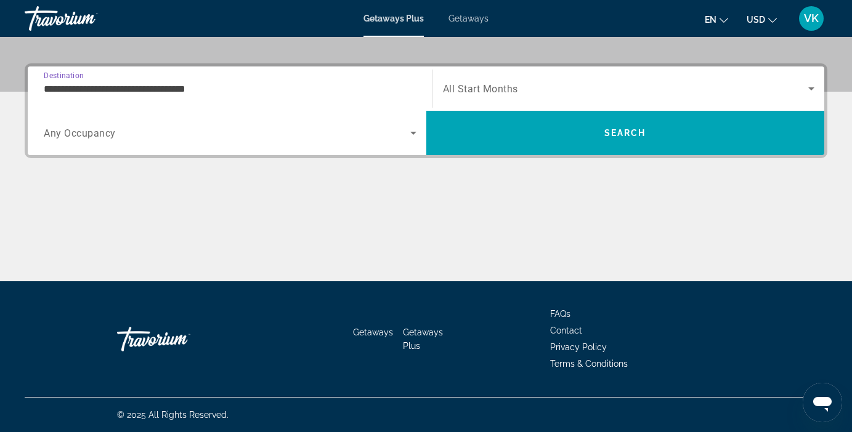
click at [90, 133] on span "Any Occupancy" at bounding box center [80, 134] width 72 height 12
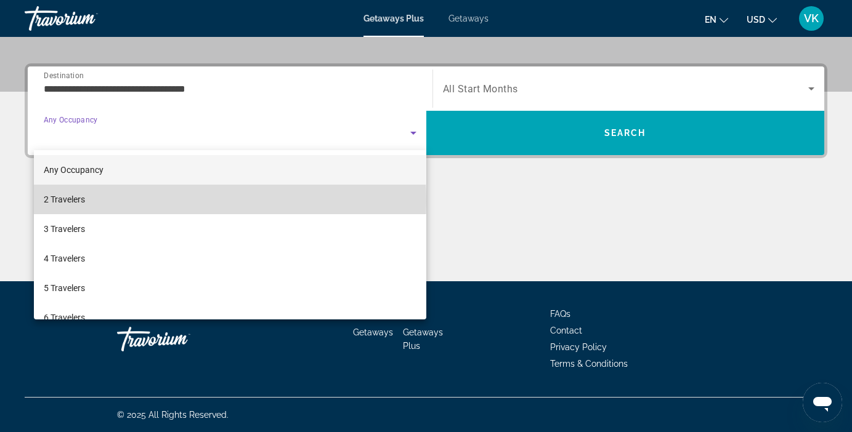
click at [91, 201] on mat-option "2 Travelers" at bounding box center [230, 200] width 392 height 30
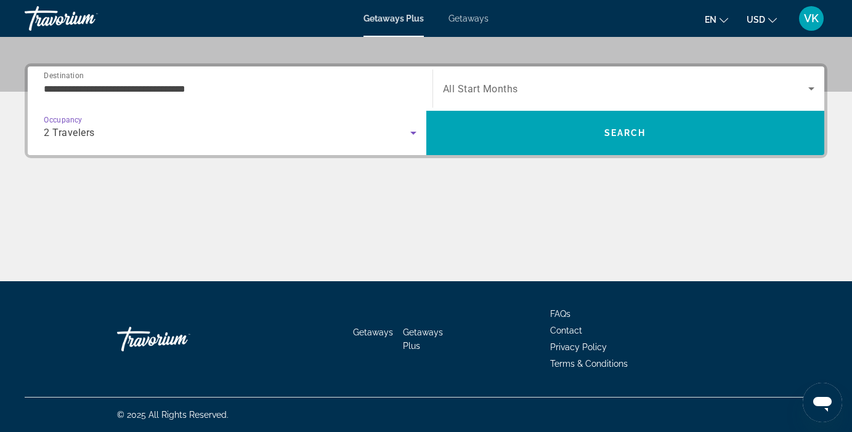
click at [488, 91] on span "All Start Months" at bounding box center [480, 89] width 75 height 12
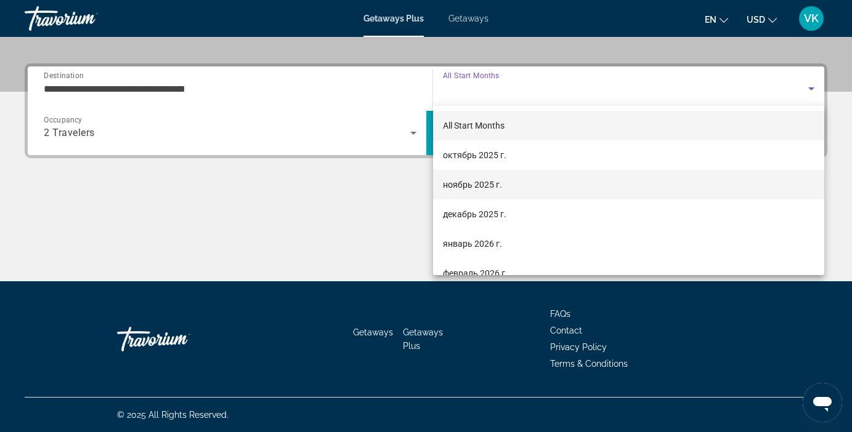
click at [473, 181] on span "ноябрь 2025 г." at bounding box center [472, 184] width 59 height 15
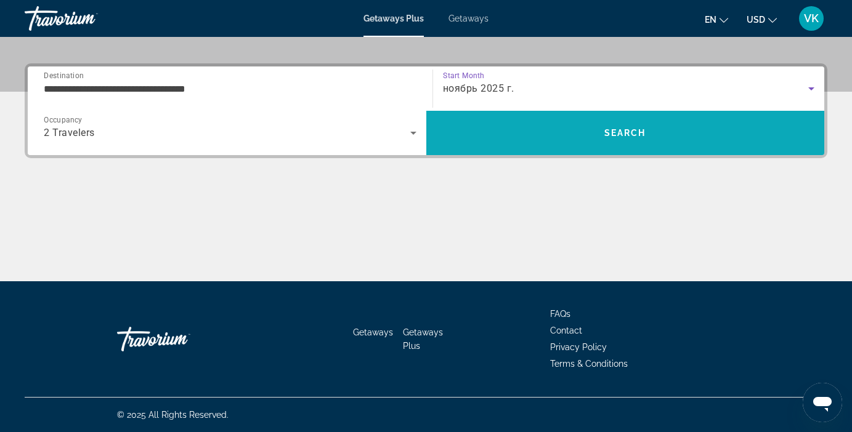
click at [615, 131] on span "Search" at bounding box center [625, 133] width 42 height 10
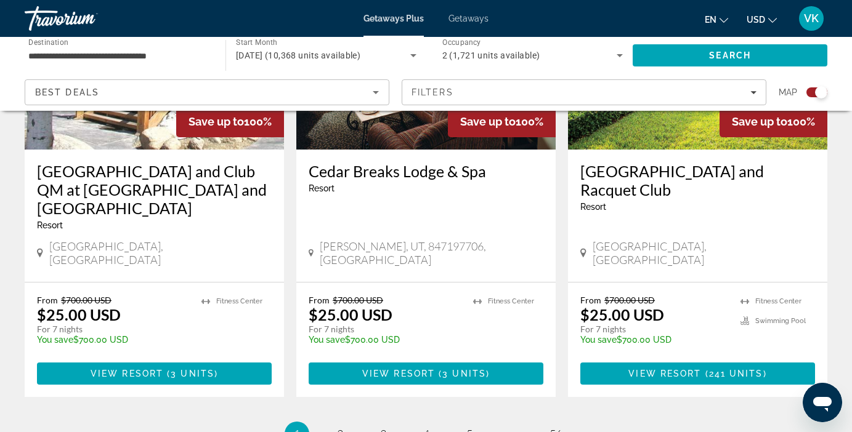
scroll to position [1919, 0]
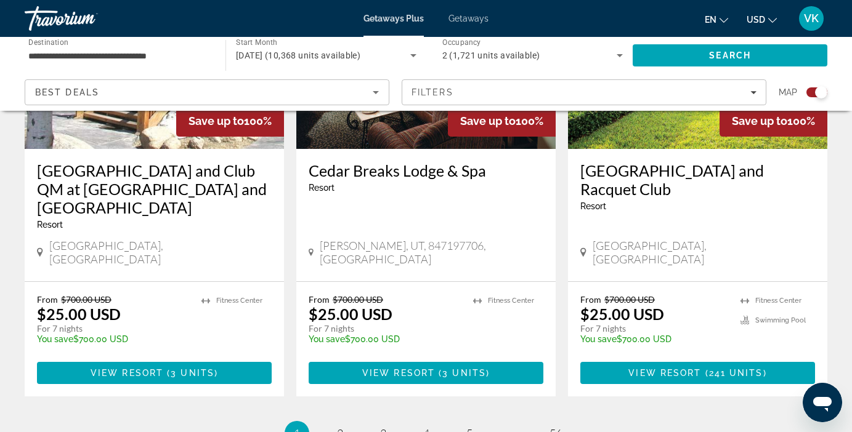
click at [309, 421] on ul "1 / 56 You're on page 1 page 2 page 3 page 4 page 5 page ... page 56" at bounding box center [426, 433] width 803 height 25
click at [336, 423] on link "page 2" at bounding box center [340, 434] width 22 height 22
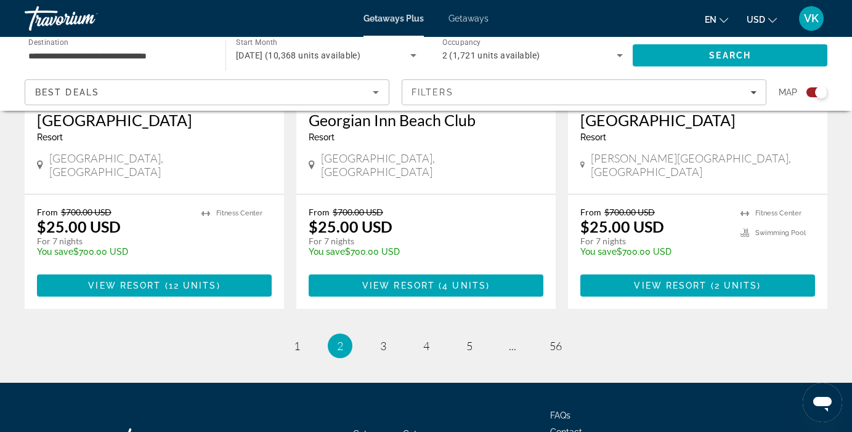
scroll to position [1951, 0]
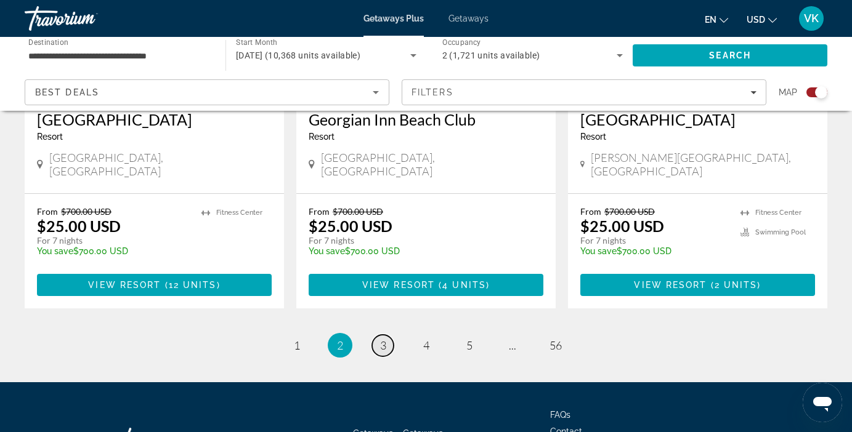
click at [383, 339] on span "3" at bounding box center [383, 346] width 6 height 14
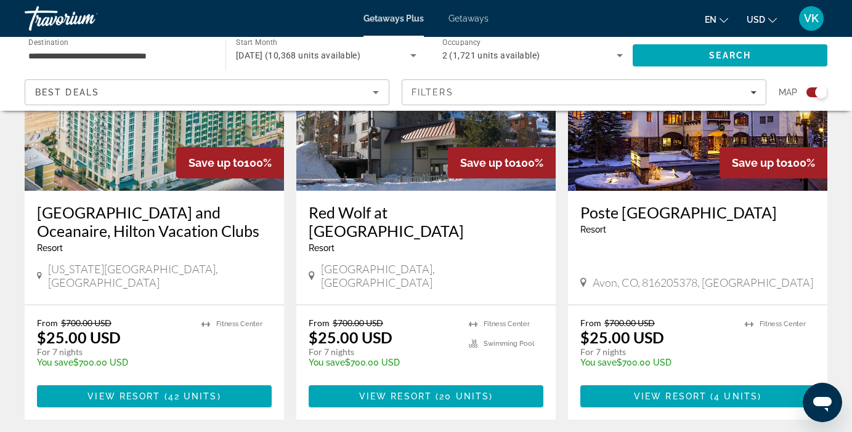
scroll to position [976, 0]
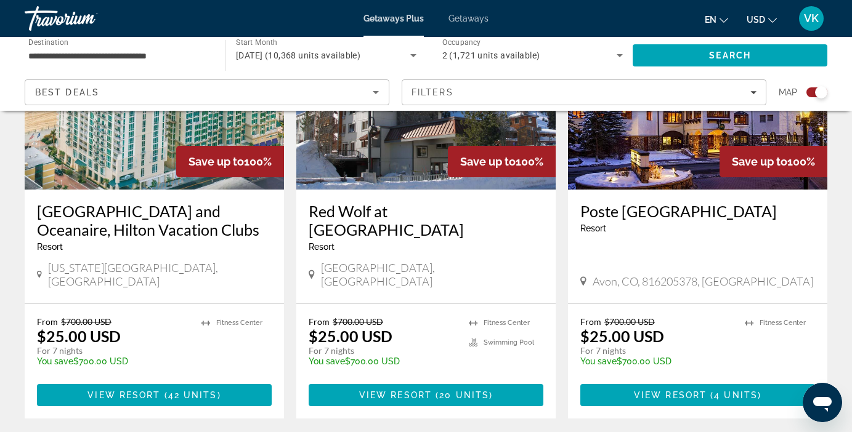
drag, startPoint x: 384, startPoint y: 270, endPoint x: 388, endPoint y: 311, distance: 40.2
click at [387, 304] on div "Save up to 100% Red Wolf at Squaw Valley Resort - This is an adults only resort…" at bounding box center [425, 206] width 259 height 426
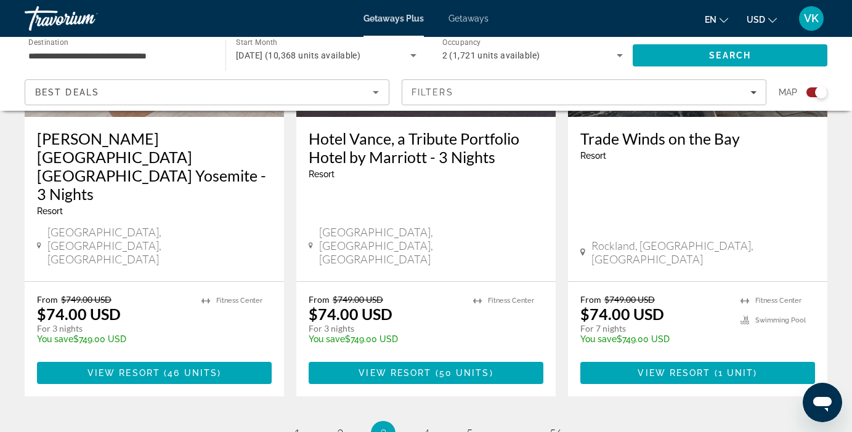
scroll to position [1955, 0]
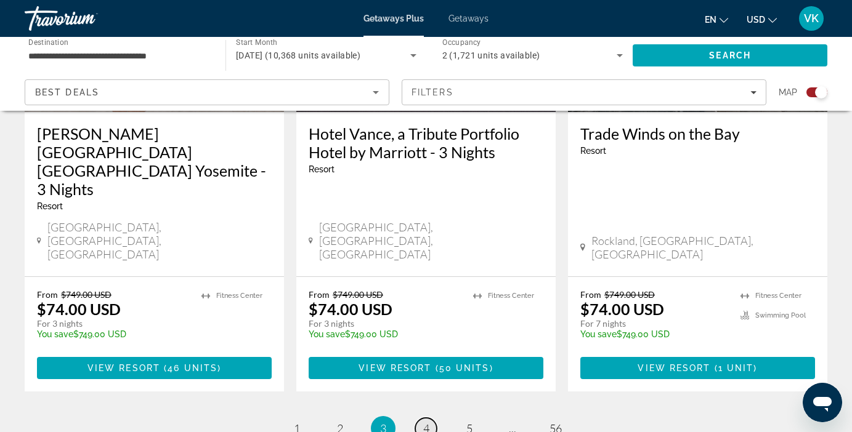
click at [428, 422] on span "4" at bounding box center [426, 429] width 6 height 14
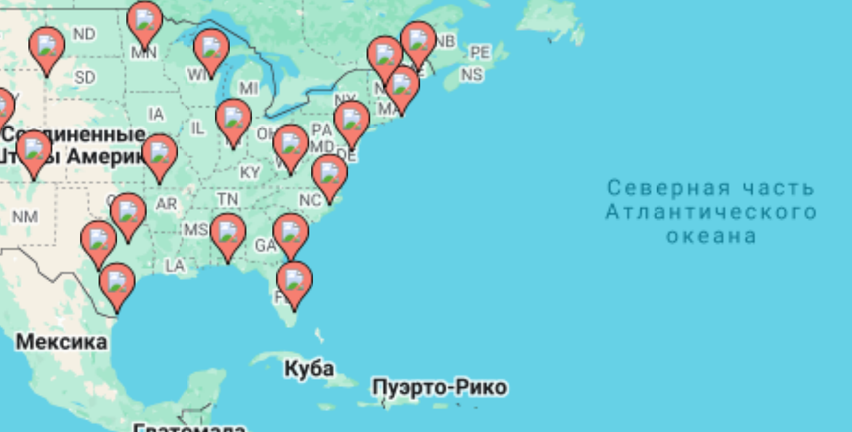
click at [326, 315] on div "Чтобы активировать перетаскивание с помощью клавиатуры, нажмите Alt + Ввод. Пос…" at bounding box center [426, 308] width 803 height 370
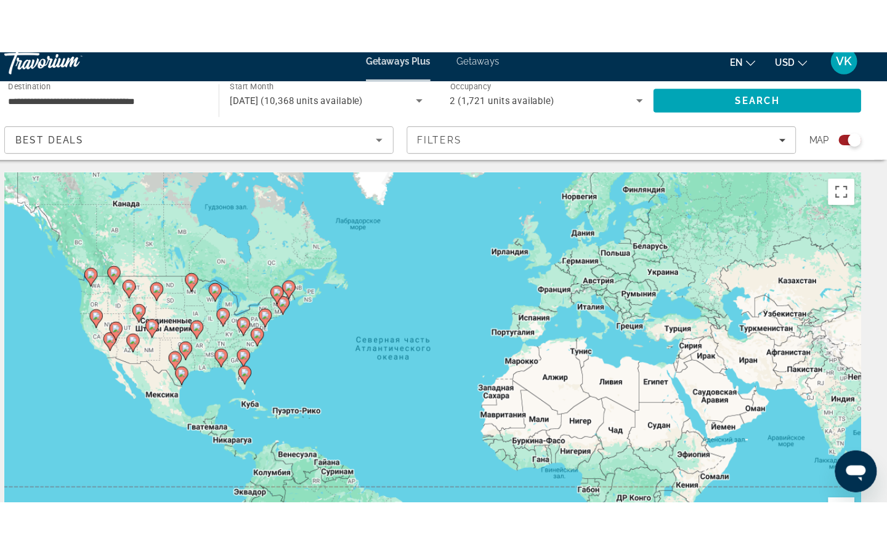
scroll to position [6, 0]
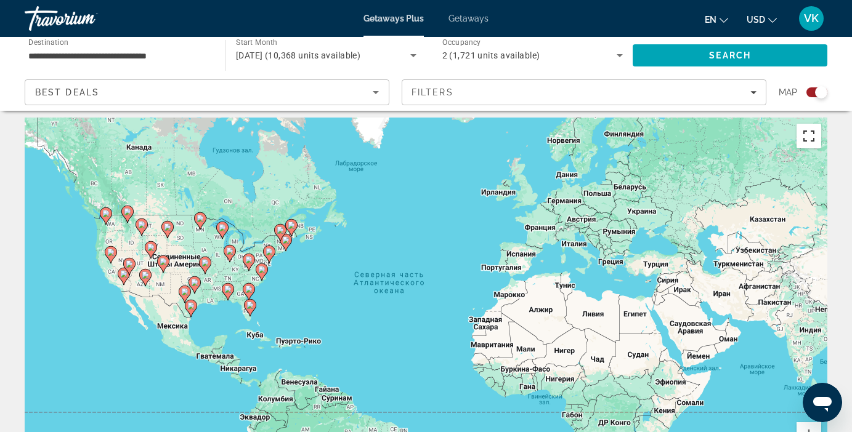
click at [807, 139] on button "Включить полноэкранный режим" at bounding box center [809, 136] width 25 height 25
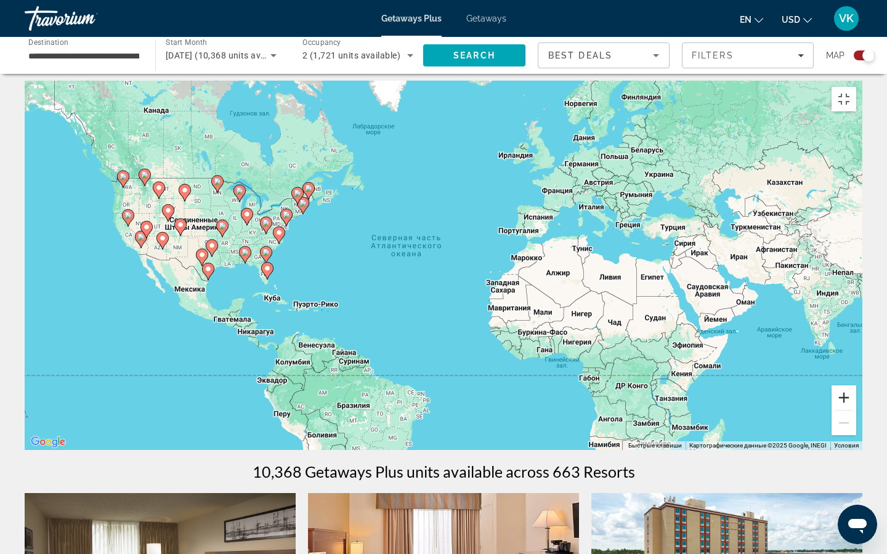
click at [851, 410] on button "Увеличить" at bounding box center [844, 398] width 25 height 25
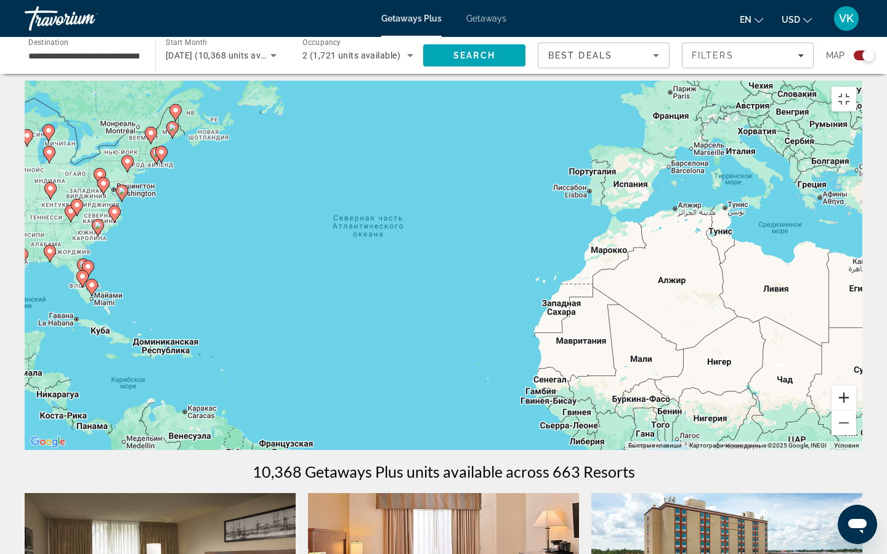
click at [851, 410] on button "Увеличить" at bounding box center [844, 398] width 25 height 25
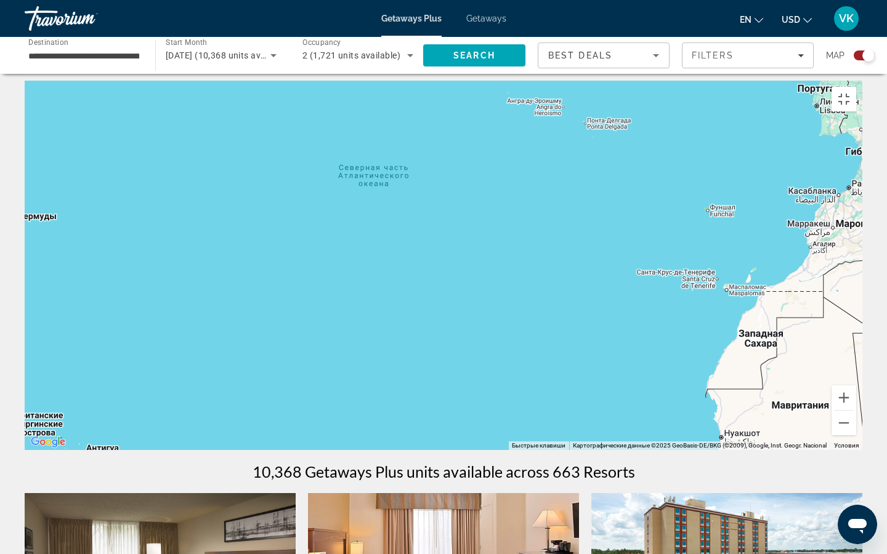
drag, startPoint x: 1, startPoint y: 314, endPoint x: 82, endPoint y: 298, distance: 83.0
click at [82, 298] on div "Чтобы активировать перетаскивание с помощью клавиатуры, нажмите Alt + Ввод. Пос…" at bounding box center [444, 266] width 838 height 370
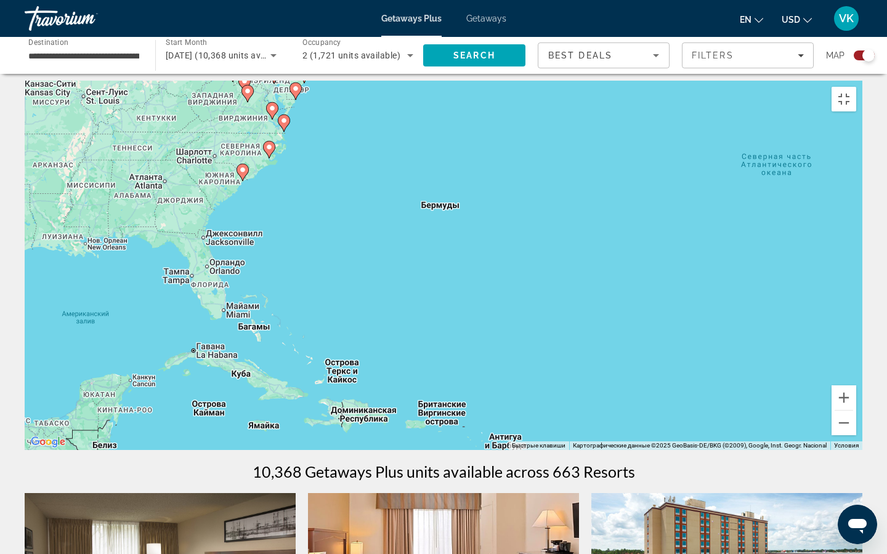
drag, startPoint x: 135, startPoint y: 313, endPoint x: 532, endPoint y: 306, distance: 397.4
click at [532, 306] on div "Чтобы активировать перетаскивание с помощью клавиатуры, нажмите Alt + Ввод. Пос…" at bounding box center [444, 266] width 838 height 370
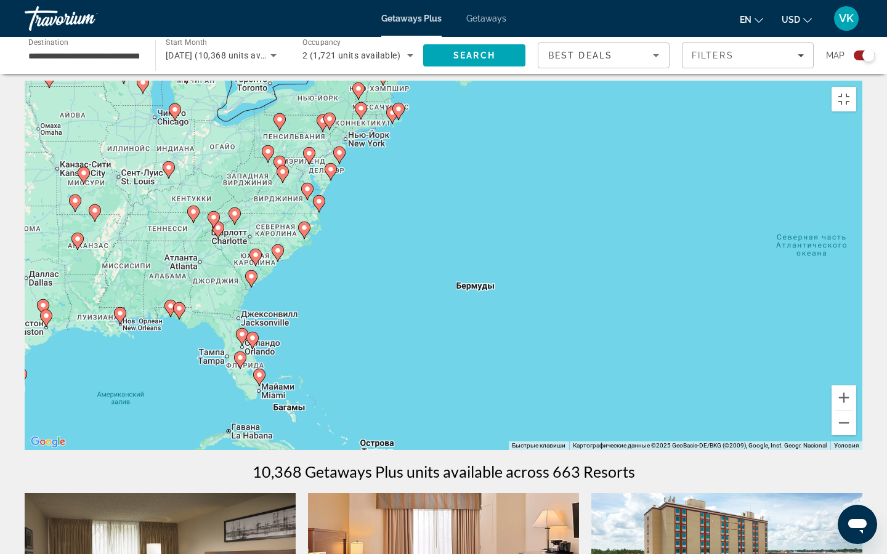
drag, startPoint x: 139, startPoint y: 298, endPoint x: 186, endPoint y: 362, distance: 79.4
click at [186, 364] on div "Чтобы активировать перетаскивание с помощью клавиатуры, нажмите Alt + Ввод. Пос…" at bounding box center [444, 266] width 838 height 370
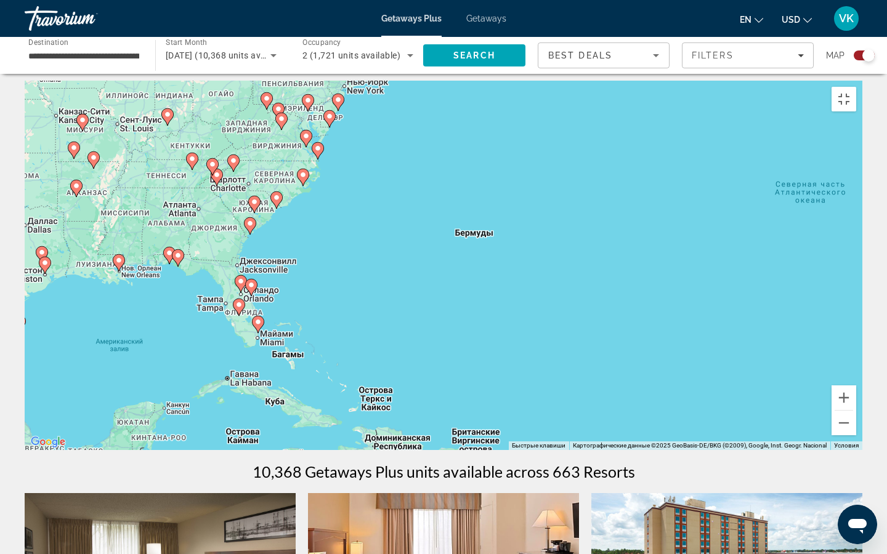
drag, startPoint x: 232, startPoint y: 327, endPoint x: 235, endPoint y: 310, distance: 16.9
click at [235, 310] on gmp-advanced-marker "Main content" at bounding box center [239, 307] width 12 height 18
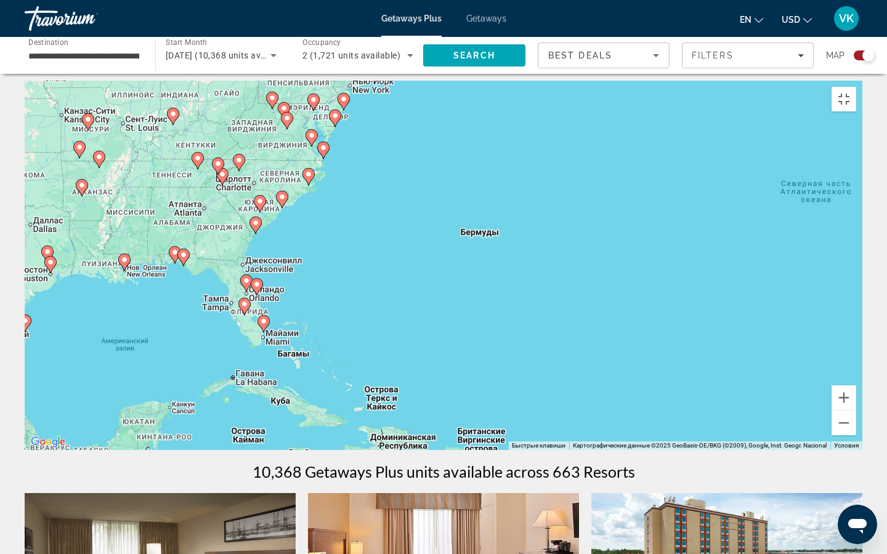
drag, startPoint x: 235, startPoint y: 310, endPoint x: 256, endPoint y: 300, distance: 23.2
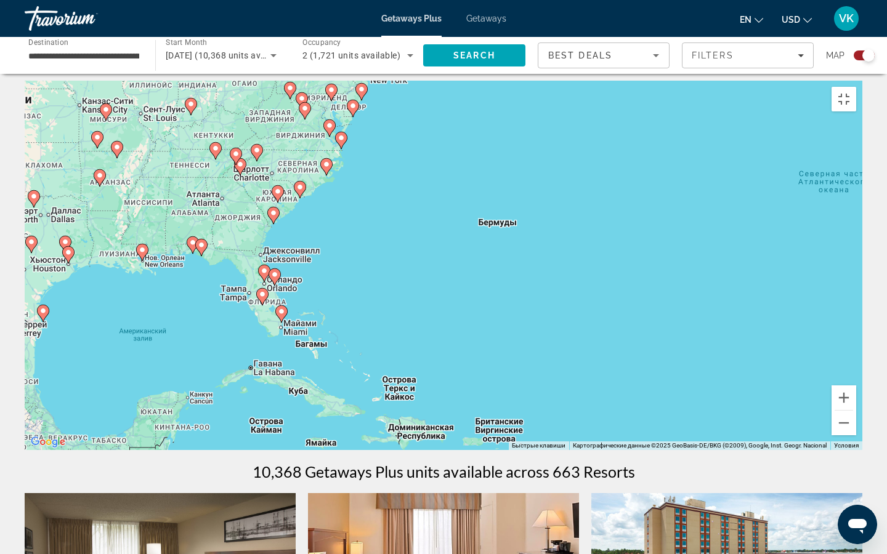
drag, startPoint x: 256, startPoint y: 300, endPoint x: 262, endPoint y: 301, distance: 6.2
click at [262, 301] on gmp-advanced-marker "Main content" at bounding box center [262, 297] width 12 height 18
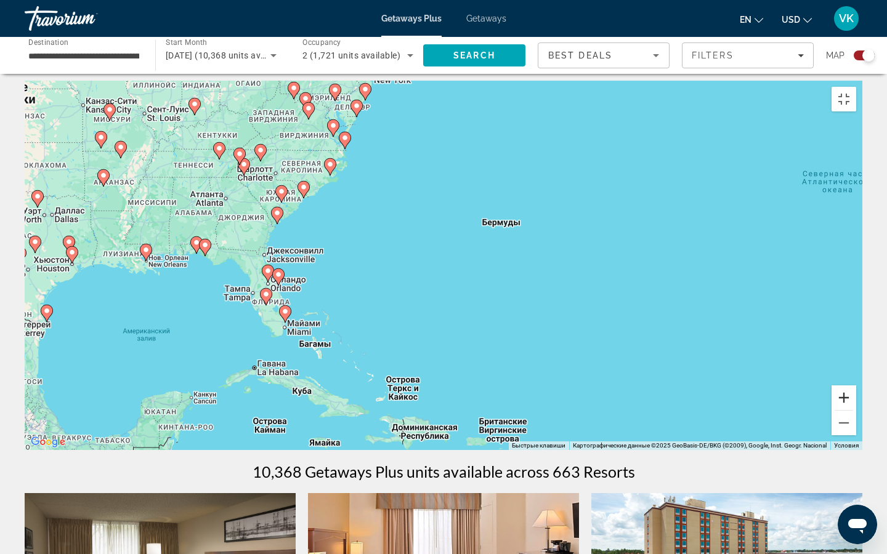
click at [851, 410] on button "Увеличить" at bounding box center [844, 398] width 25 height 25
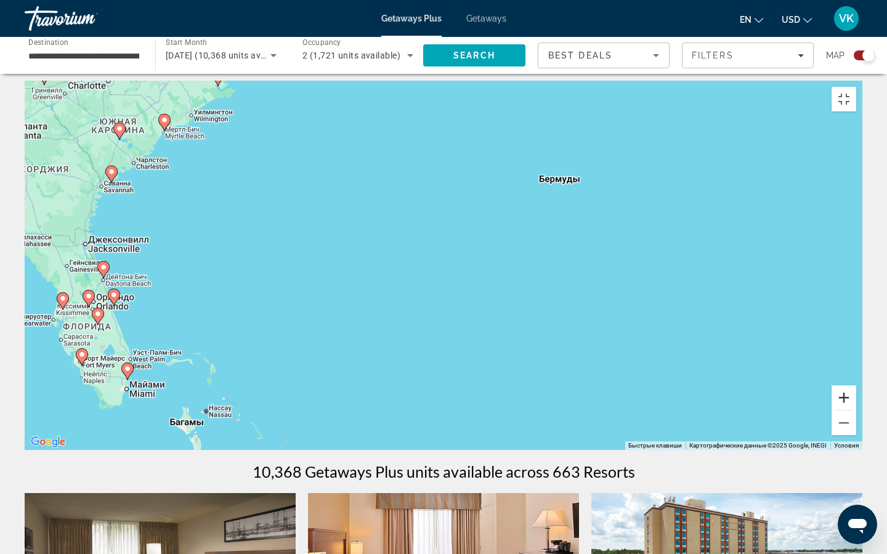
click at [851, 410] on button "Увеличить" at bounding box center [844, 398] width 25 height 25
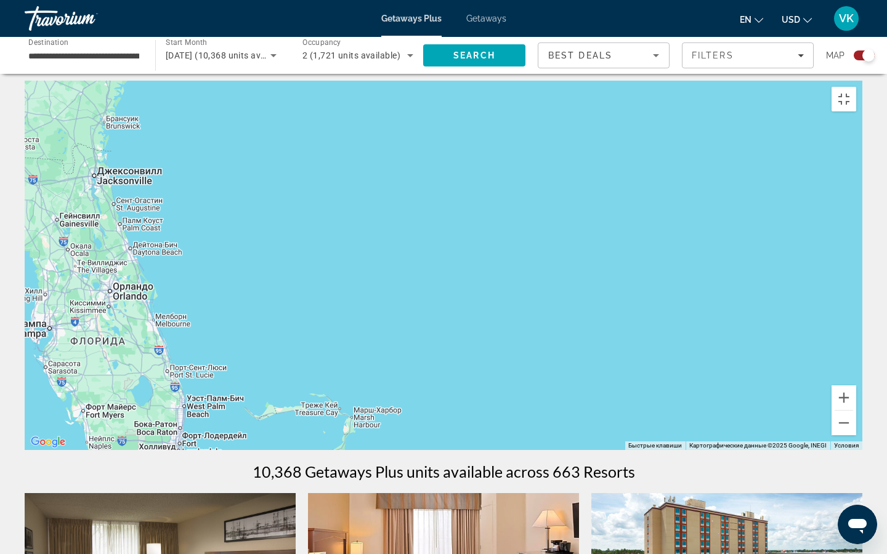
drag, startPoint x: 99, startPoint y: 322, endPoint x: 466, endPoint y: 274, distance: 370.3
click at [466, 274] on div "Чтобы активировать перетаскивание с помощью клавиатуры, нажмите Alt + Ввод. Пос…" at bounding box center [444, 266] width 838 height 370
click at [87, 411] on image "Main content" at bounding box center [86, 407] width 7 height 7
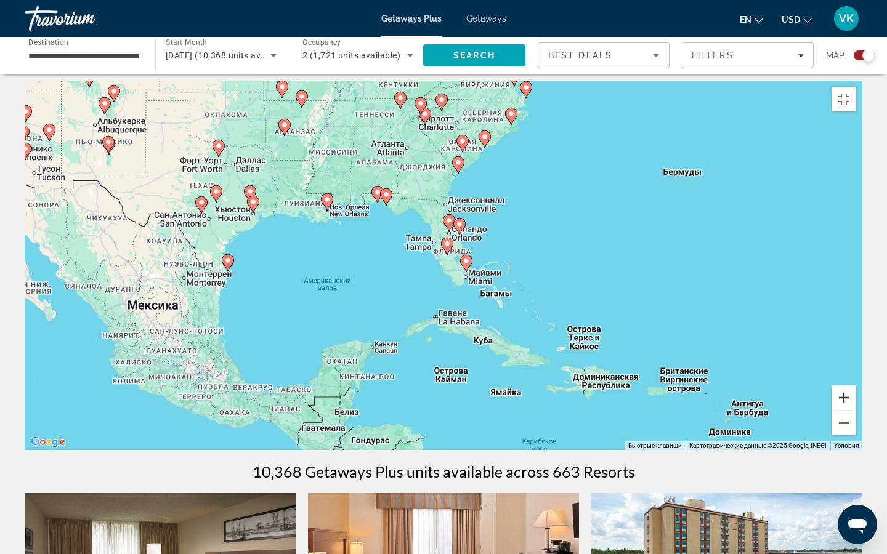
click at [851, 410] on button "Увеличить" at bounding box center [844, 398] width 25 height 25
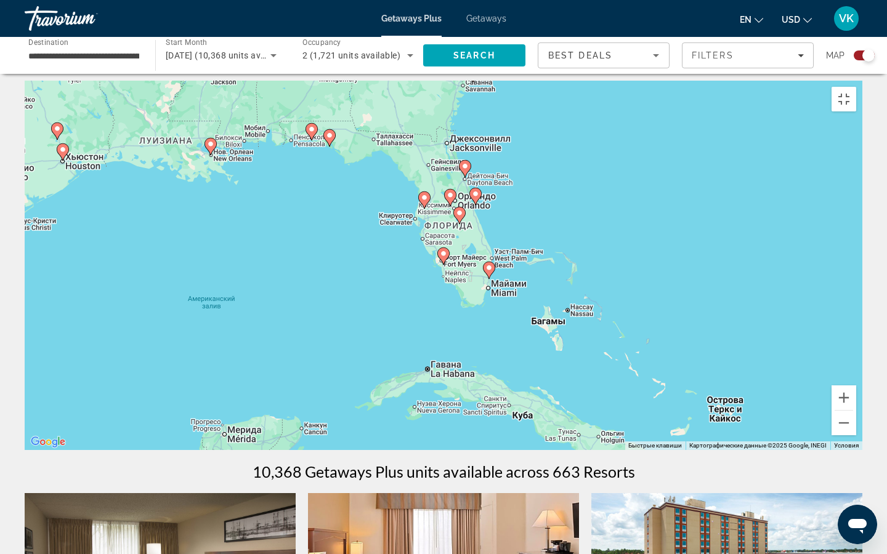
click at [447, 258] on image "Main content" at bounding box center [443, 253] width 7 height 7
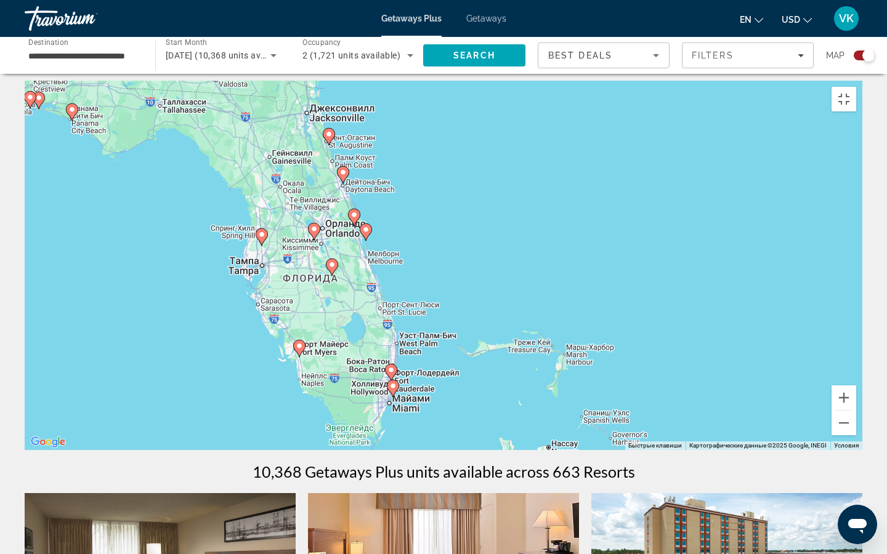
drag, startPoint x: 447, startPoint y: 264, endPoint x: 296, endPoint y: 358, distance: 177.1
click at [297, 350] on image "Main content" at bounding box center [299, 346] width 7 height 7
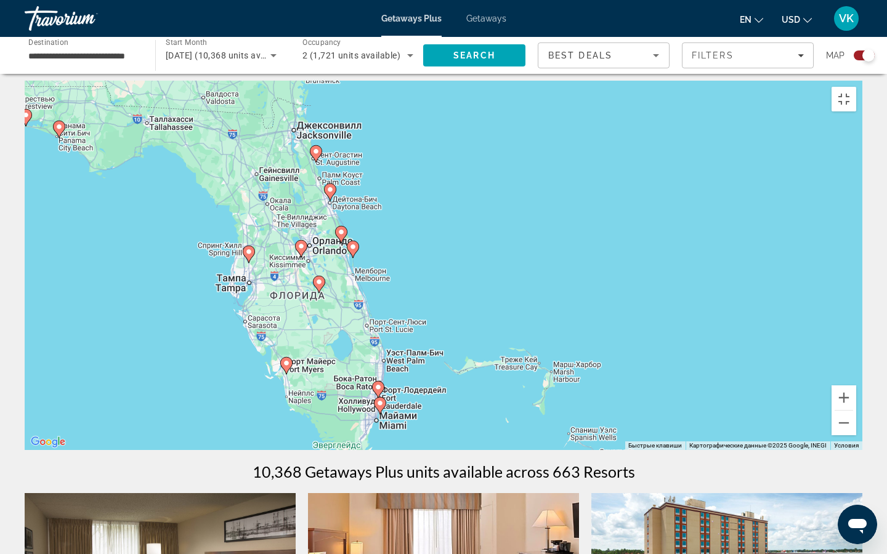
click at [285, 367] on image "Main content" at bounding box center [286, 363] width 7 height 7
type input "**********"
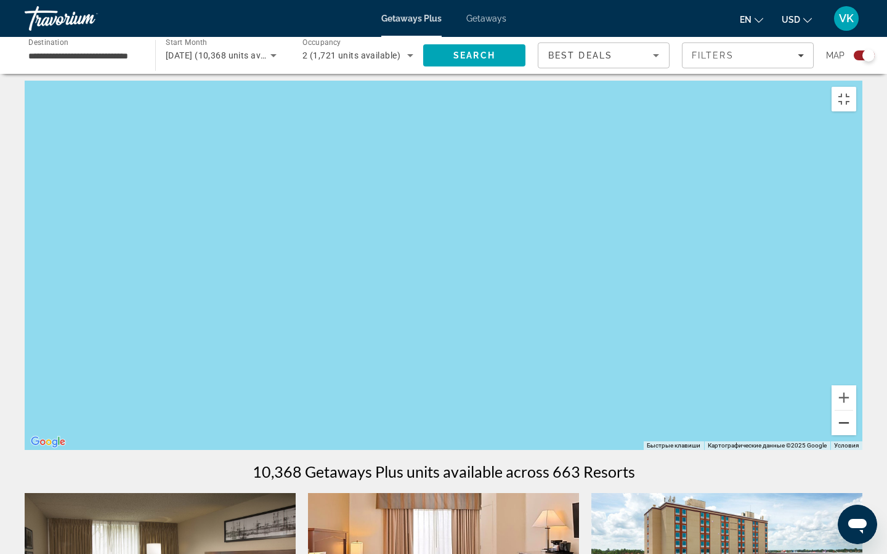
click at [851, 432] on button "Уменьшить" at bounding box center [844, 423] width 25 height 25
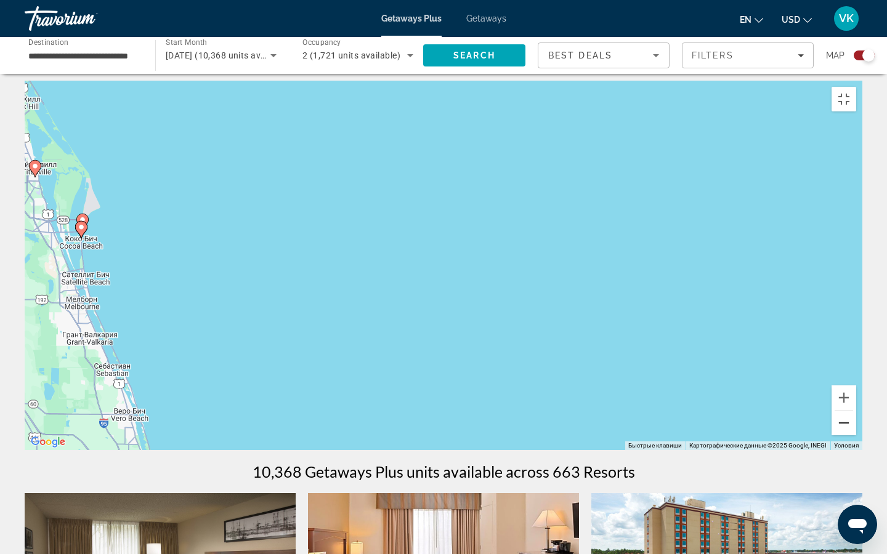
click at [851, 432] on button "Уменьшить" at bounding box center [844, 423] width 25 height 25
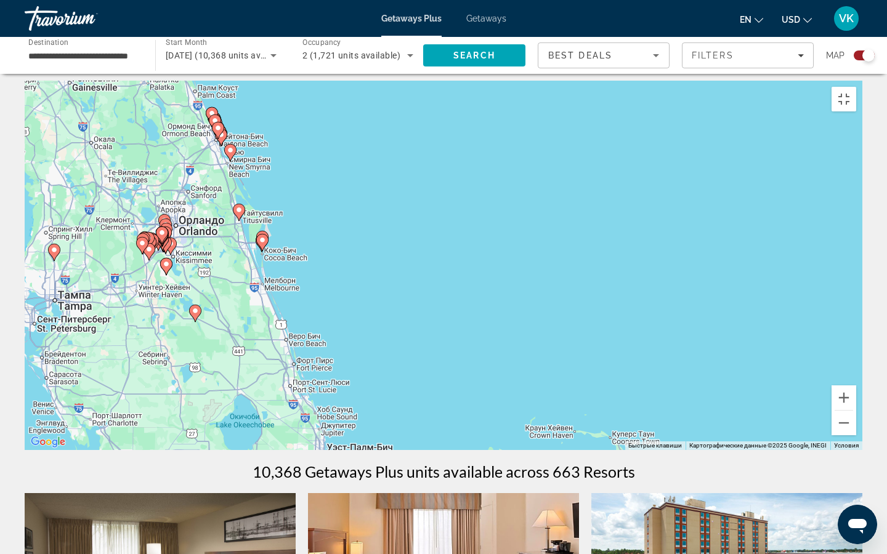
click at [130, 432] on image "Main content" at bounding box center [129, 472] width 7 height 7
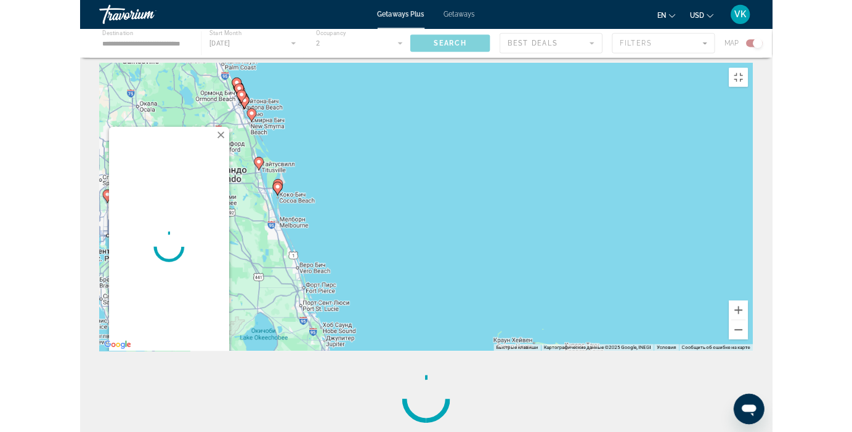
scroll to position [0, 0]
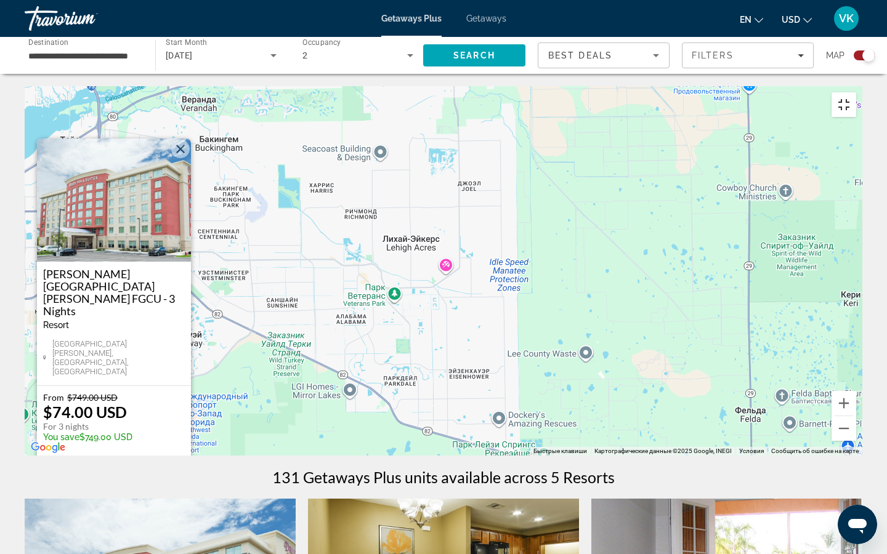
click at [851, 92] on button "Включить полноэкранный режим" at bounding box center [844, 104] width 25 height 25
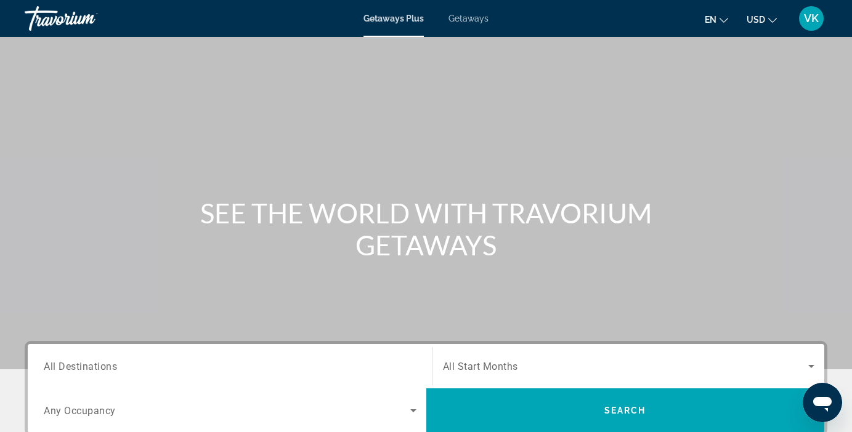
click at [84, 413] on span "Any Occupancy" at bounding box center [80, 411] width 72 height 12
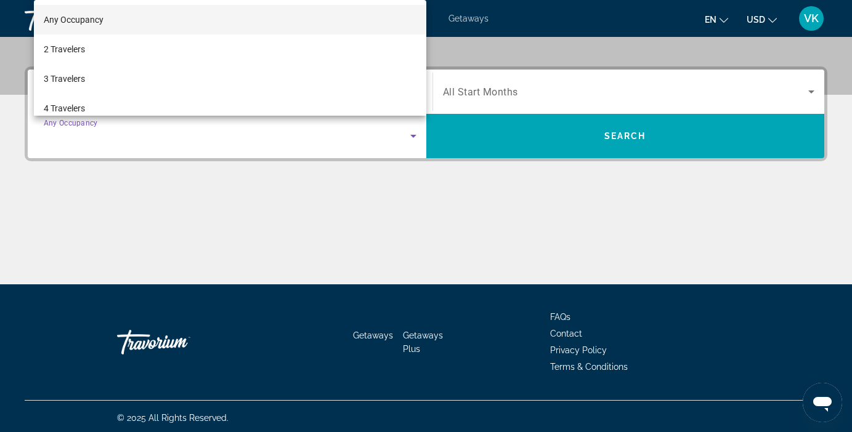
scroll to position [278, 0]
